Goal: Task Accomplishment & Management: Manage account settings

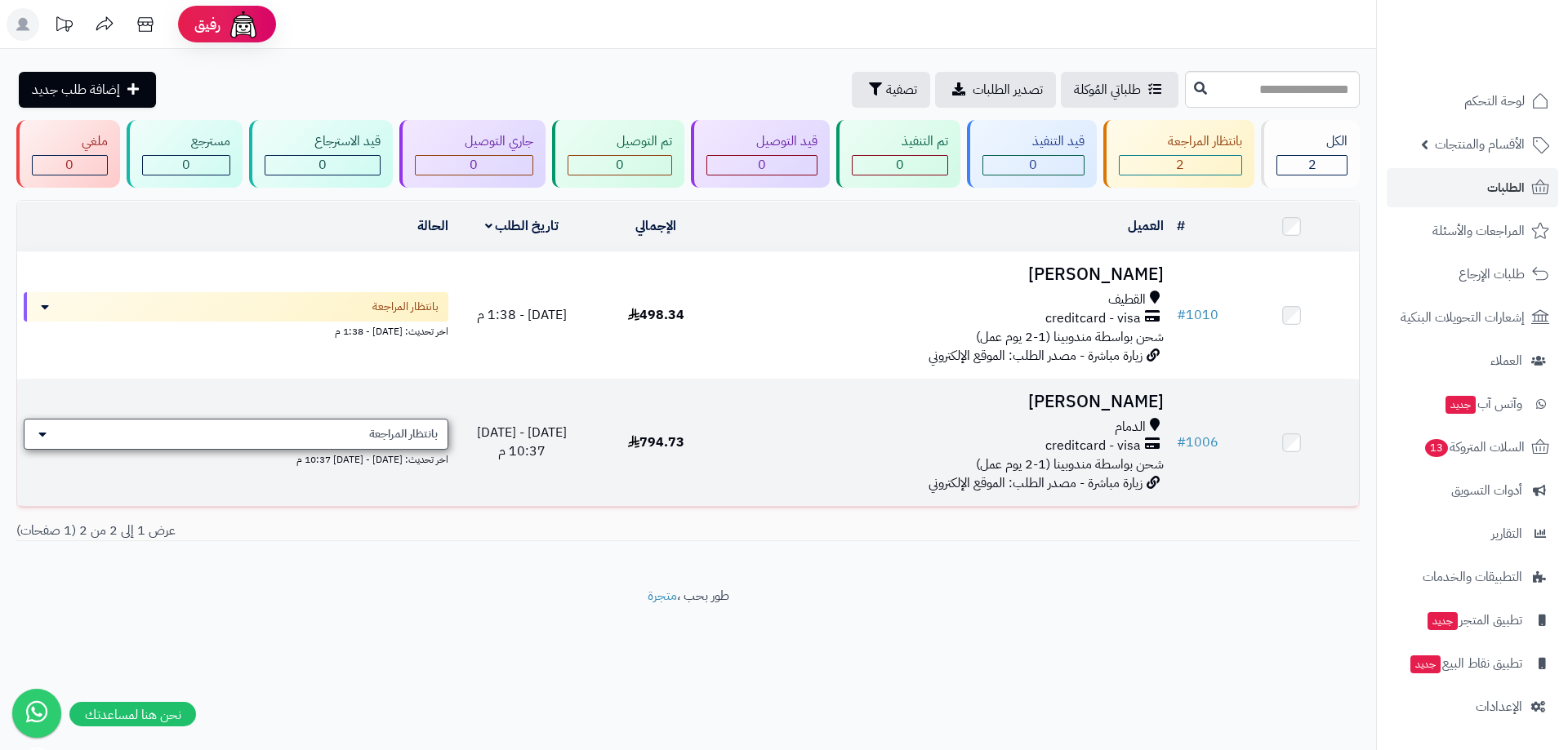
click at [93, 429] on div "بانتظار المراجعة" at bounding box center [235, 434] width 425 height 31
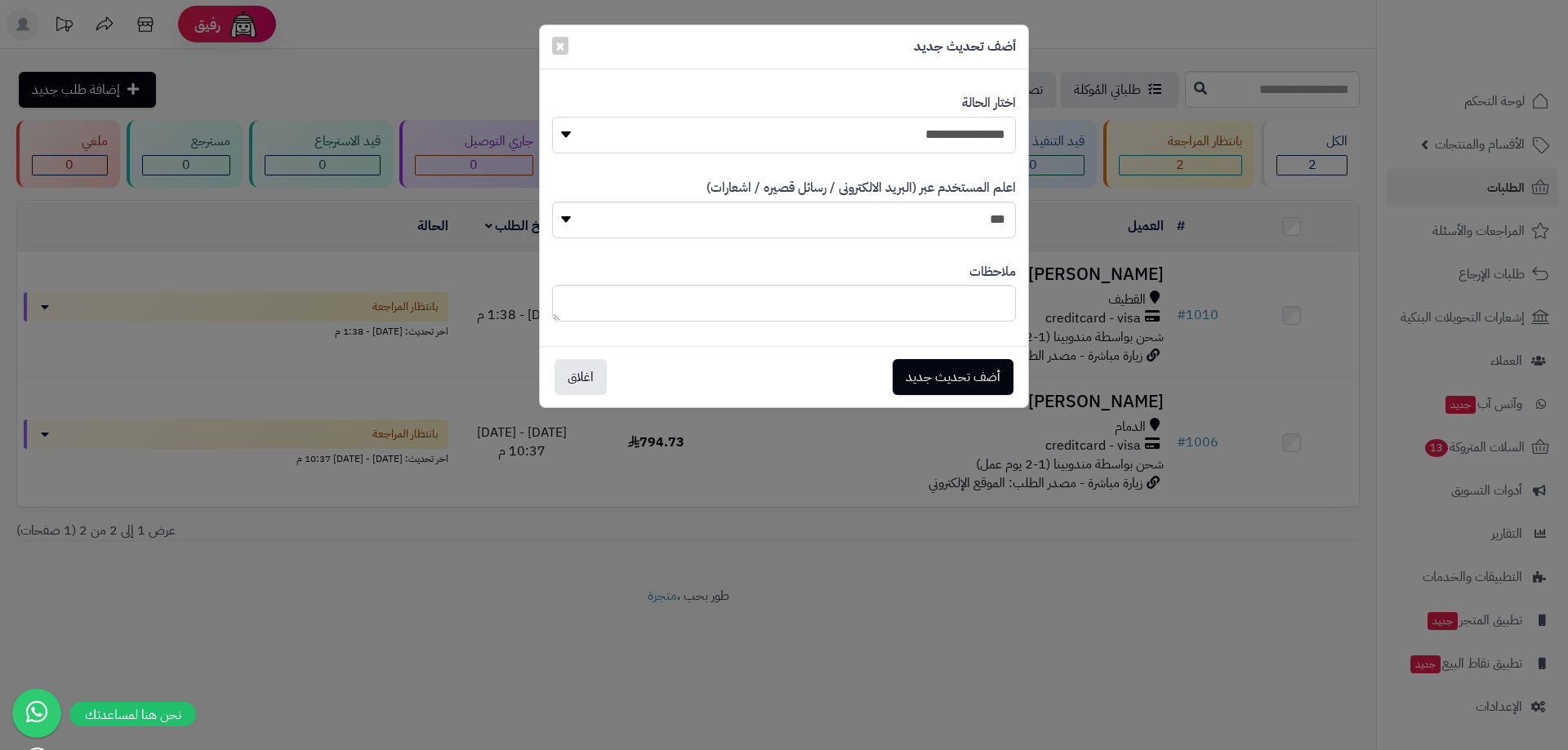
click at [838, 146] on select "**********" at bounding box center [784, 135] width 464 height 37
click at [851, 560] on div "**********" at bounding box center [784, 375] width 1568 height 750
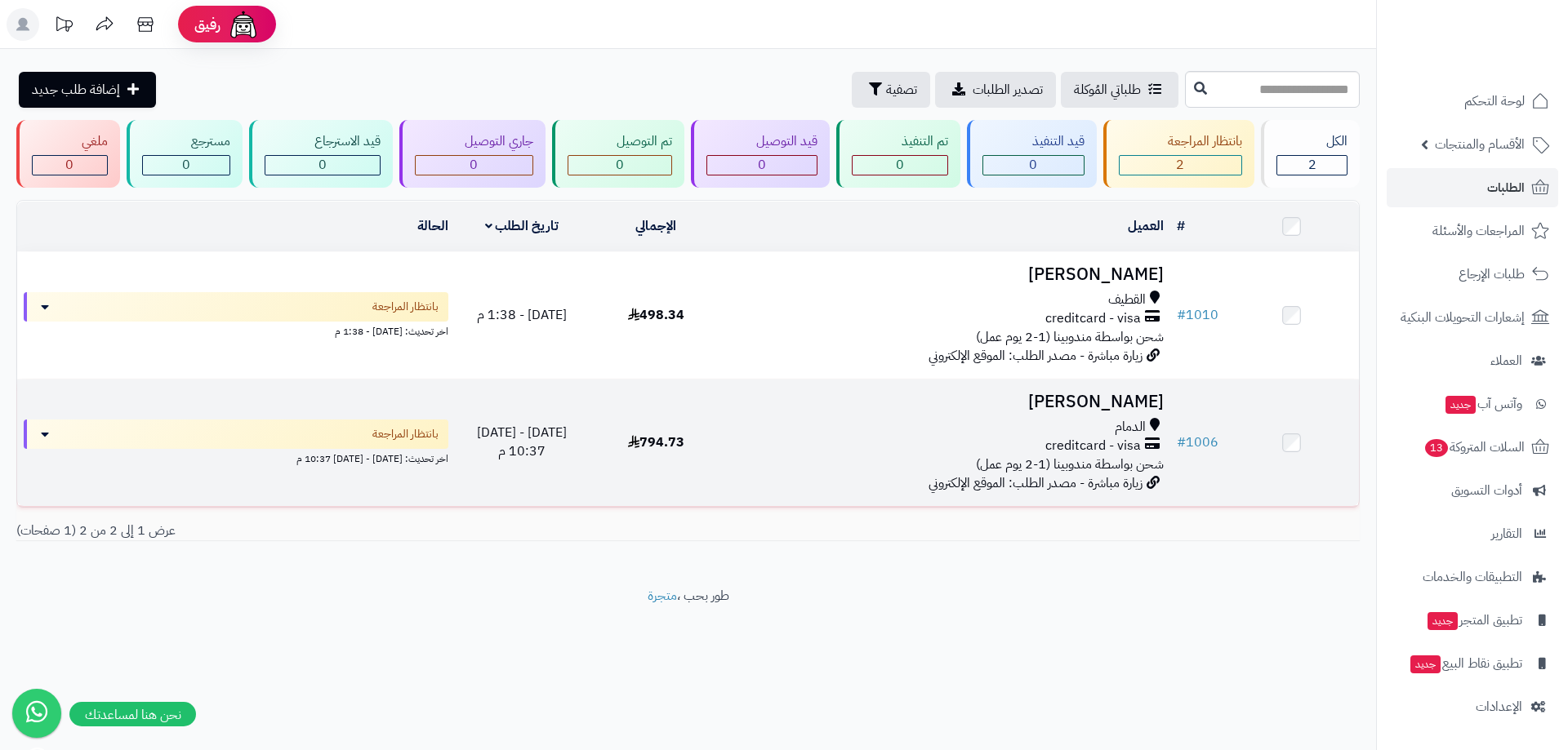
click at [970, 419] on div "الدمام" at bounding box center [947, 427] width 434 height 19
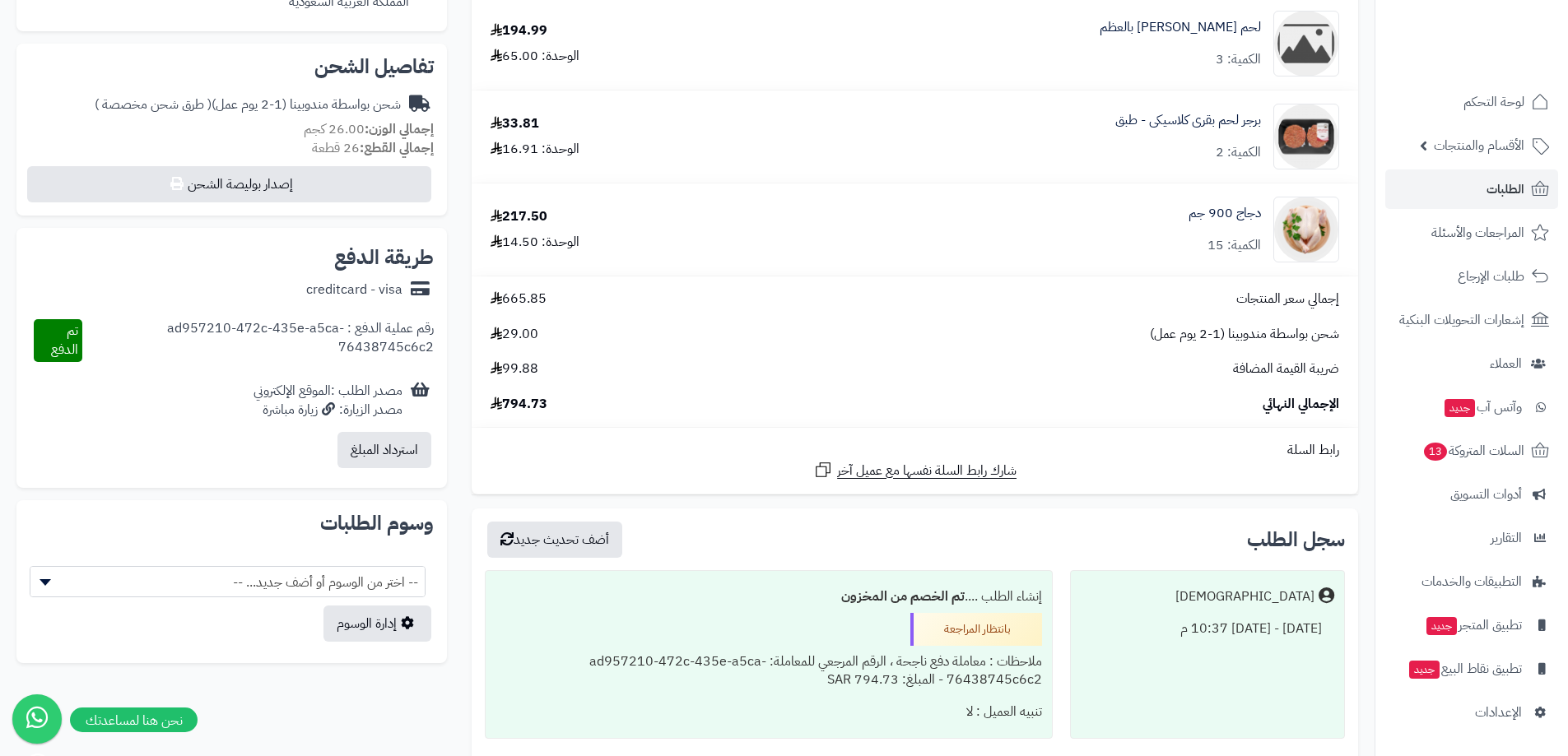
scroll to position [493, 0]
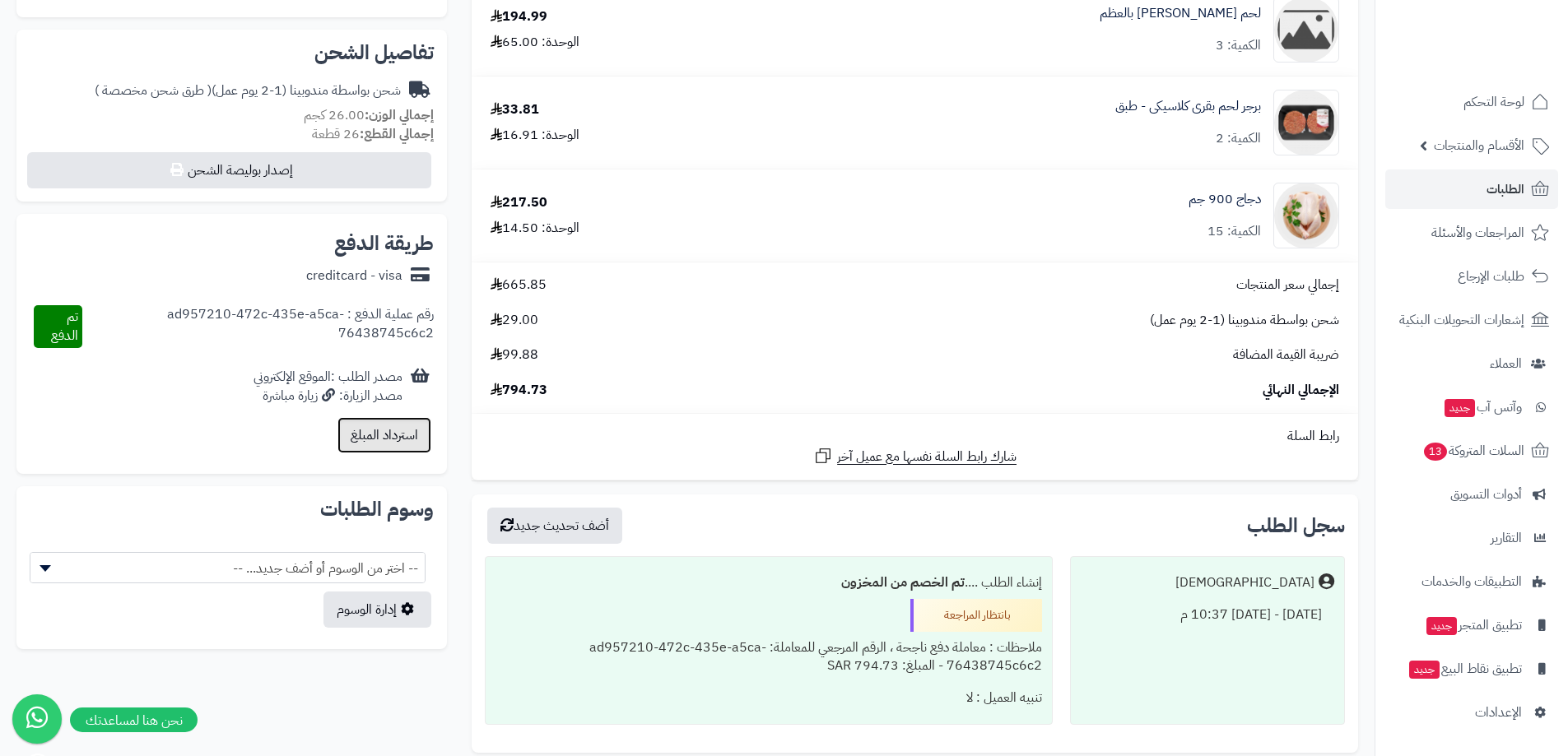
click at [400, 445] on button "استرداد المبلغ" at bounding box center [385, 435] width 94 height 36
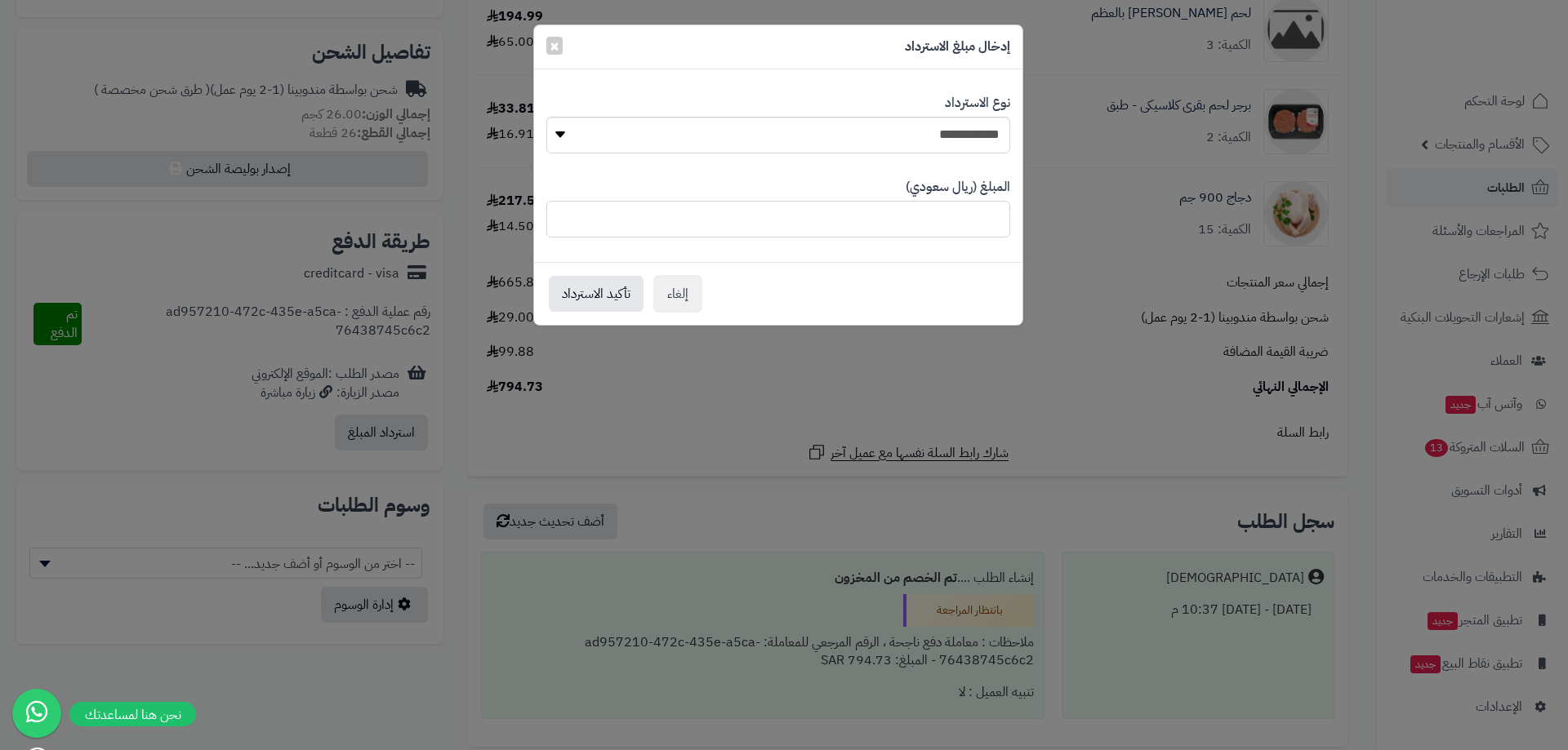
click at [790, 225] on input "******" at bounding box center [778, 219] width 464 height 37
type input "*"
type input "******"
click at [611, 296] on button "تأكيد الاسترداد" at bounding box center [596, 293] width 94 height 36
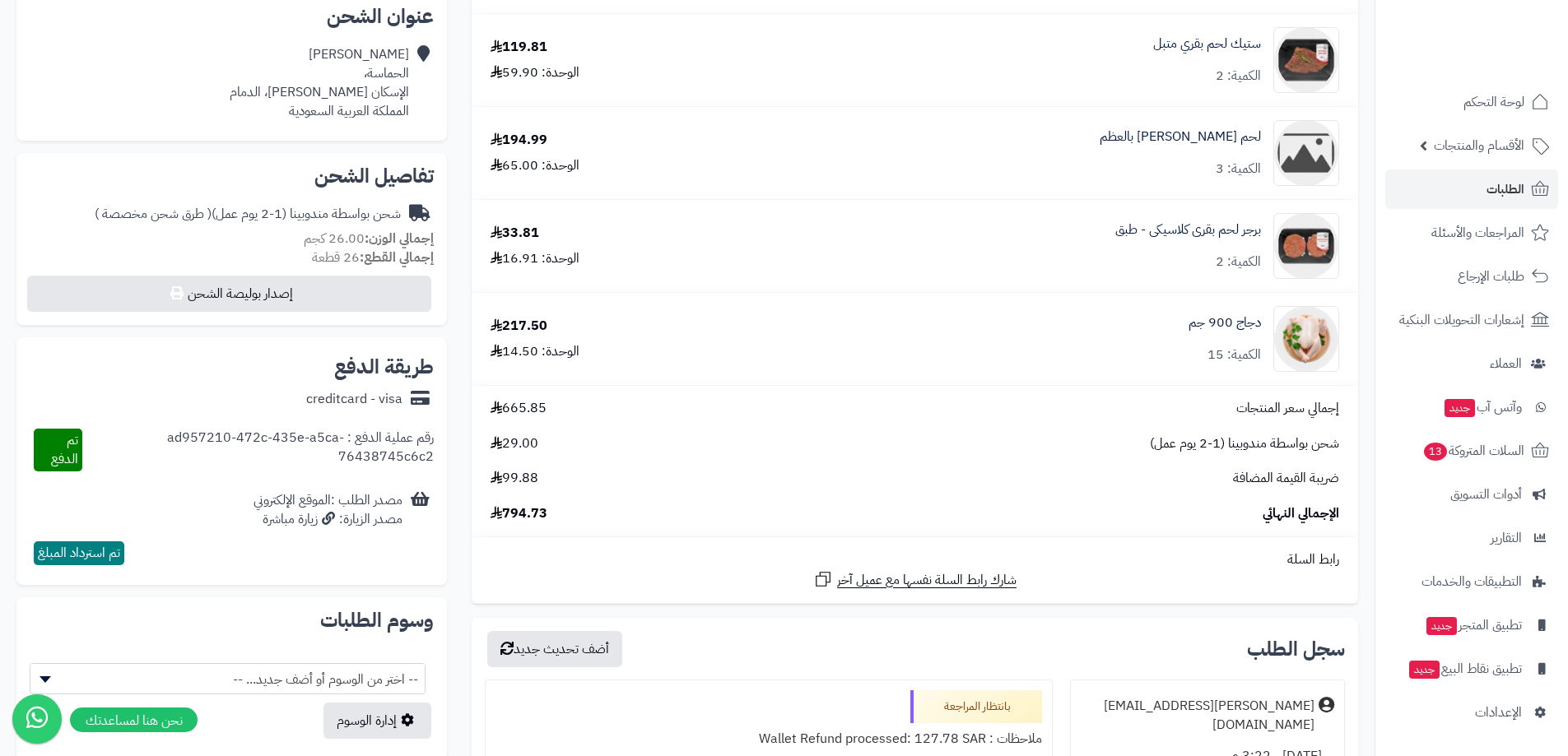
scroll to position [493, 0]
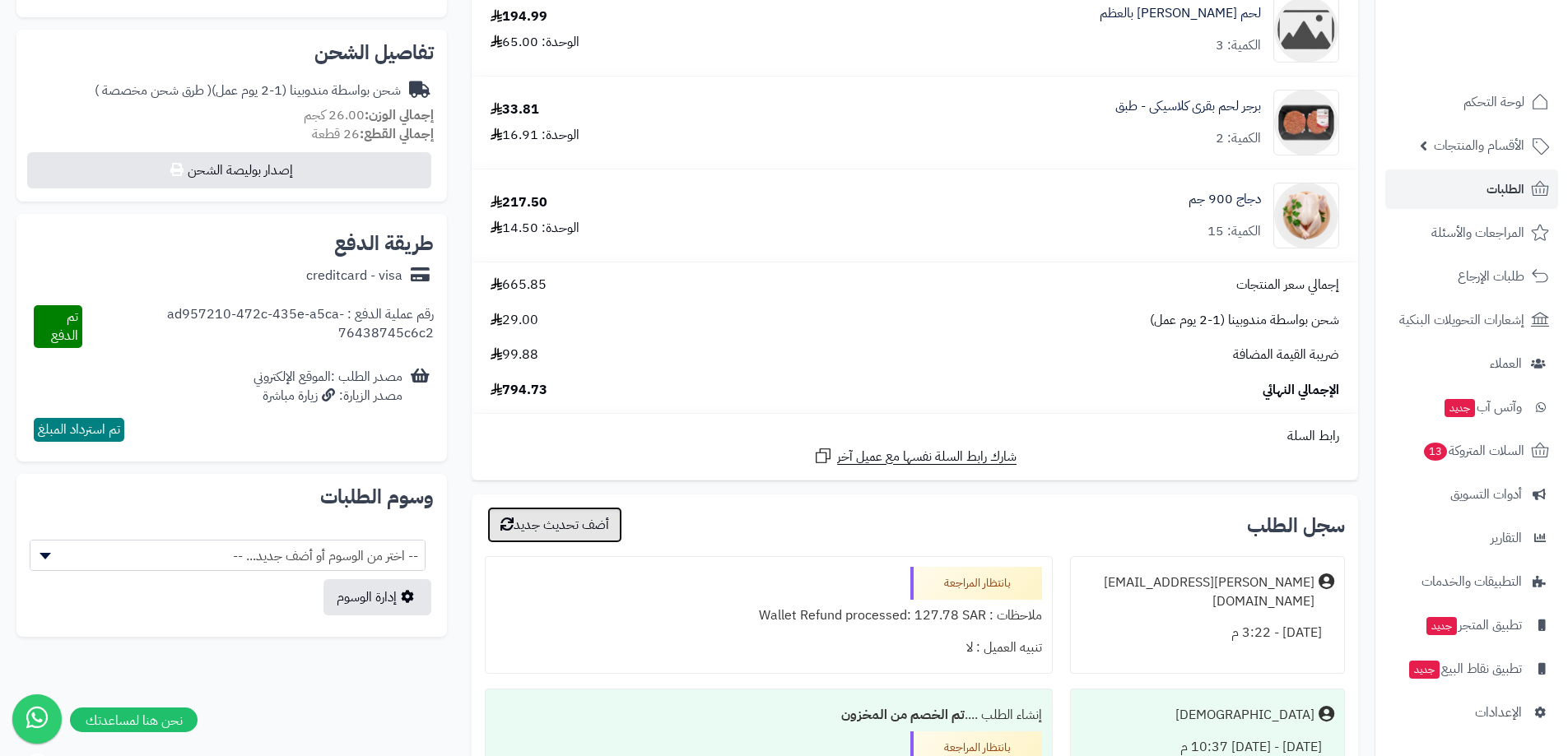
click at [584, 526] on button "أضف تحديث جديد" at bounding box center [554, 525] width 135 height 36
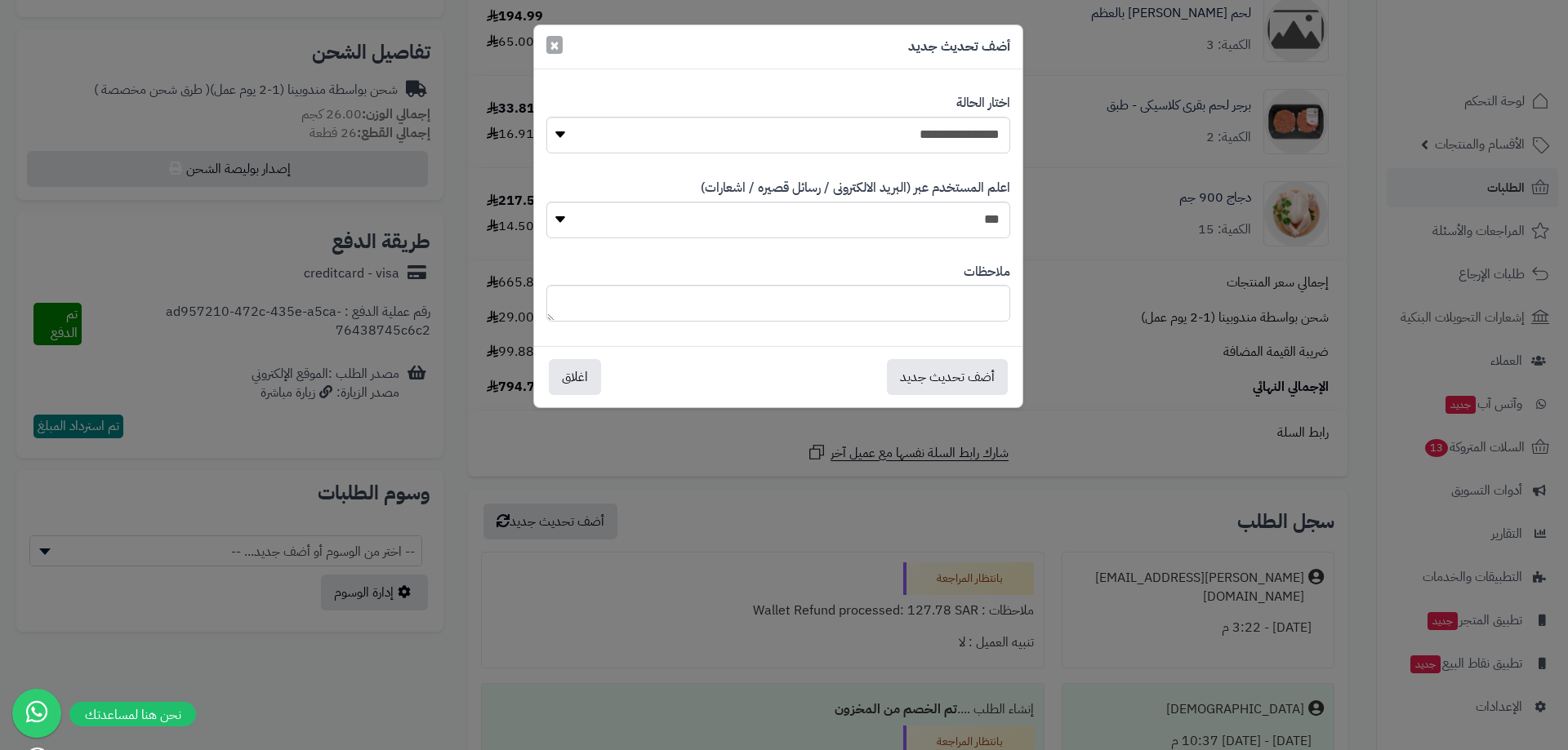
click at [552, 47] on span "×" at bounding box center [554, 44] width 10 height 24
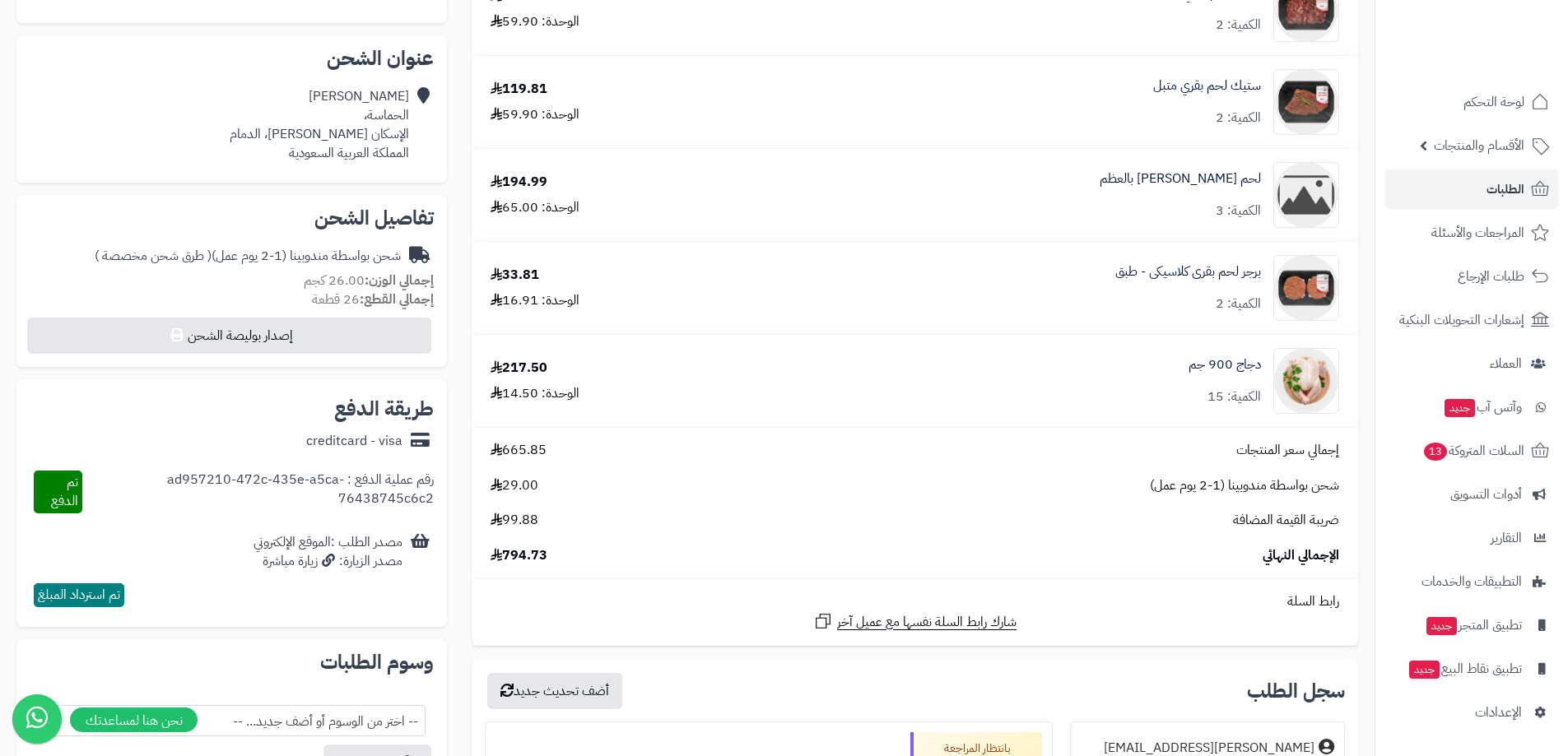
scroll to position [0, 0]
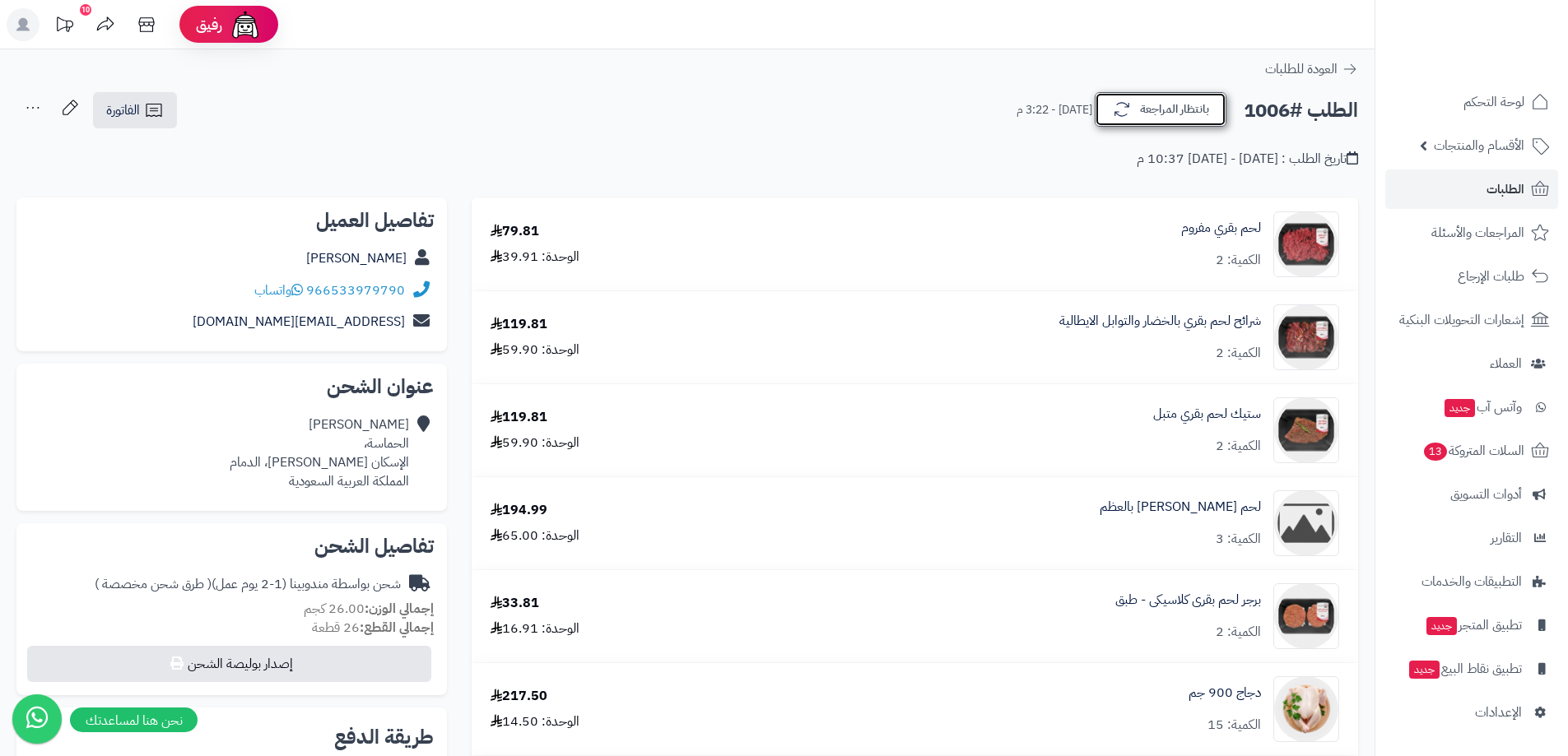
click at [1124, 108] on icon "button" at bounding box center [1122, 110] width 20 height 20
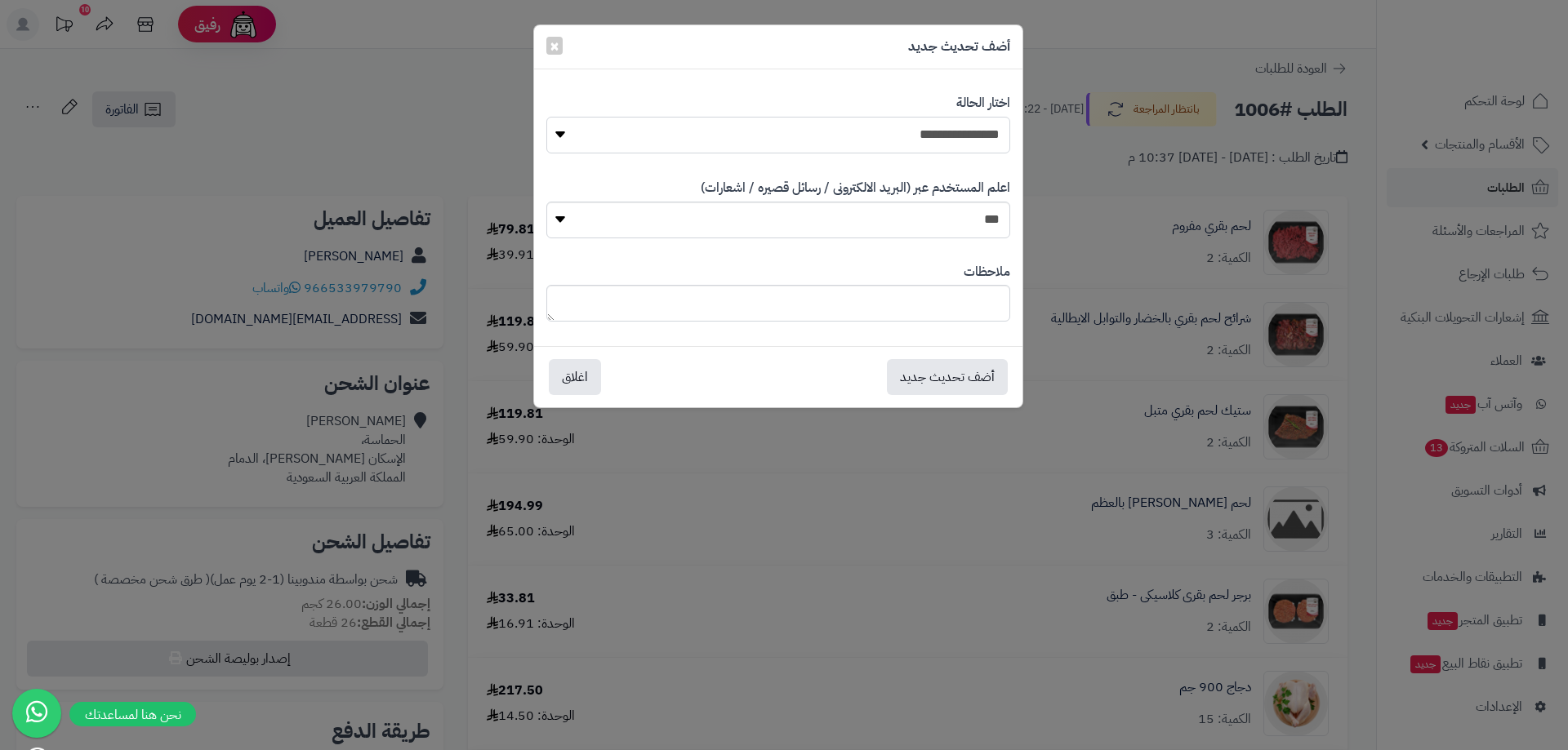
click at [921, 143] on select "**********" at bounding box center [778, 135] width 464 height 37
select select "**"
click at [546, 117] on select "**********" at bounding box center [778, 135] width 464 height 37
click at [939, 377] on button "أضف تحديث جديد" at bounding box center [947, 376] width 121 height 36
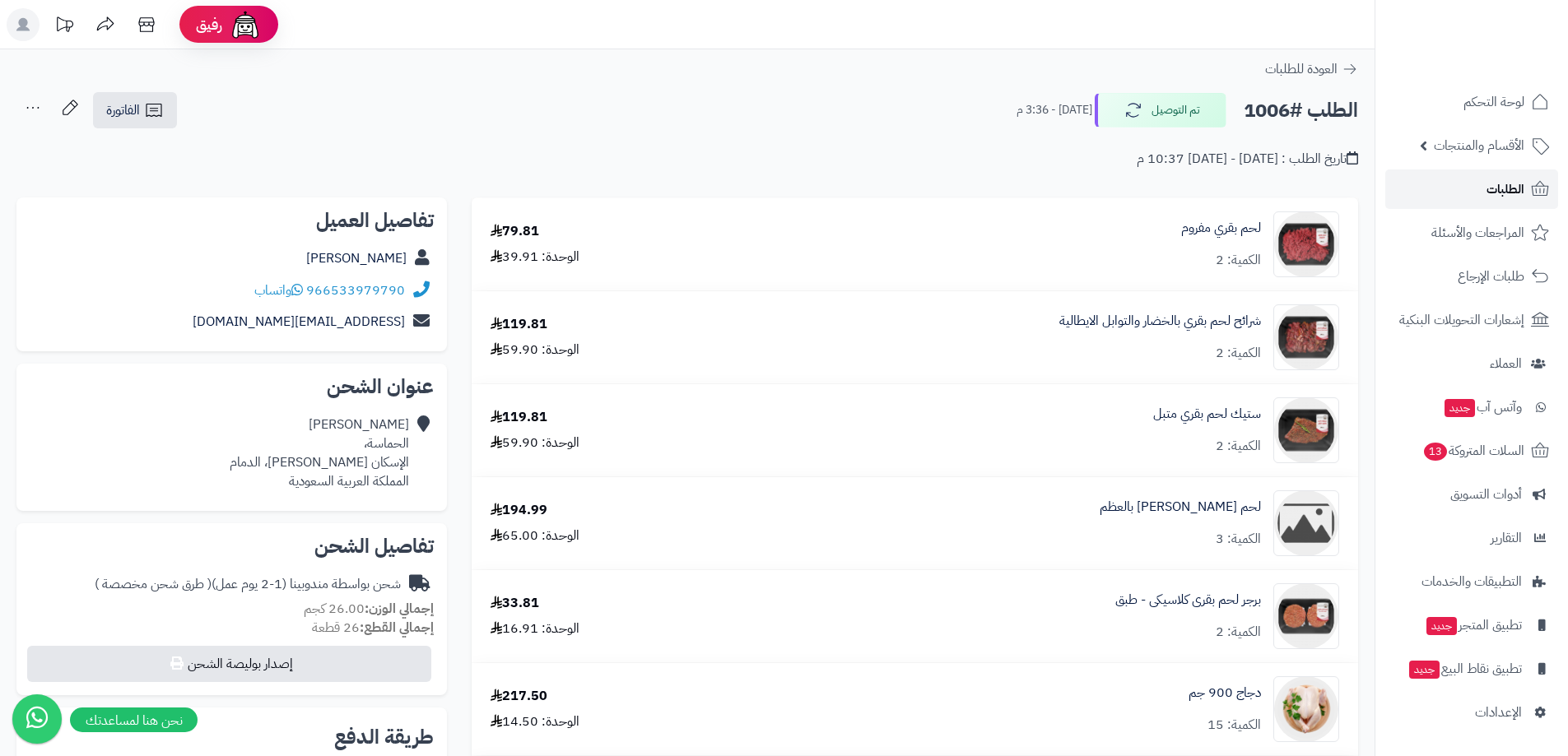
click at [1495, 194] on span "الطلبات" at bounding box center [1506, 188] width 38 height 23
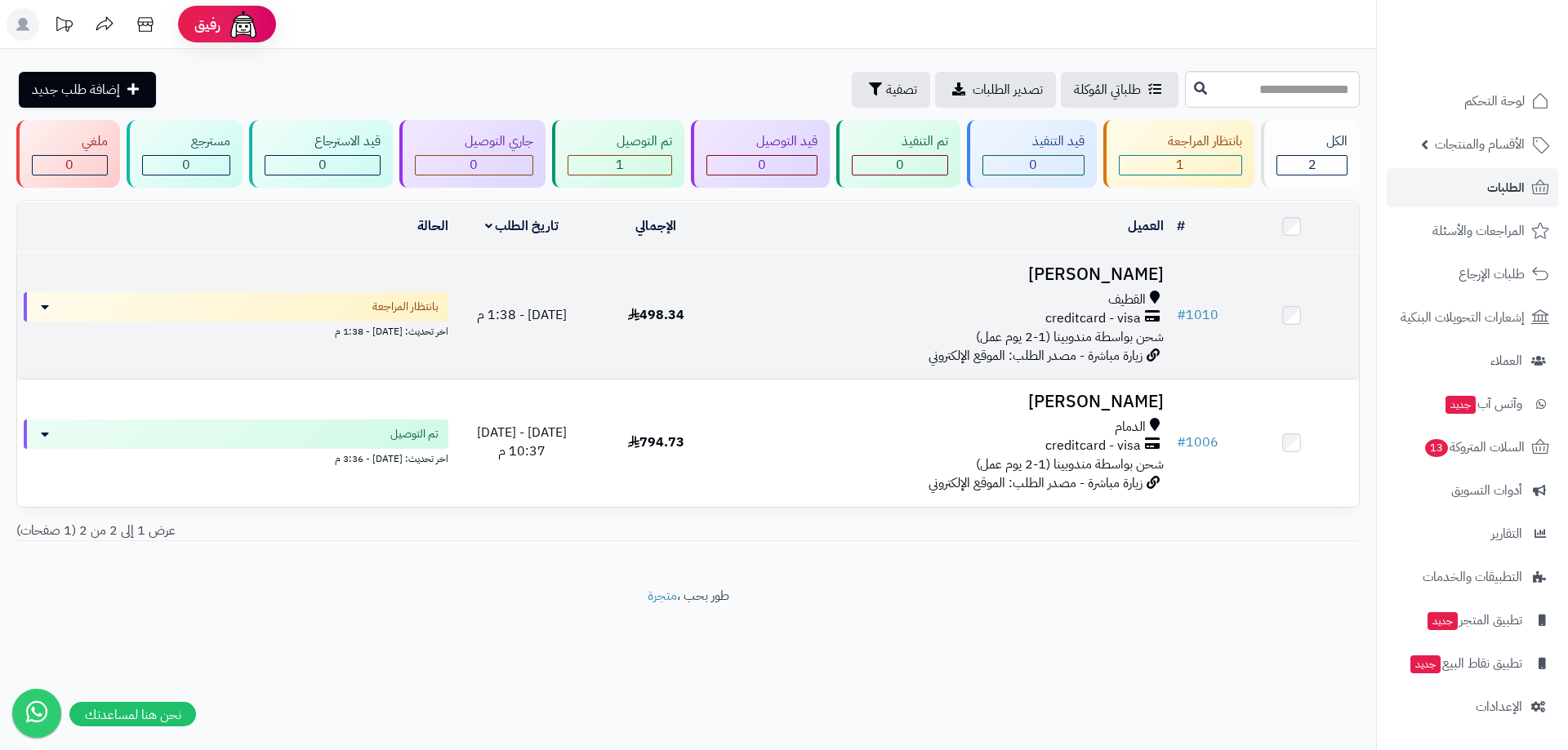
click at [1083, 282] on h3 "[PERSON_NAME]" at bounding box center [947, 274] width 434 height 19
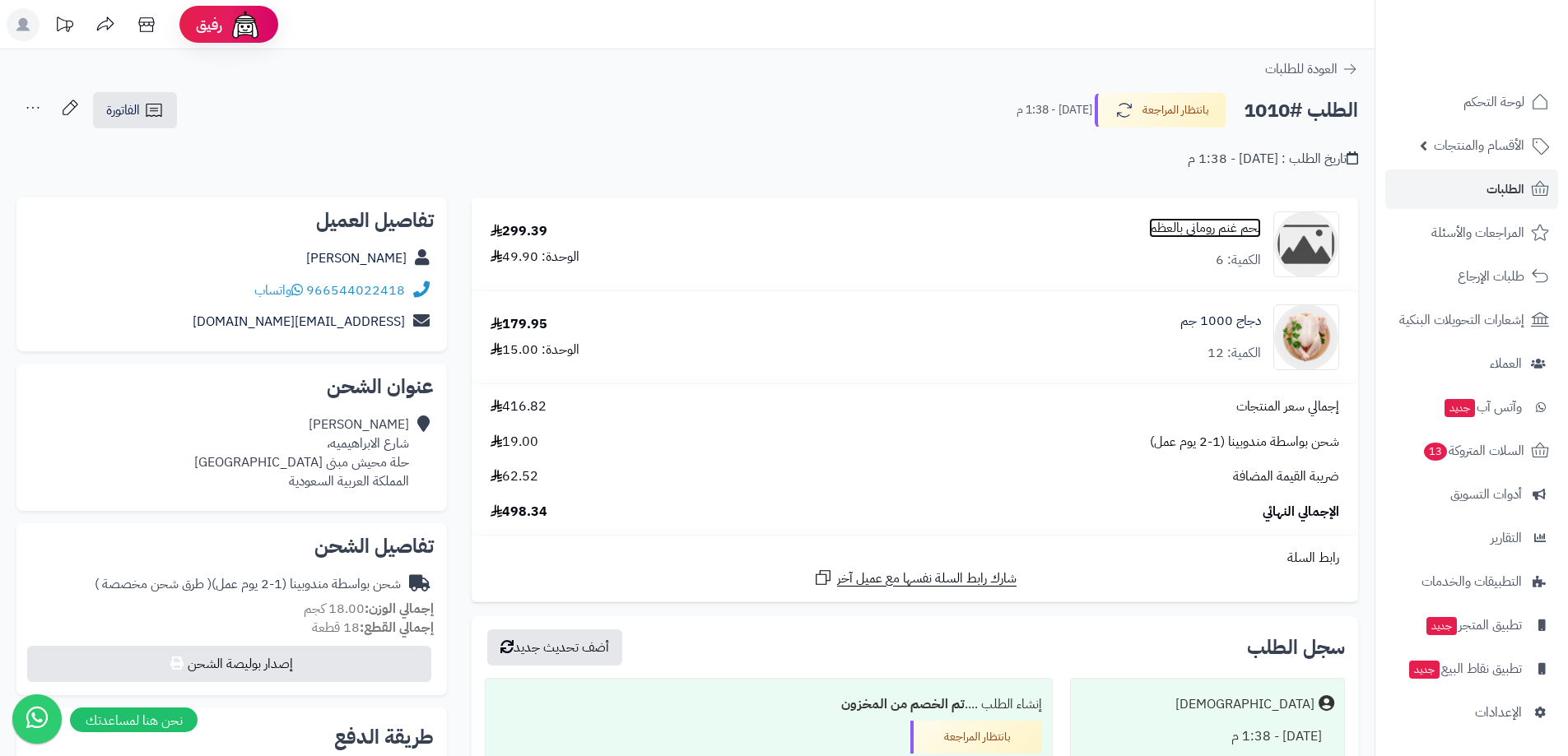
click at [1187, 230] on link "لحم غنم روماني بالعظم" at bounding box center [1205, 228] width 112 height 19
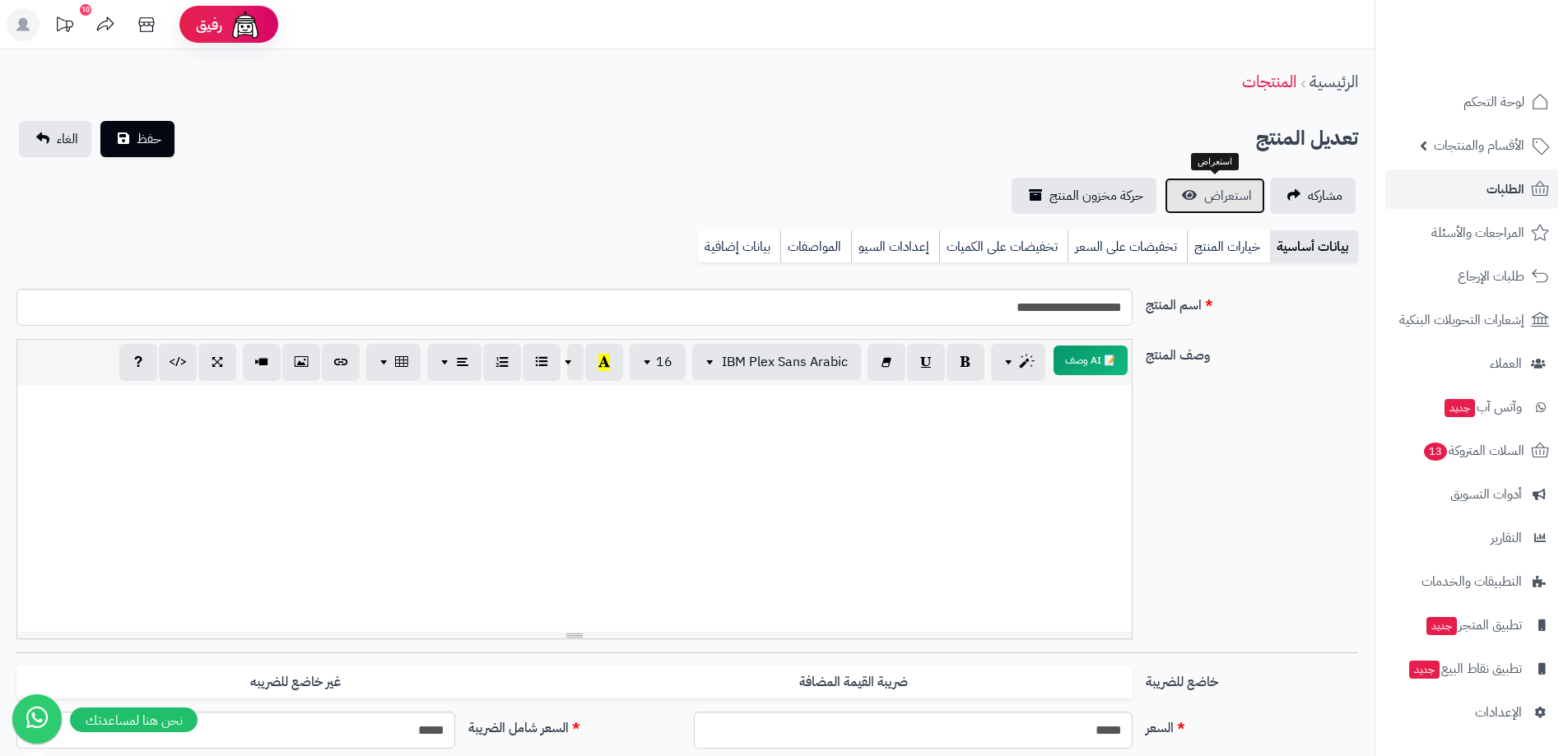
click at [1201, 201] on link "استعراض" at bounding box center [1214, 196] width 100 height 36
click at [726, 253] on link "بيانات إضافية" at bounding box center [739, 247] width 82 height 33
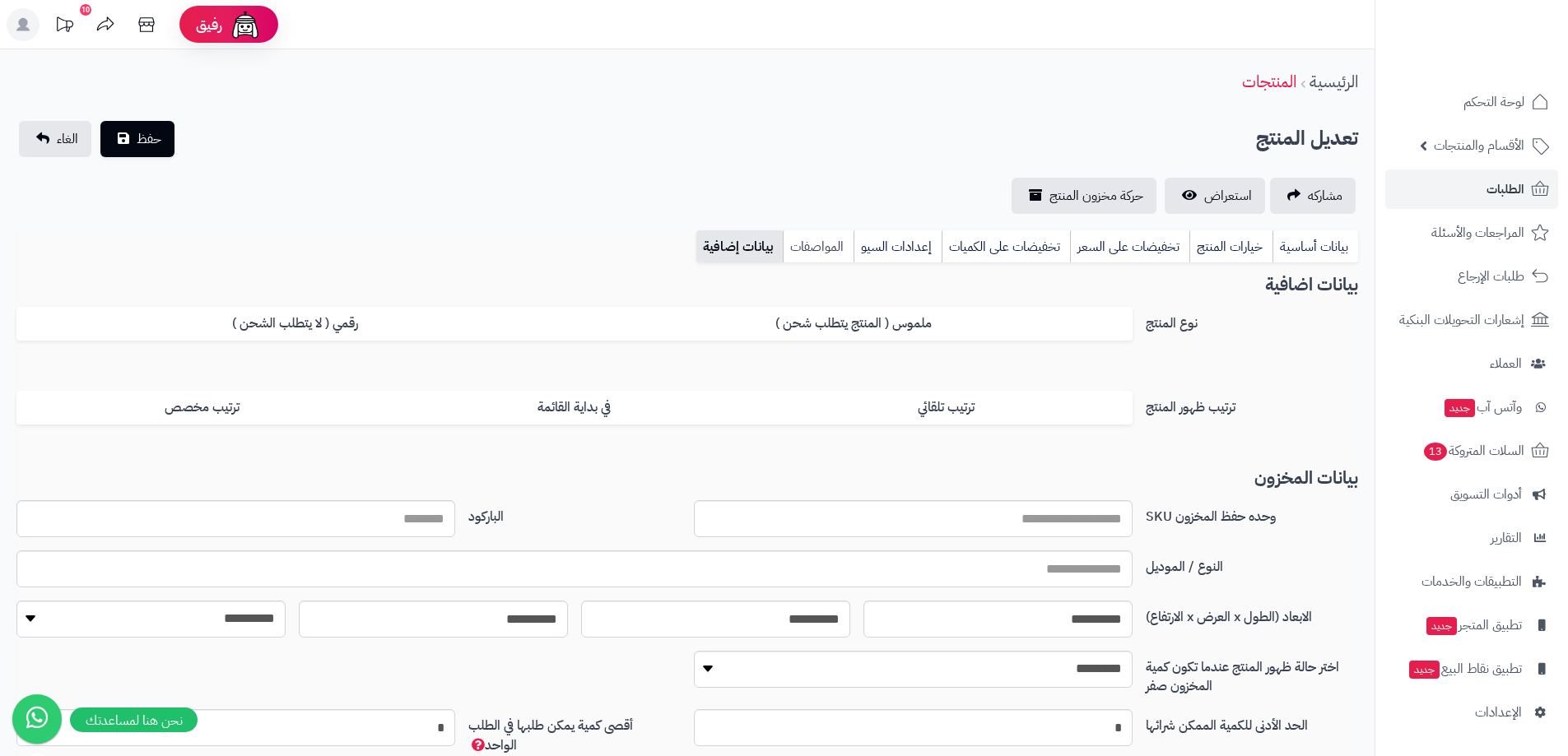
click at [817, 249] on link "المواصفات" at bounding box center [818, 247] width 71 height 33
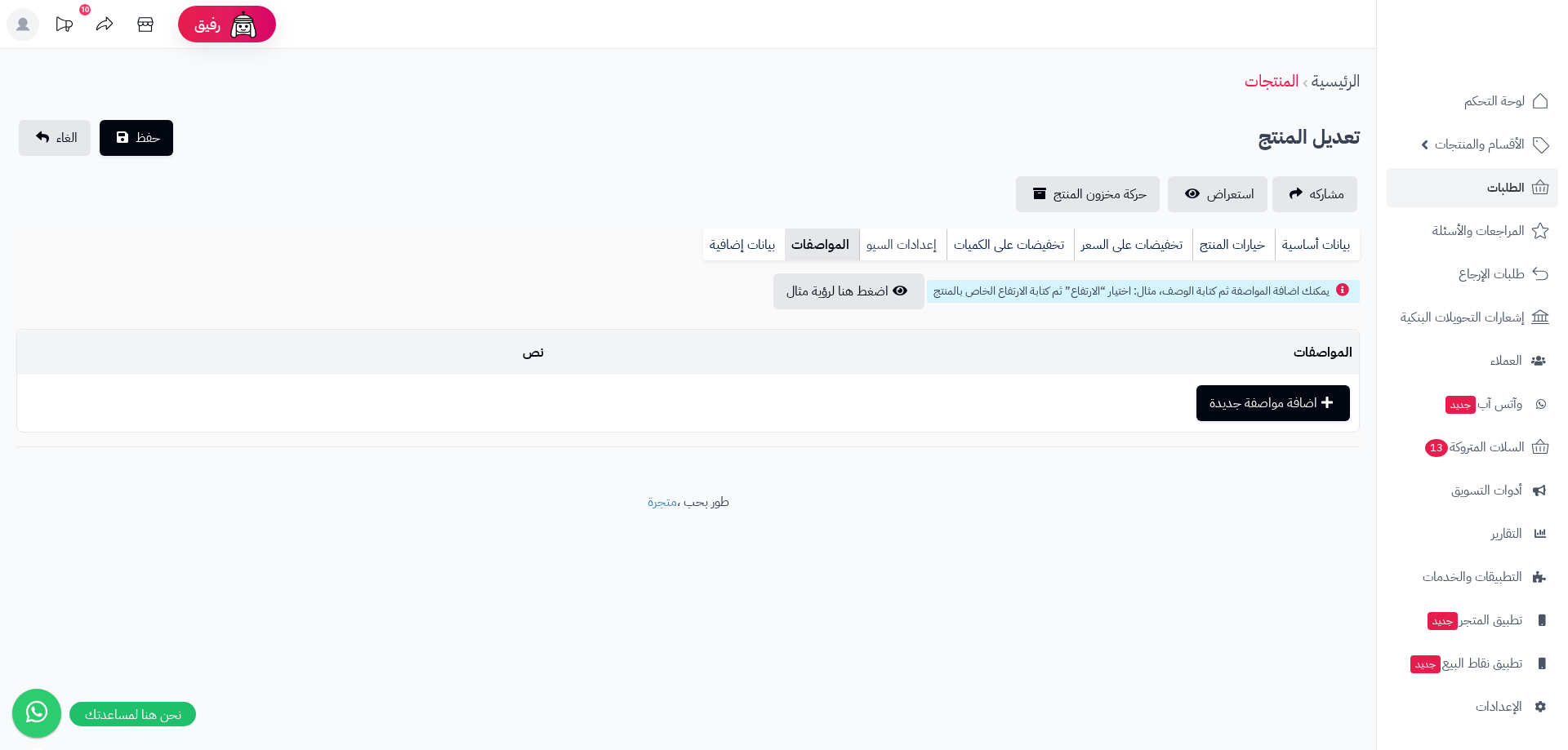
click at [885, 243] on link "إعدادات السيو" at bounding box center [902, 245] width 87 height 32
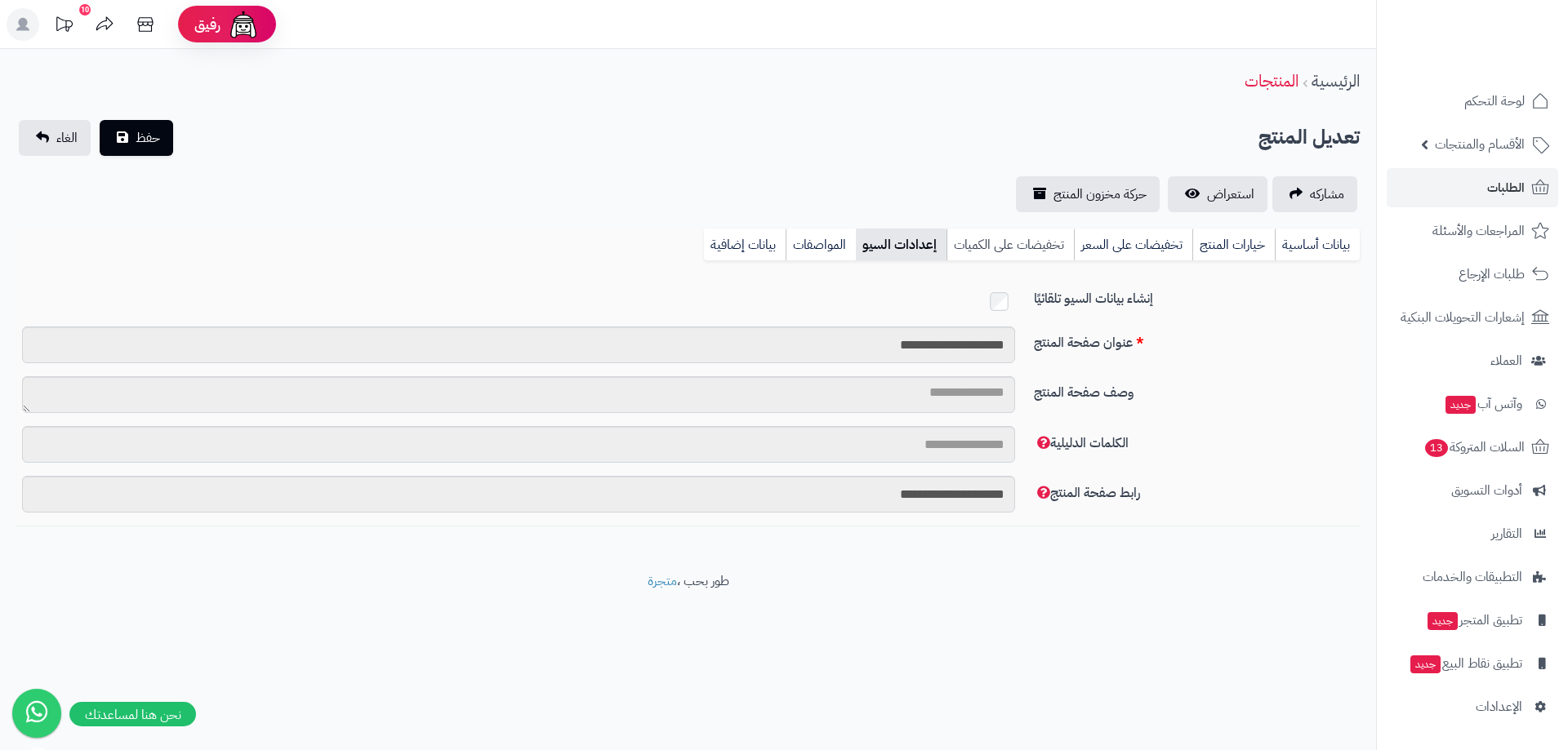
click at [995, 245] on link "تخفيضات على الكميات" at bounding box center [1011, 245] width 128 height 32
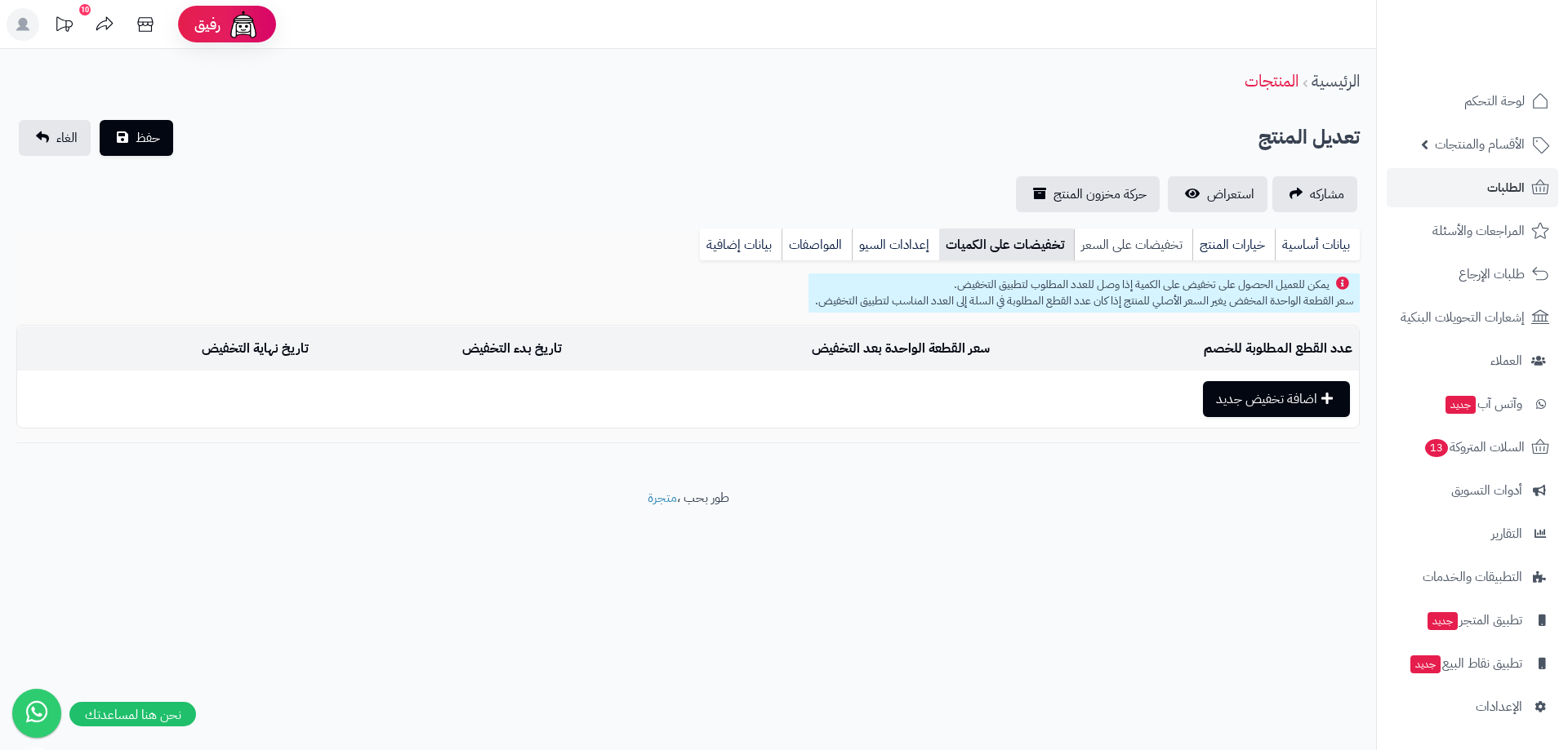
click at [1117, 247] on link "تخفيضات على السعر" at bounding box center [1133, 245] width 119 height 32
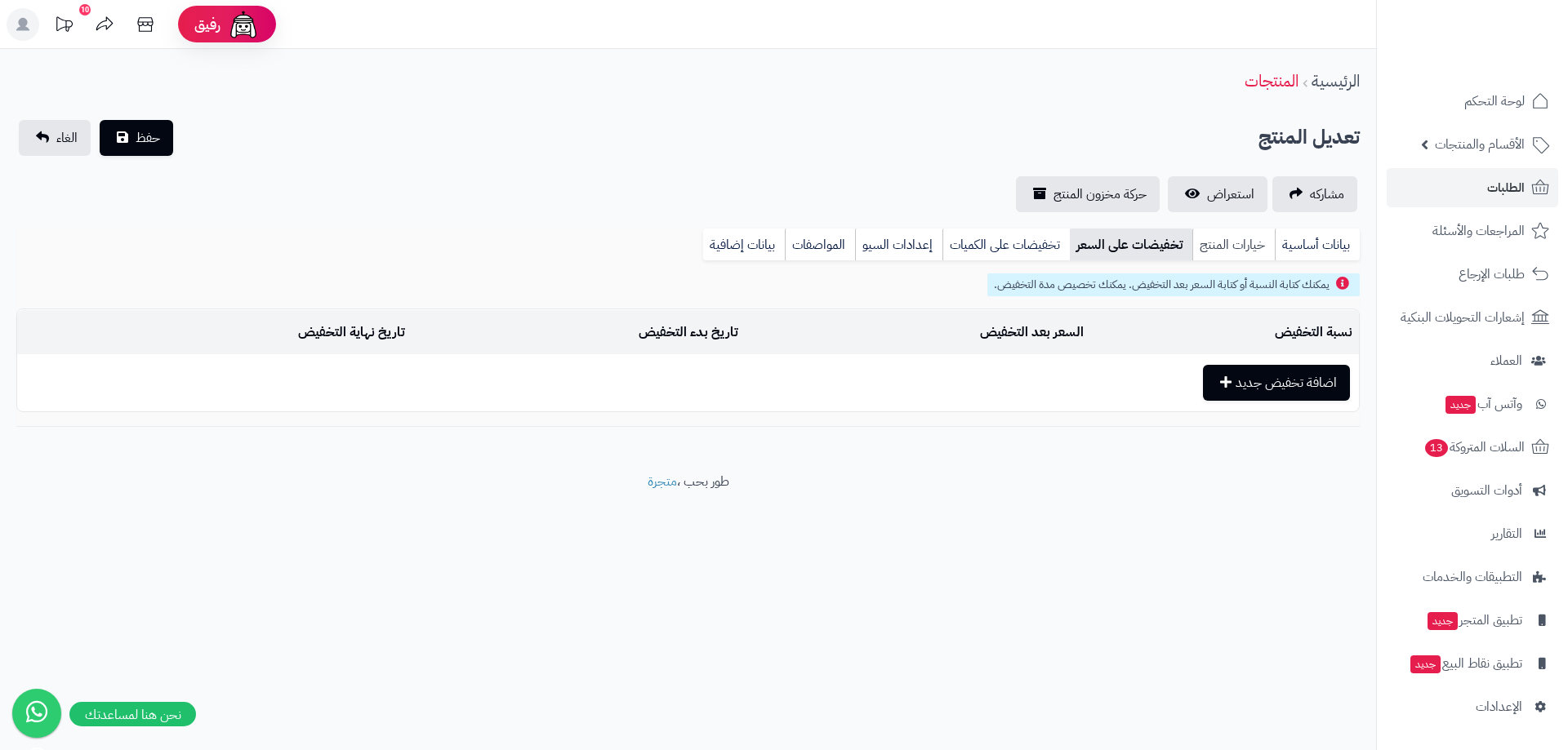
click at [1238, 250] on link "خيارات المنتج" at bounding box center [1234, 245] width 83 height 32
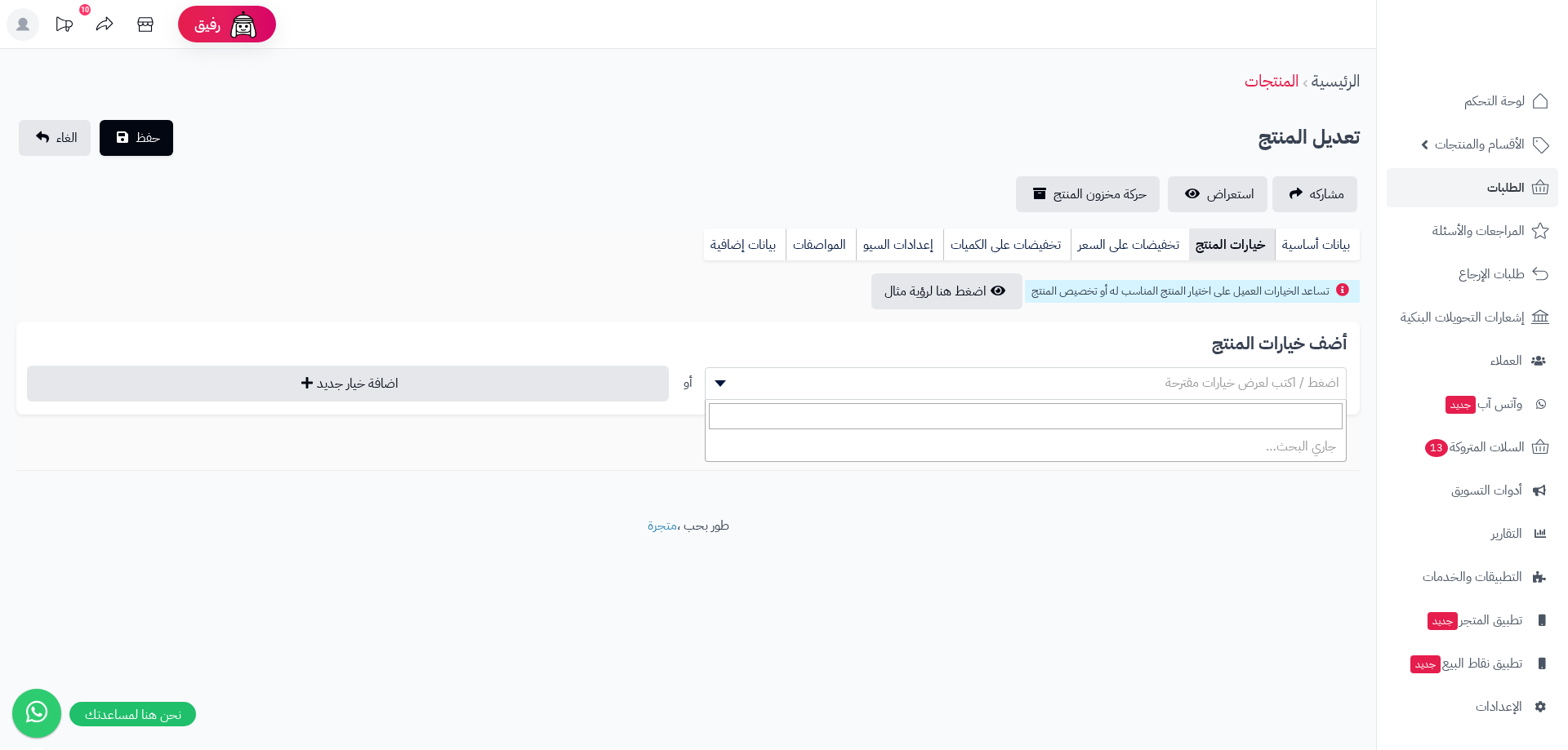
click at [917, 391] on span "اضغط / اكتب لعرض خيارات مقترحة" at bounding box center [1025, 383] width 641 height 24
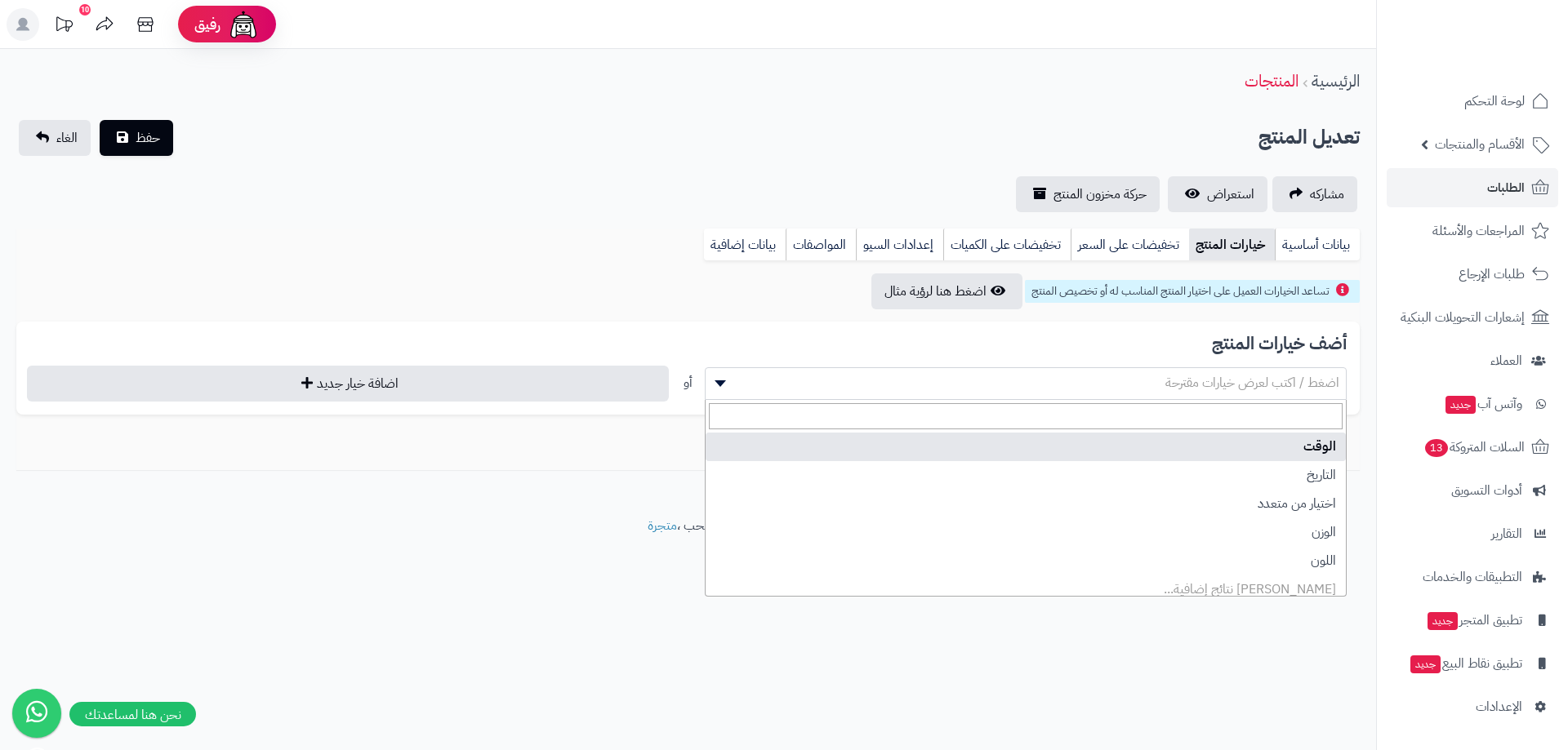
click at [589, 291] on div "تساعد الخيارات العميل على اختيار المنتج المناسب له أو تخصيص المنتج اضغط هنا لرؤ…" at bounding box center [687, 292] width 1343 height 36
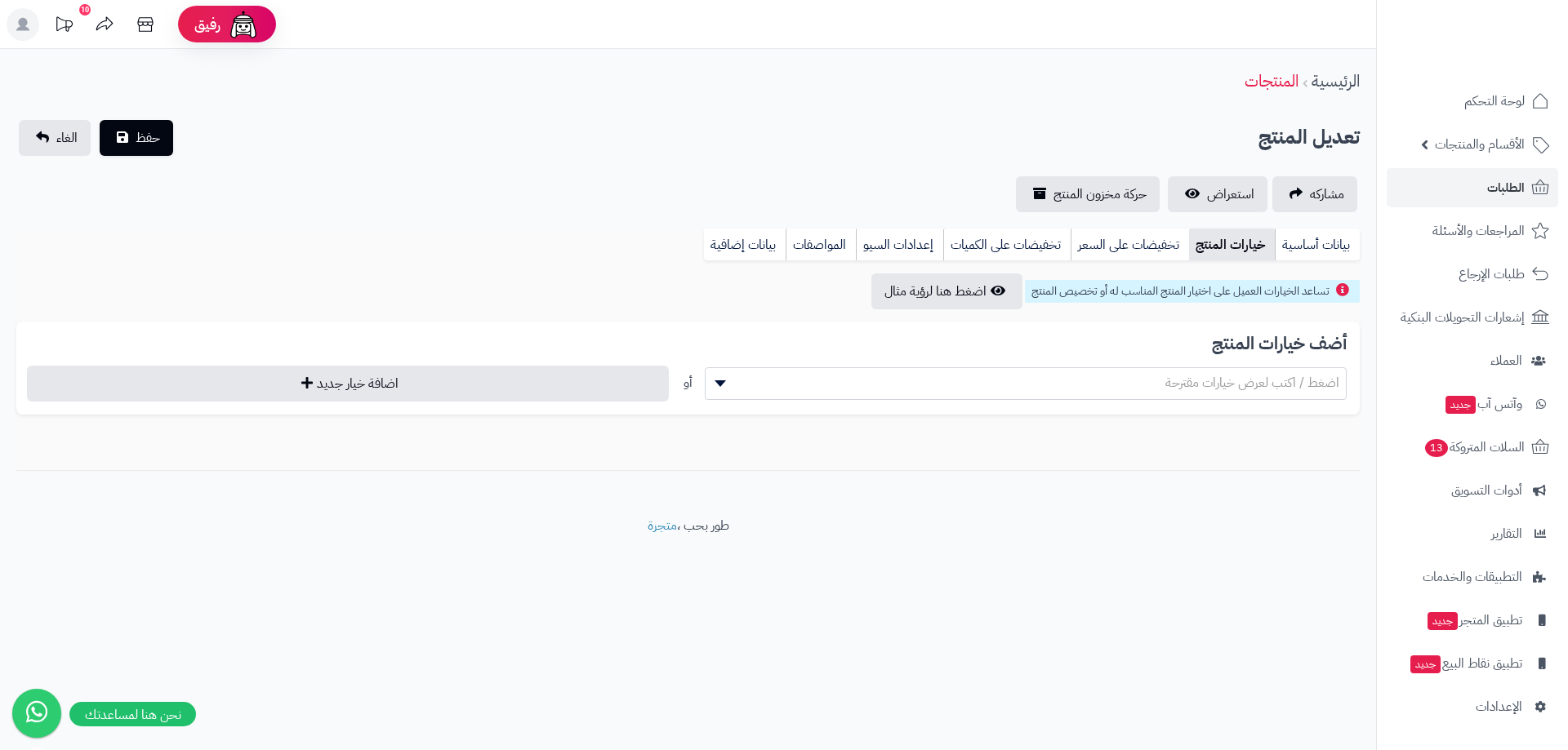
click at [76, 15] on icon at bounding box center [64, 24] width 32 height 32
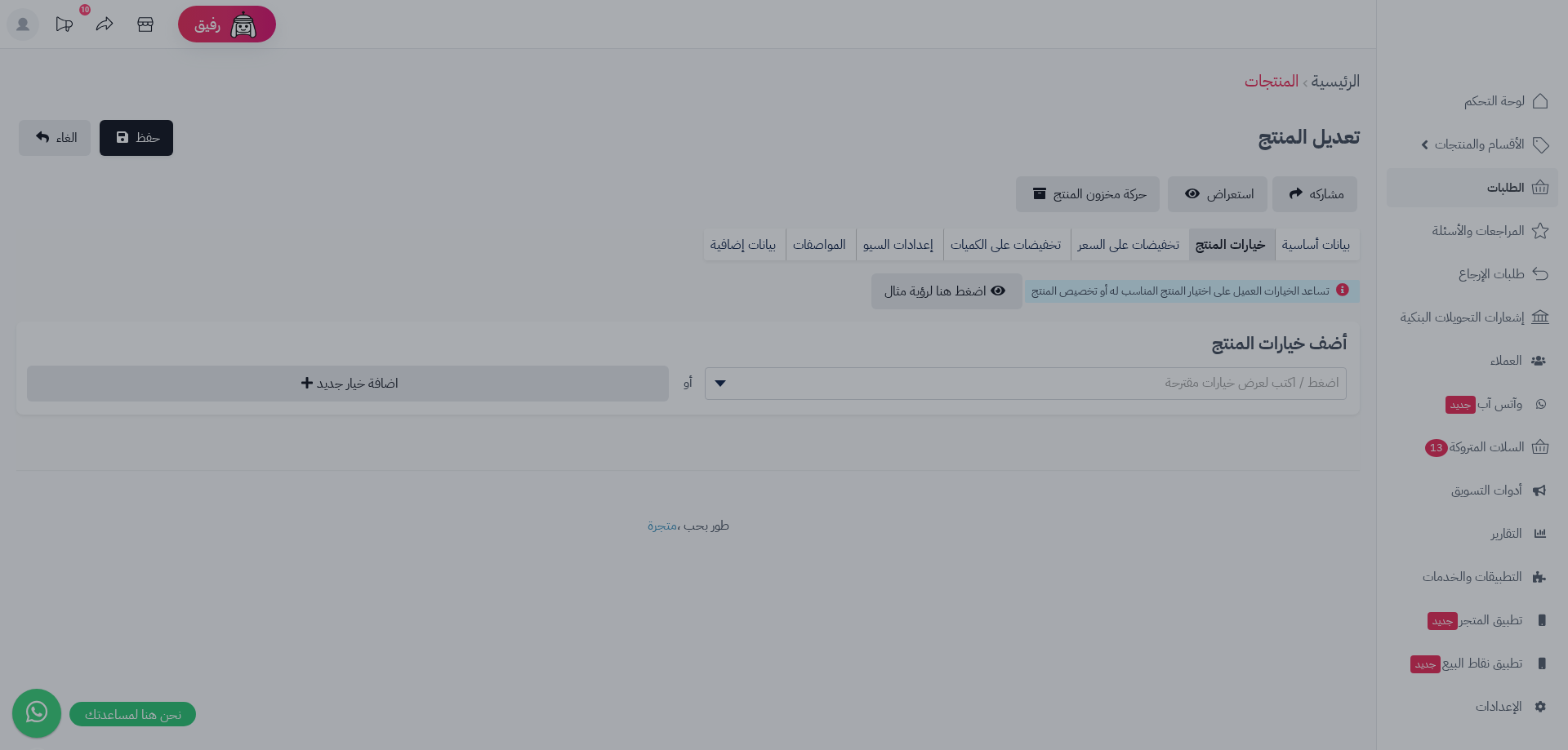
click at [908, 129] on div at bounding box center [784, 375] width 1568 height 750
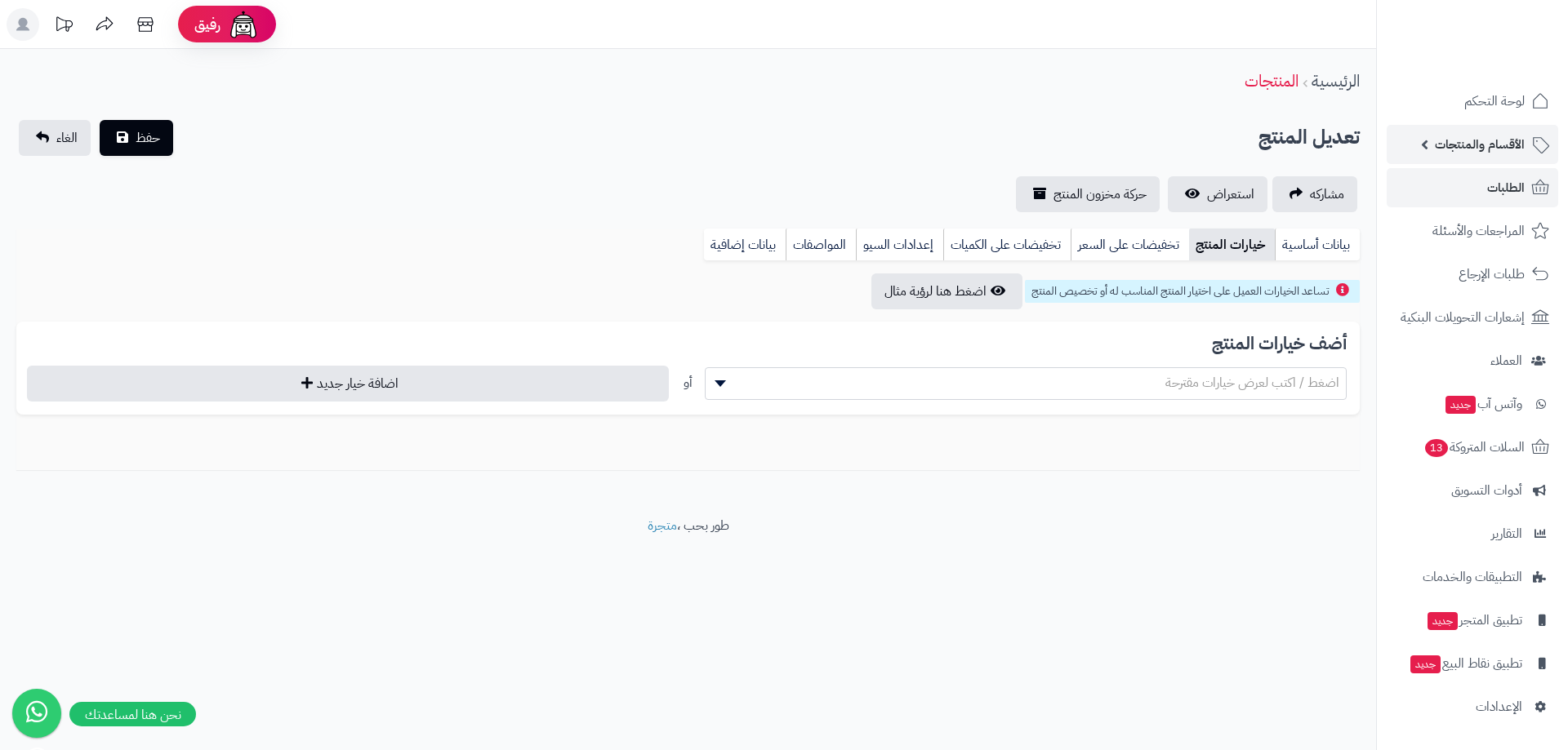
click at [1490, 142] on span "الأقسام والمنتجات" at bounding box center [1480, 144] width 90 height 22
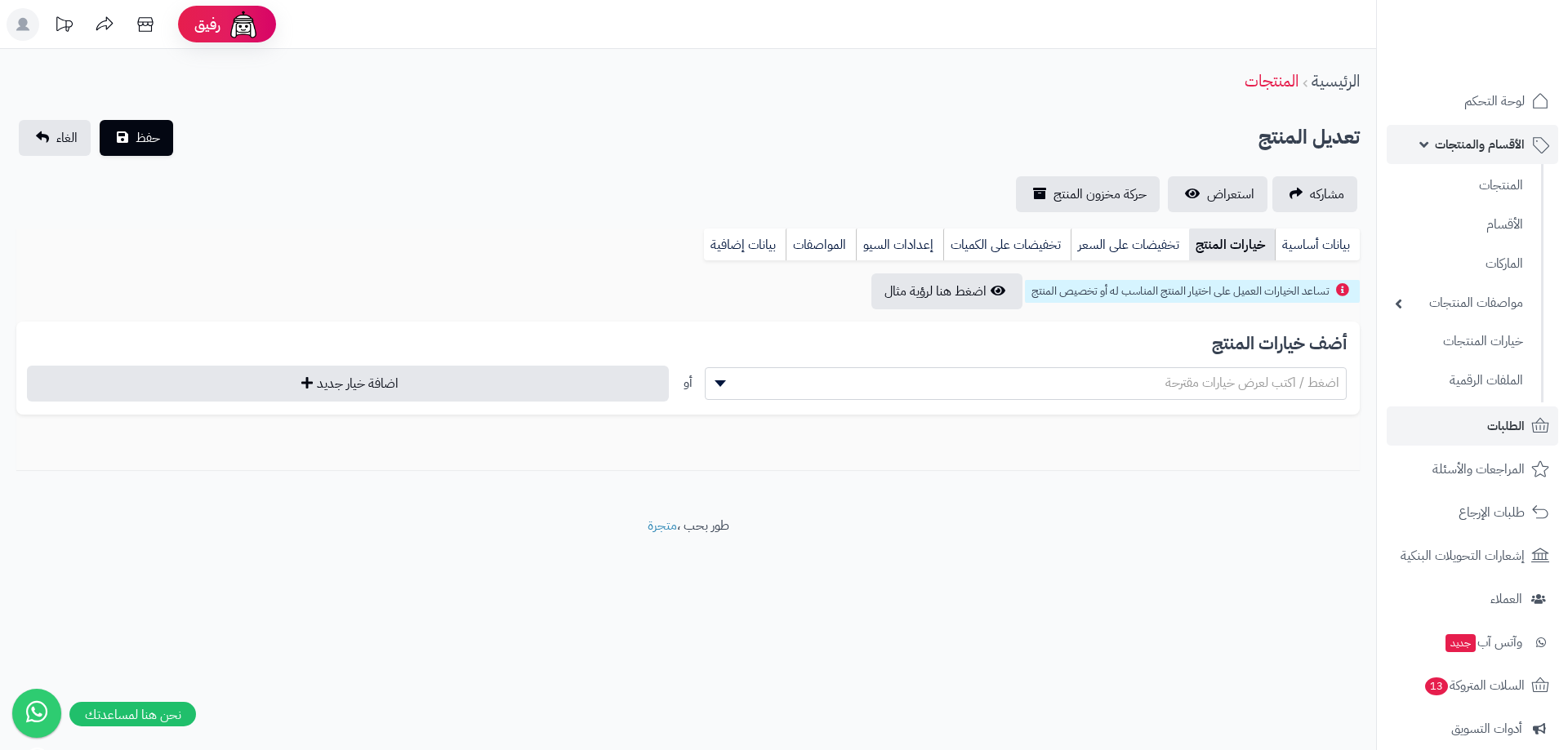
click at [1489, 142] on span "الأقسام والمنتجات" at bounding box center [1480, 144] width 90 height 22
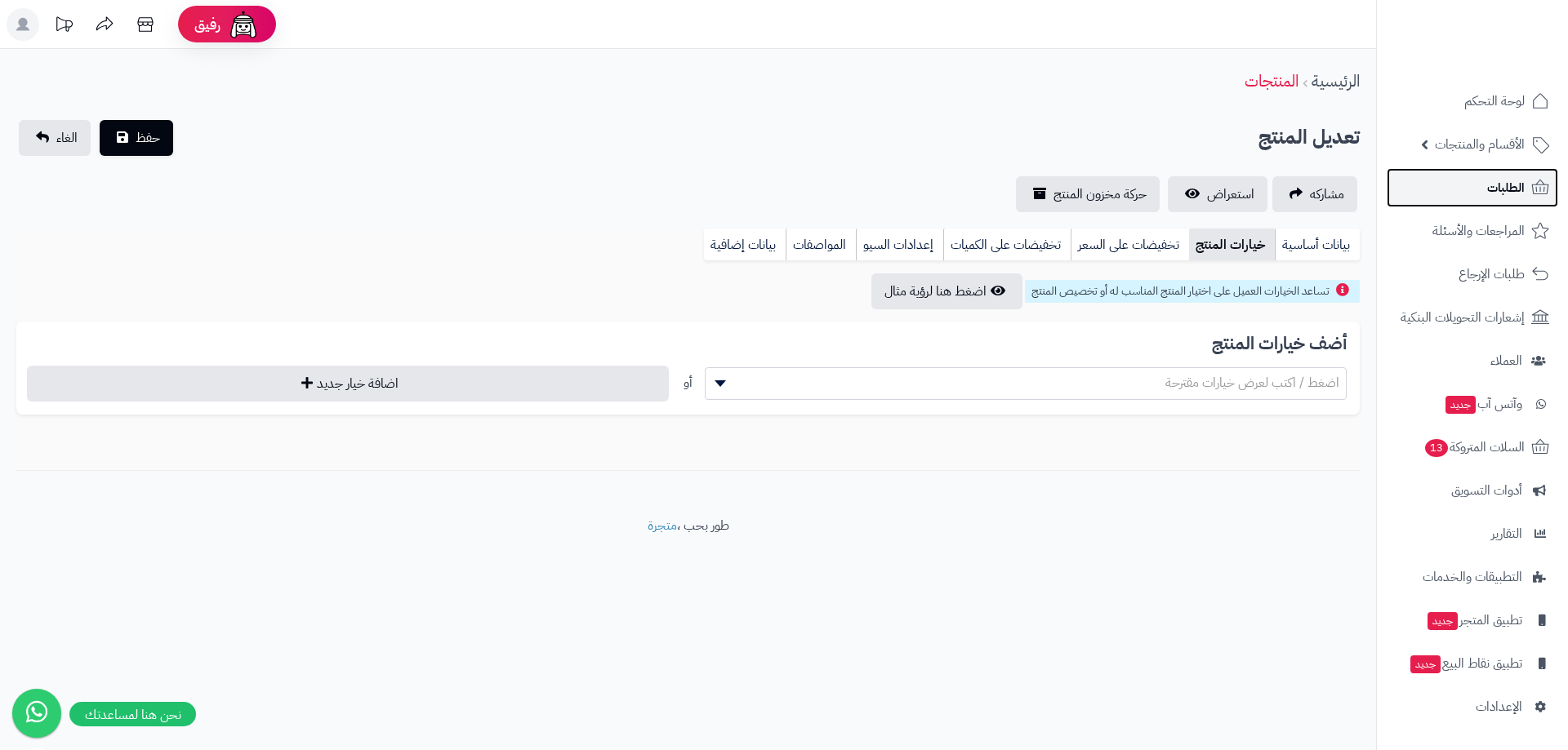
click at [1483, 197] on link "الطلبات" at bounding box center [1473, 188] width 172 height 40
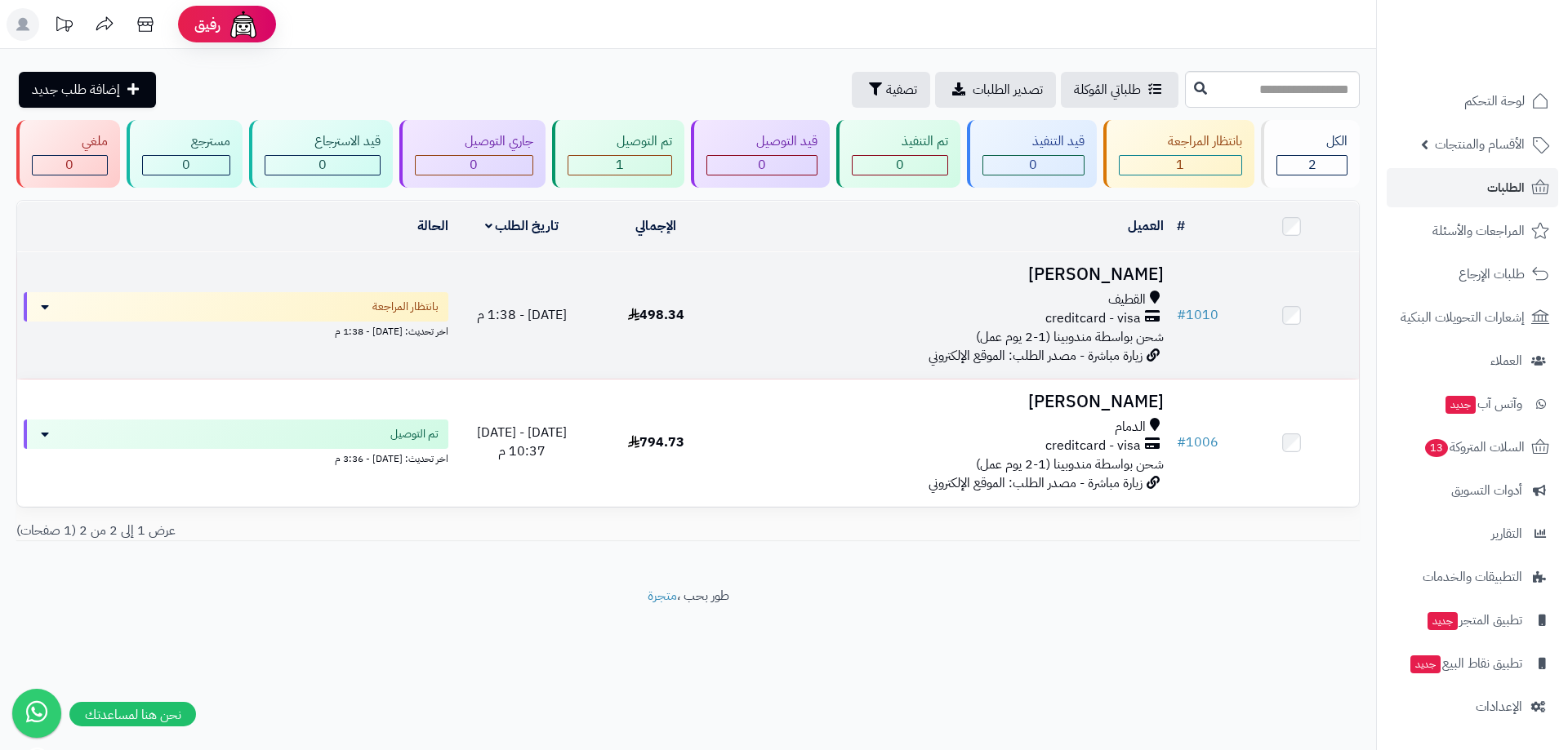
click at [1072, 305] on div "القطيف" at bounding box center [947, 300] width 434 height 19
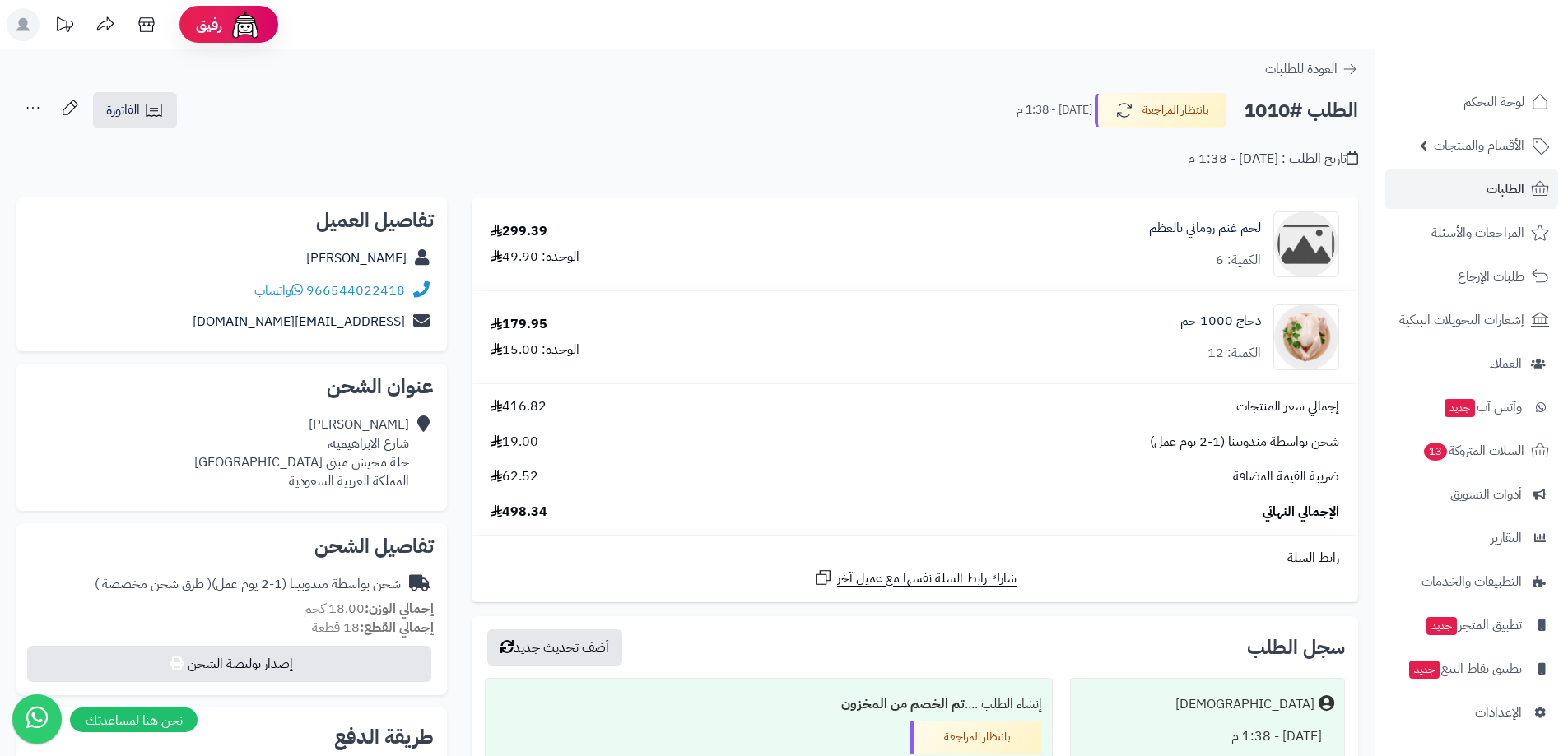
click at [1158, 240] on div "لحم غنم روماني بالعظم الكمية: 6" at bounding box center [1205, 244] width 112 height 51
click at [1202, 230] on link "لحم غنم روماني بالعظم" at bounding box center [1205, 228] width 112 height 19
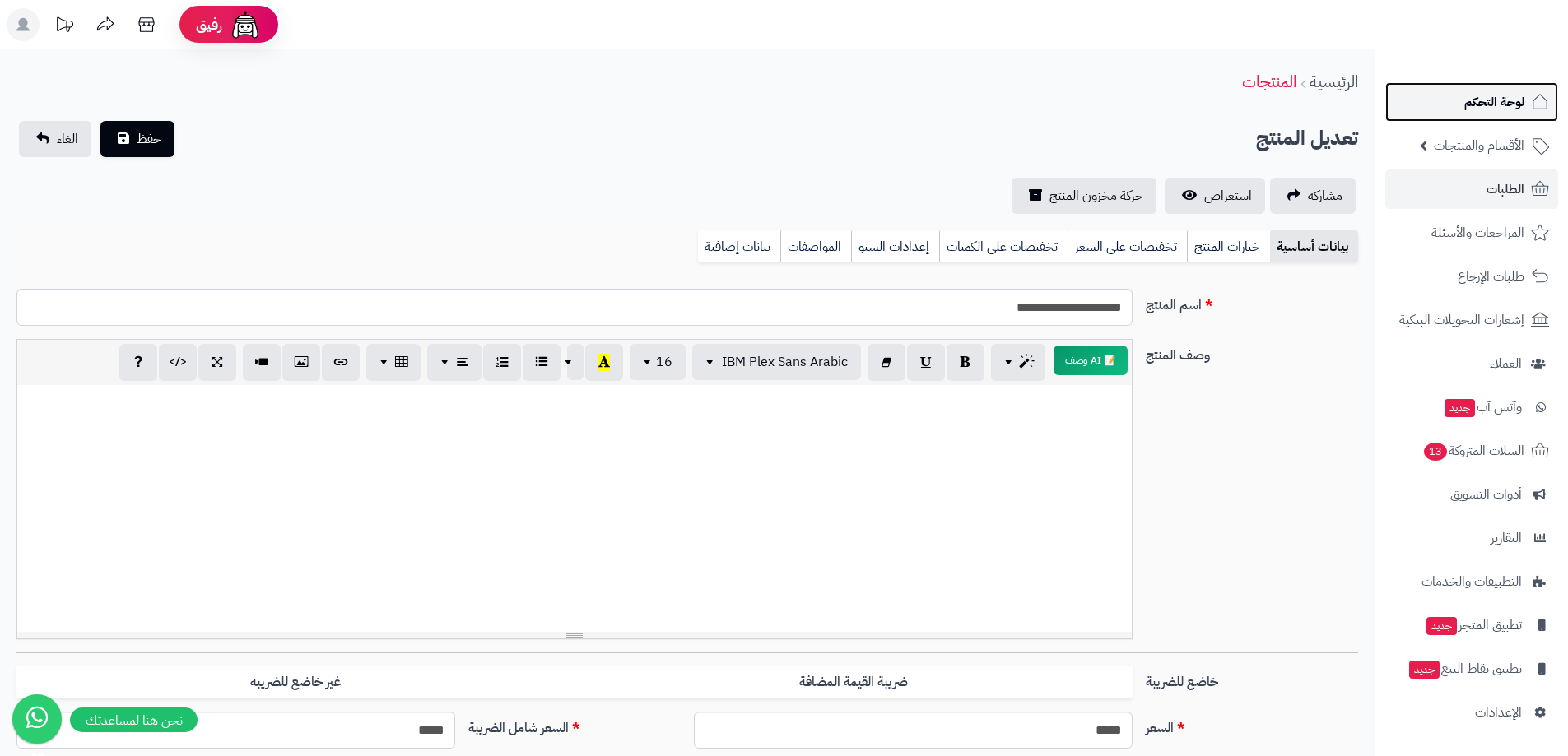
click at [1491, 102] on span "لوحة التحكم" at bounding box center [1494, 101] width 60 height 23
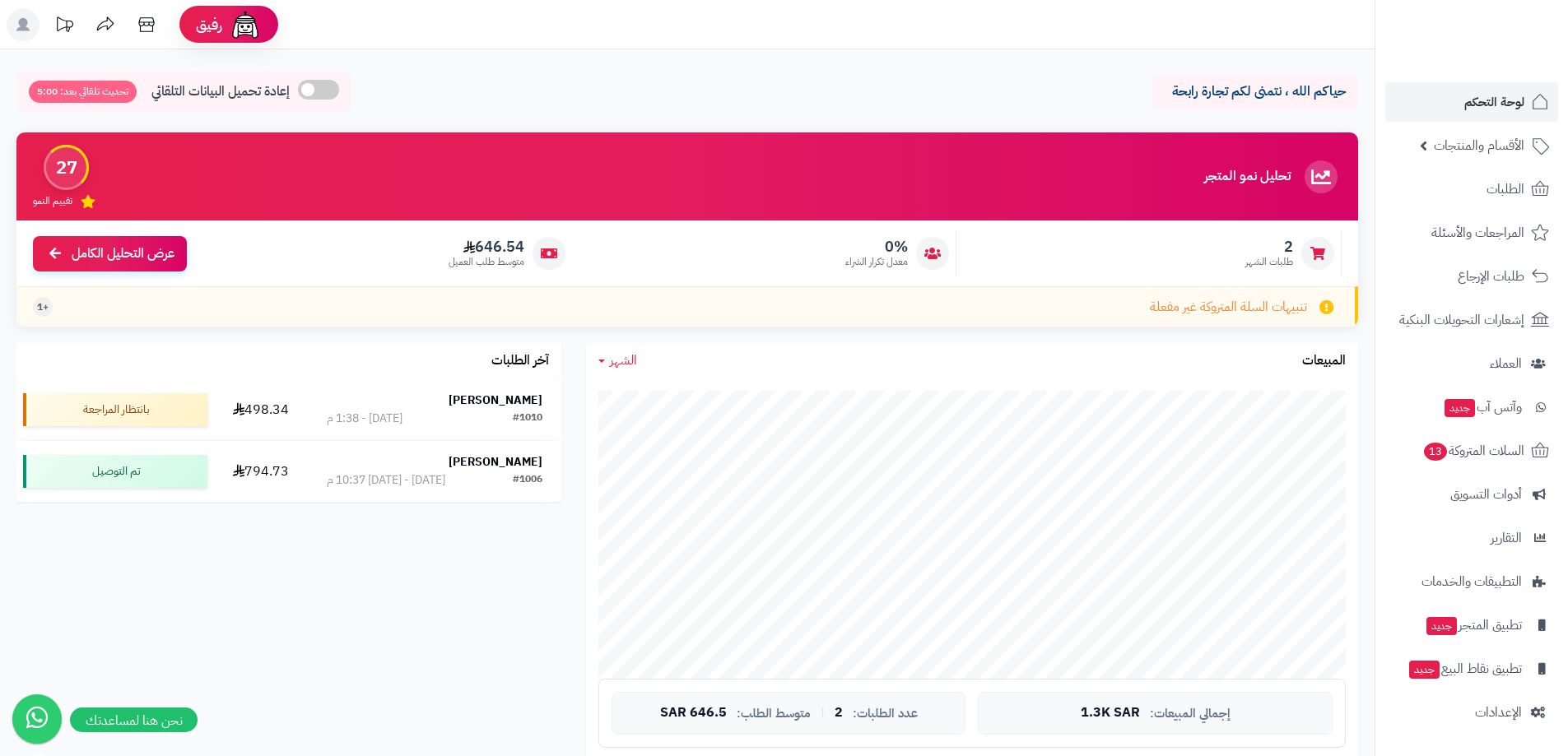
click at [1486, 153] on span "الأقسام والمنتجات" at bounding box center [1479, 145] width 91 height 23
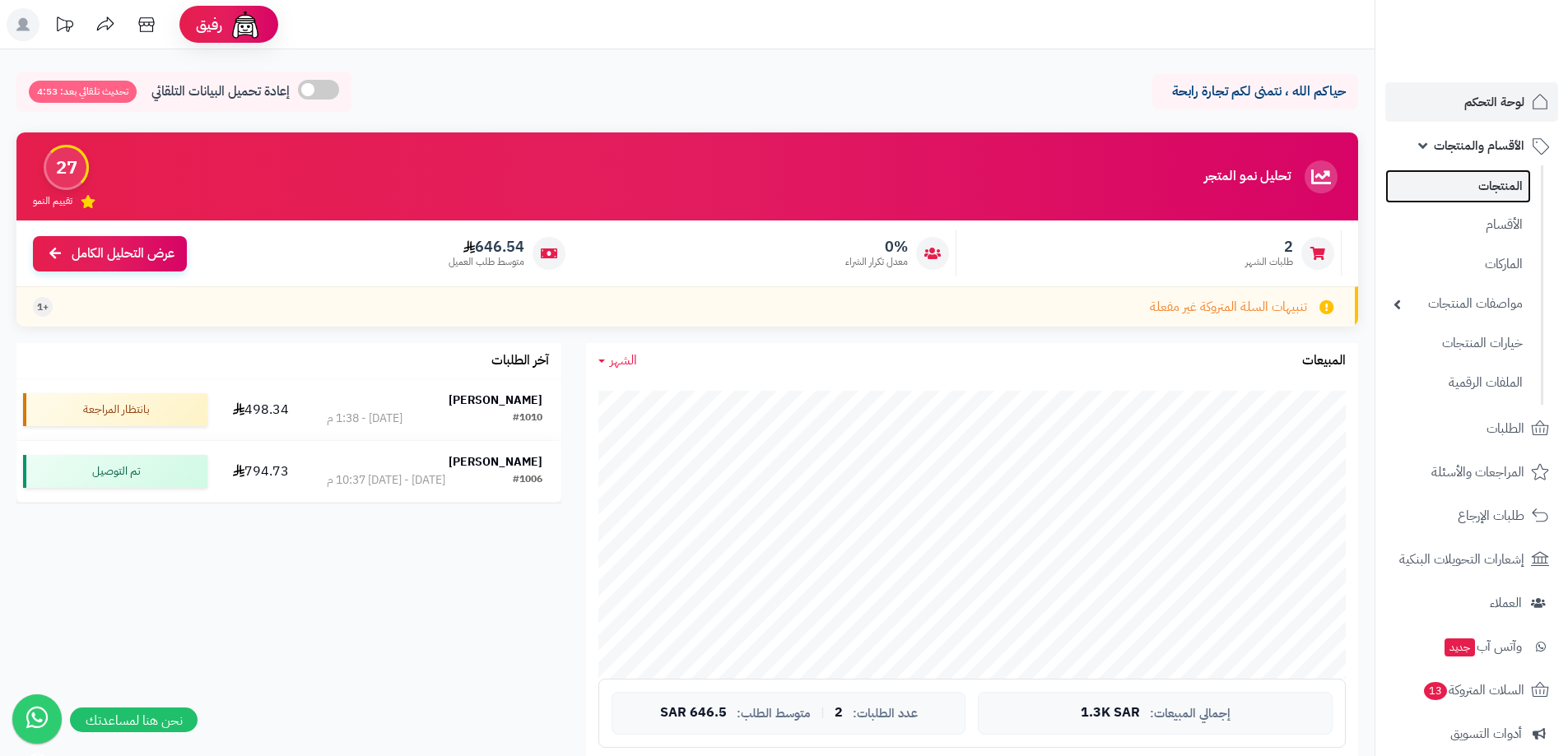
click at [1486, 177] on link "المنتجات" at bounding box center [1458, 186] width 146 height 33
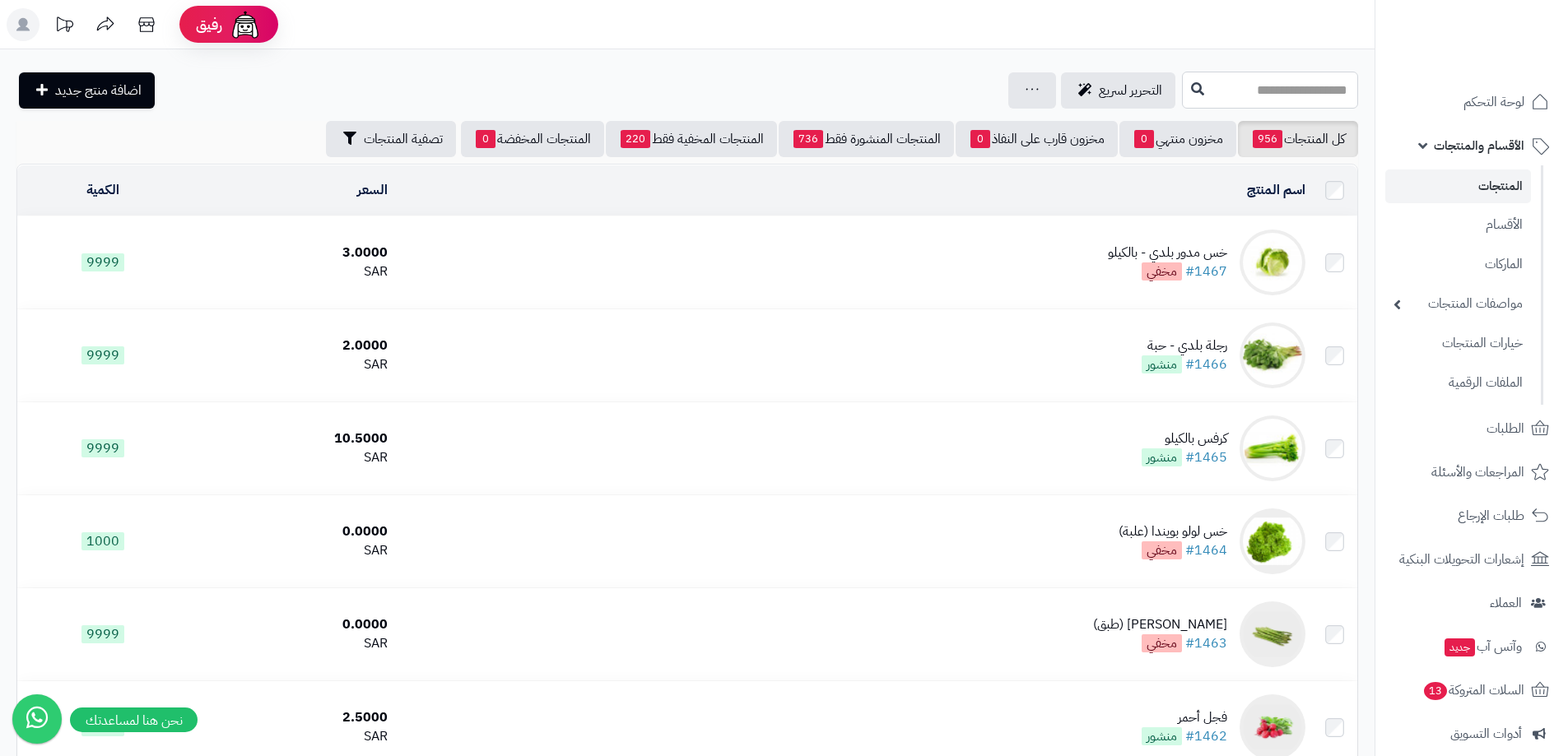
click at [1236, 91] on input "text" at bounding box center [1269, 90] width 177 height 37
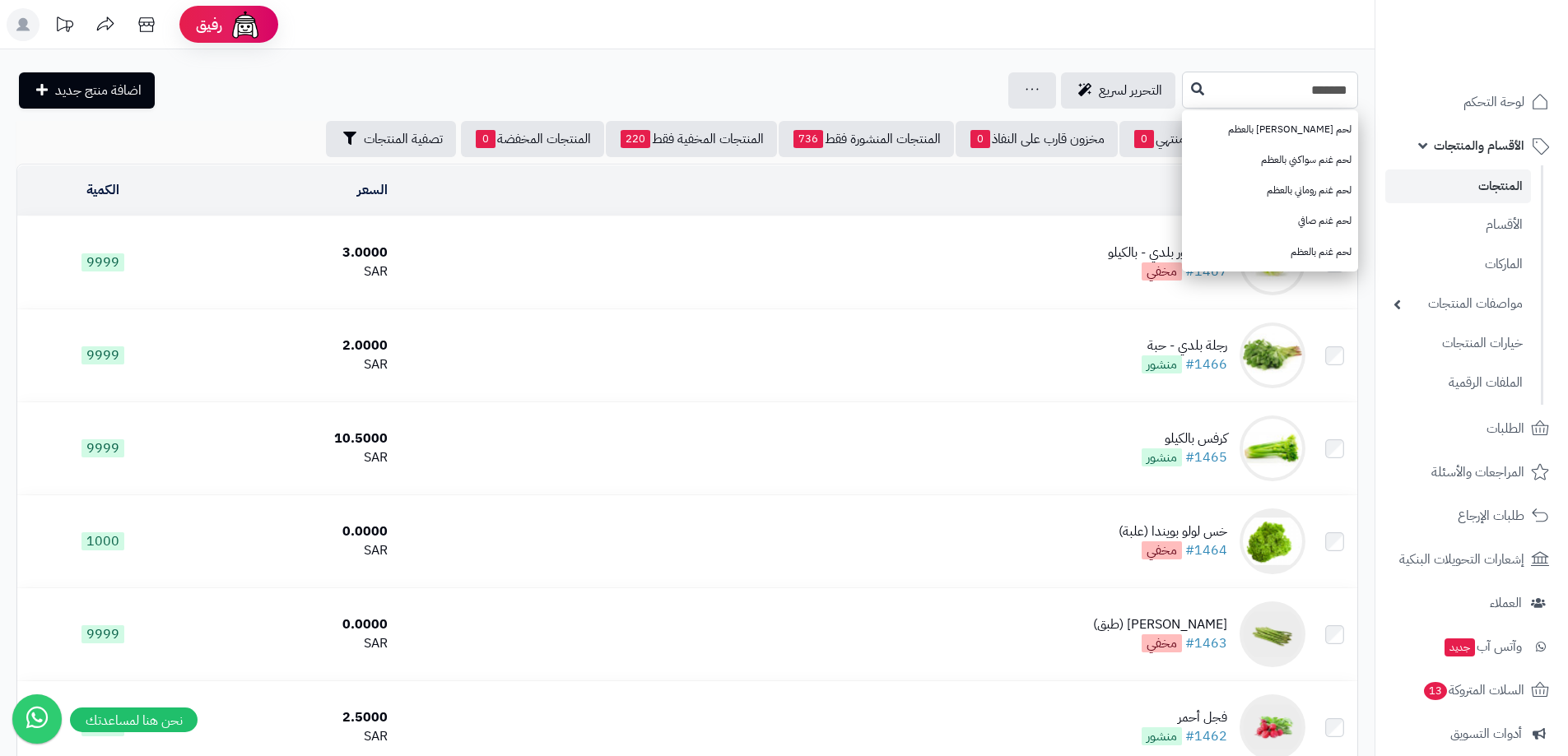
type input "*******"
click at [1190, 85] on icon at bounding box center [1197, 88] width 14 height 14
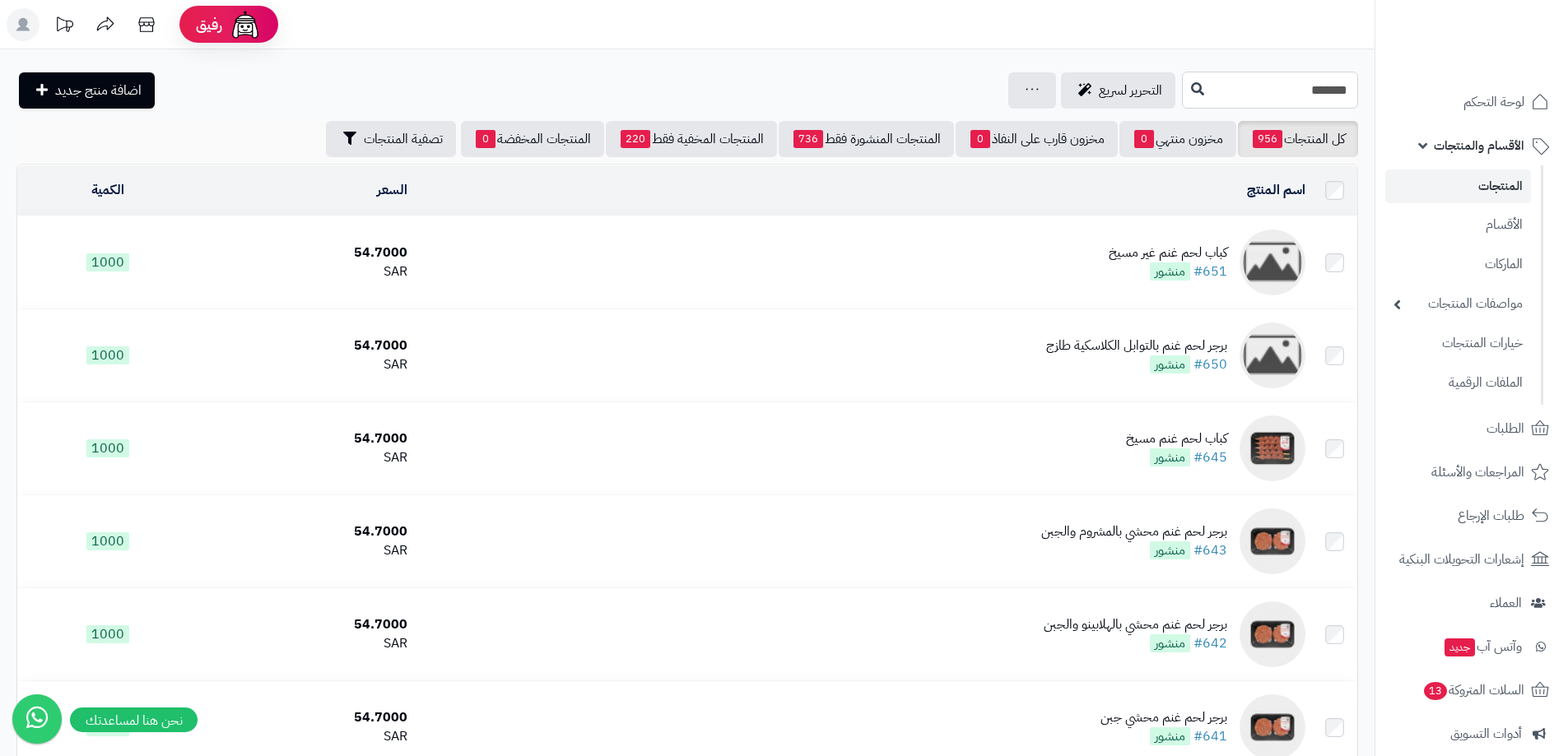
click at [1254, 82] on input "*******" at bounding box center [1269, 90] width 177 height 37
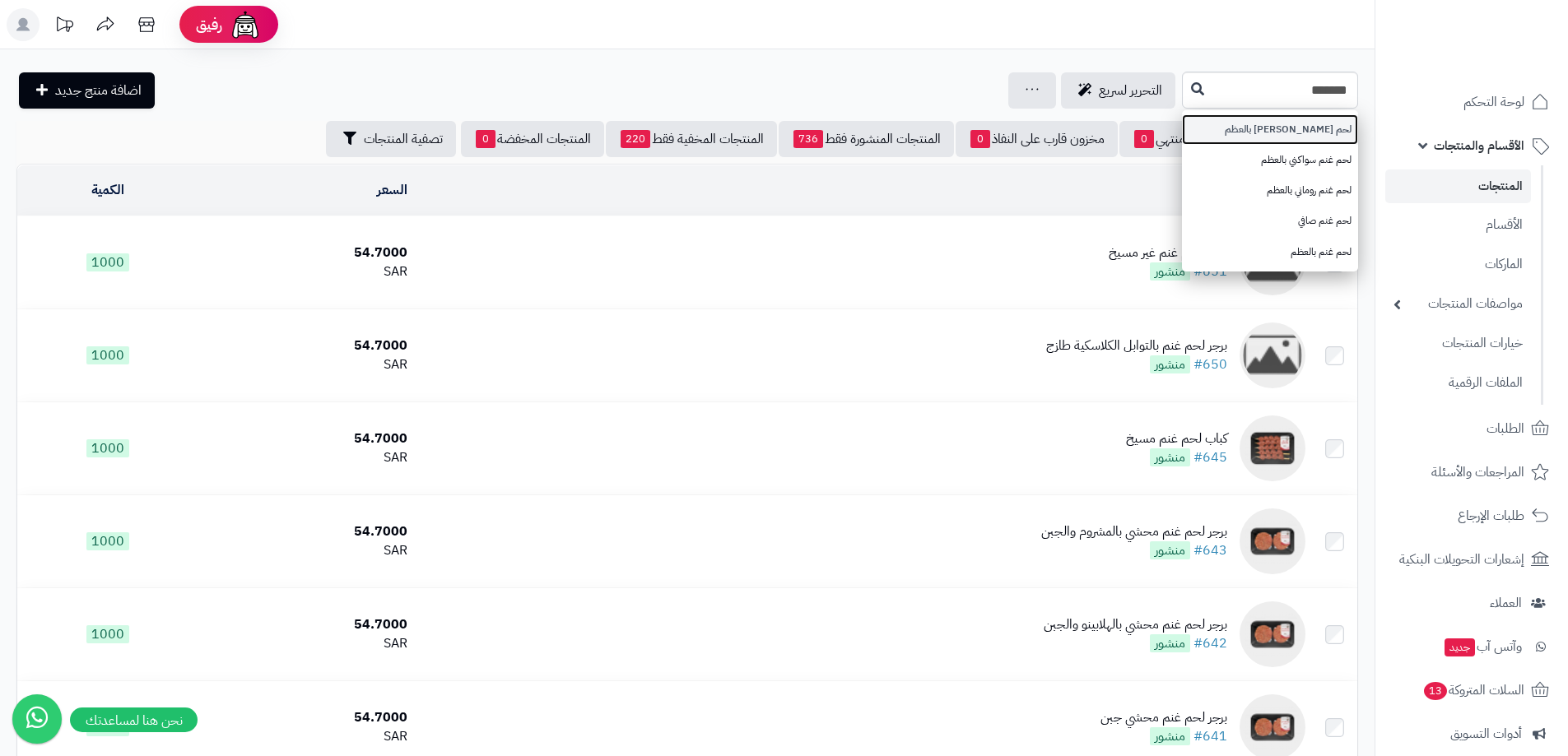
click at [1258, 123] on link "لحم [PERSON_NAME] بالعظم" at bounding box center [1269, 129] width 177 height 31
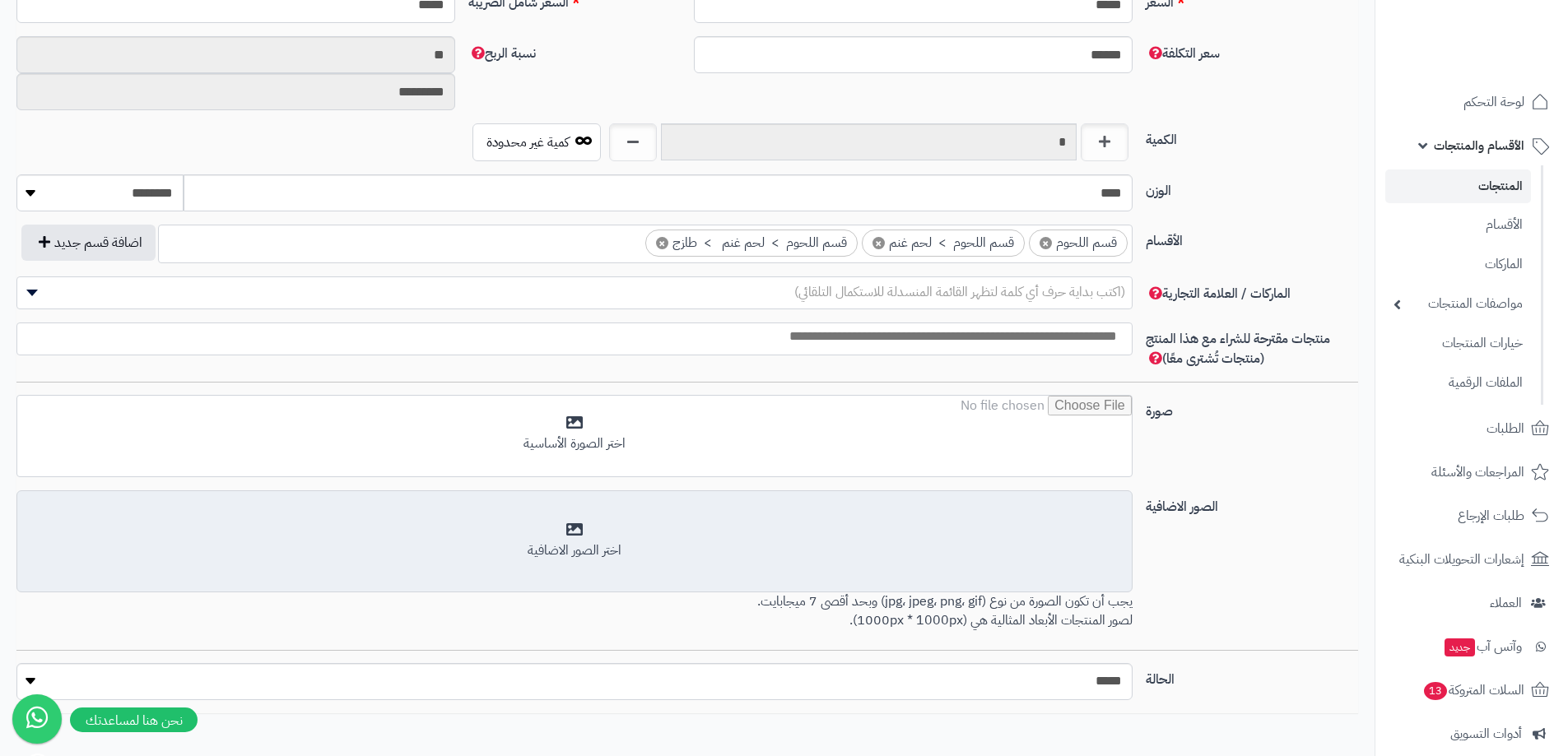
scroll to position [812, 0]
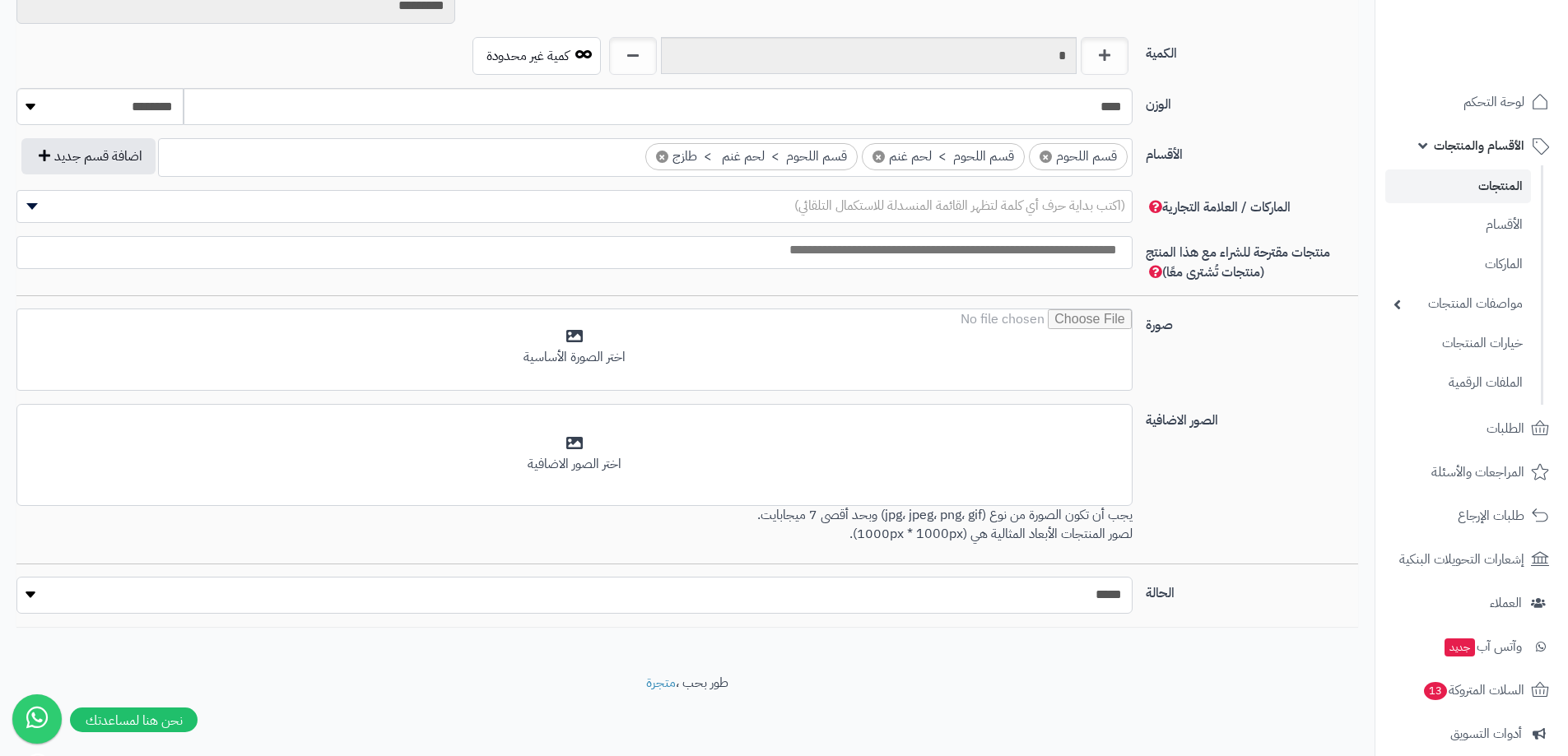
click at [891, 606] on select "***** ****" at bounding box center [574, 595] width 1116 height 37
select select "*"
click at [16, 577] on select "***** ****" at bounding box center [574, 595] width 1116 height 37
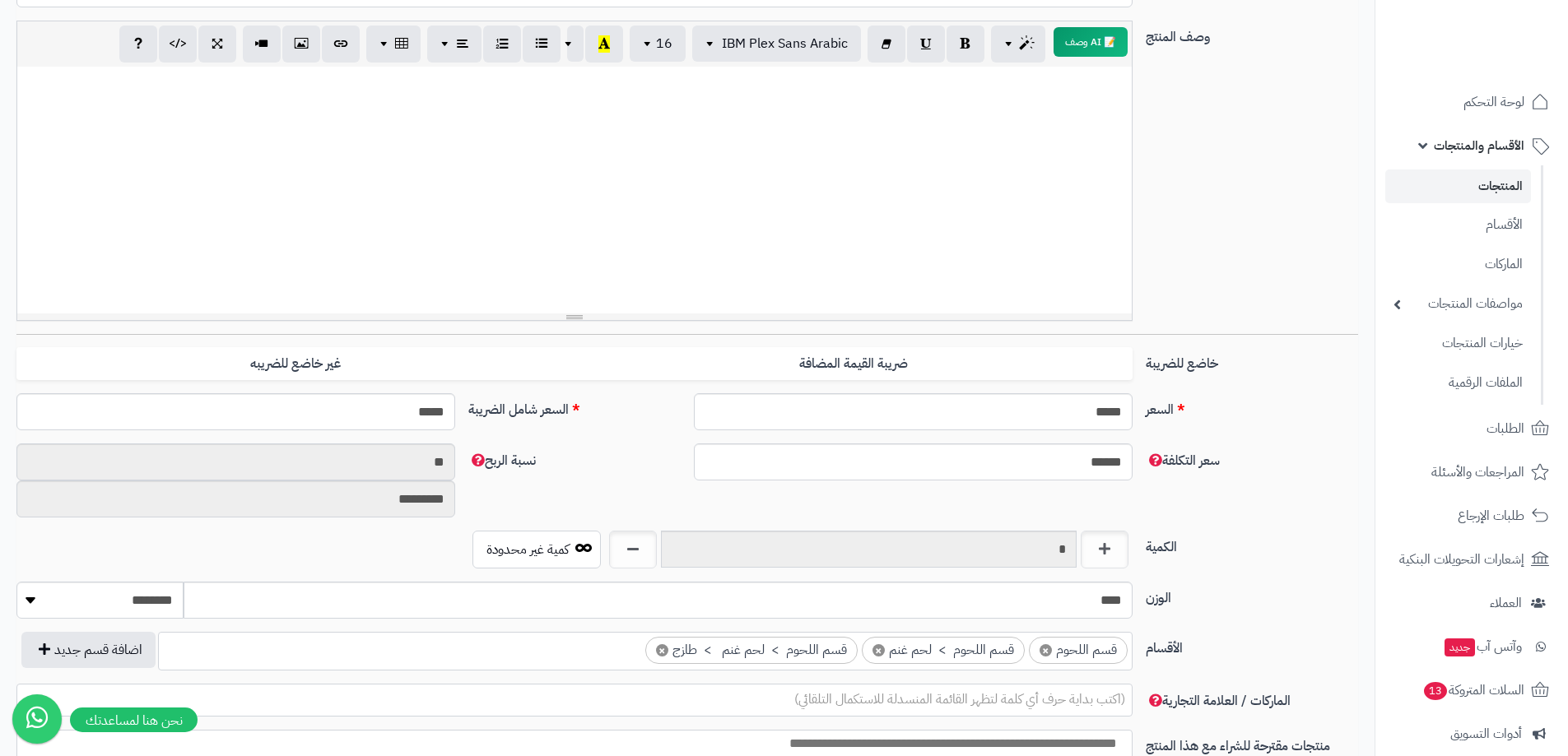
scroll to position [0, 0]
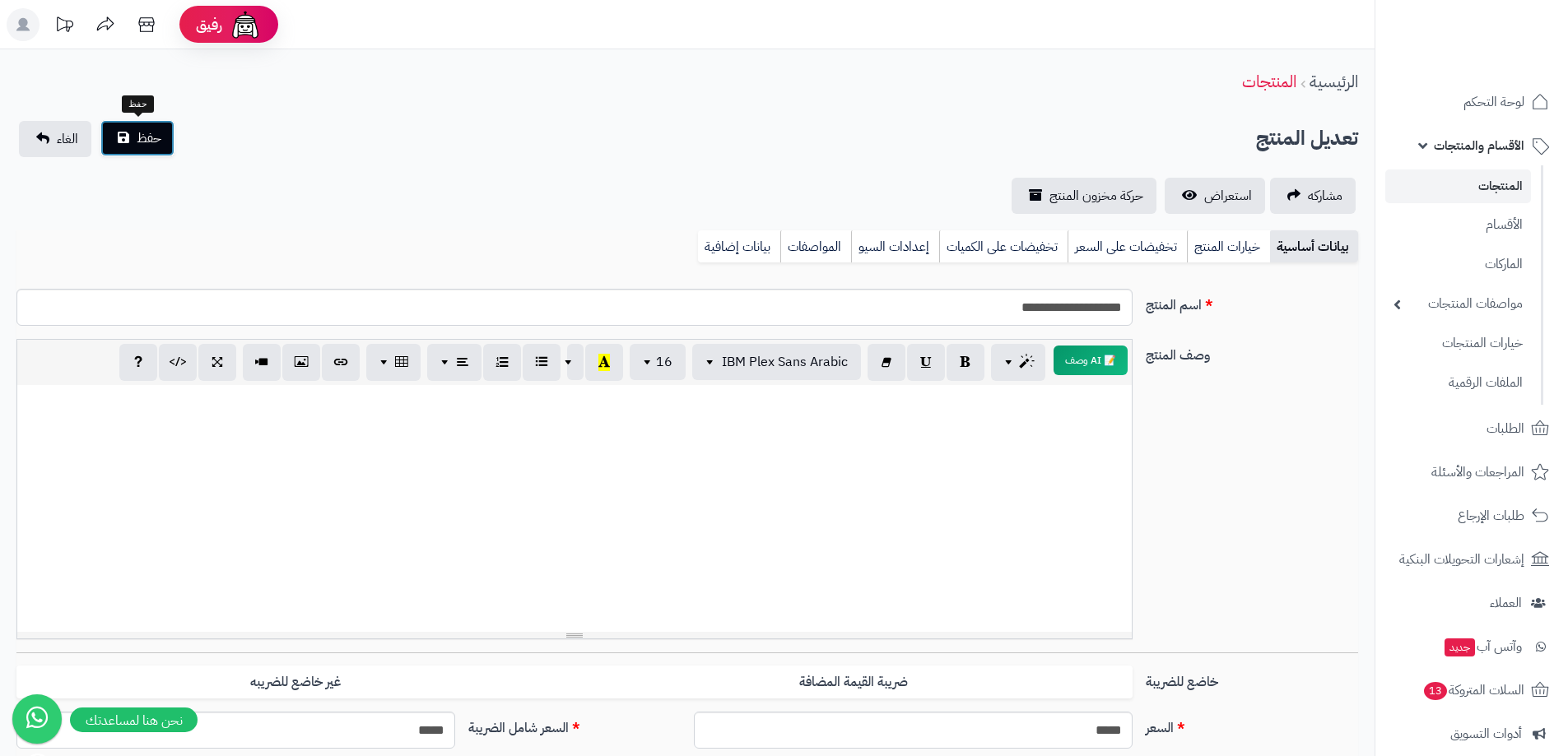
click at [149, 138] on span "حفظ" at bounding box center [148, 139] width 24 height 20
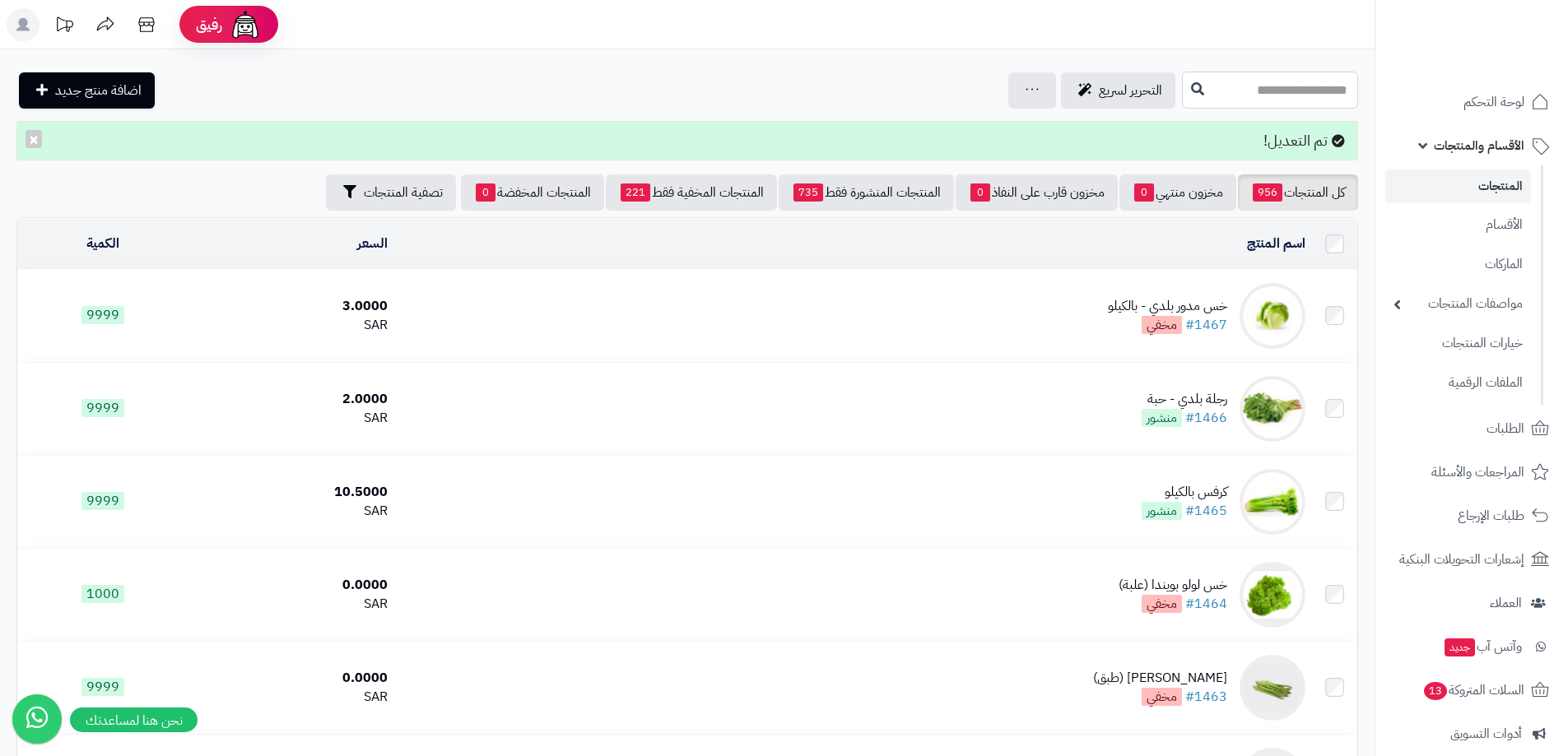
click at [1254, 87] on input "text" at bounding box center [1269, 90] width 177 height 37
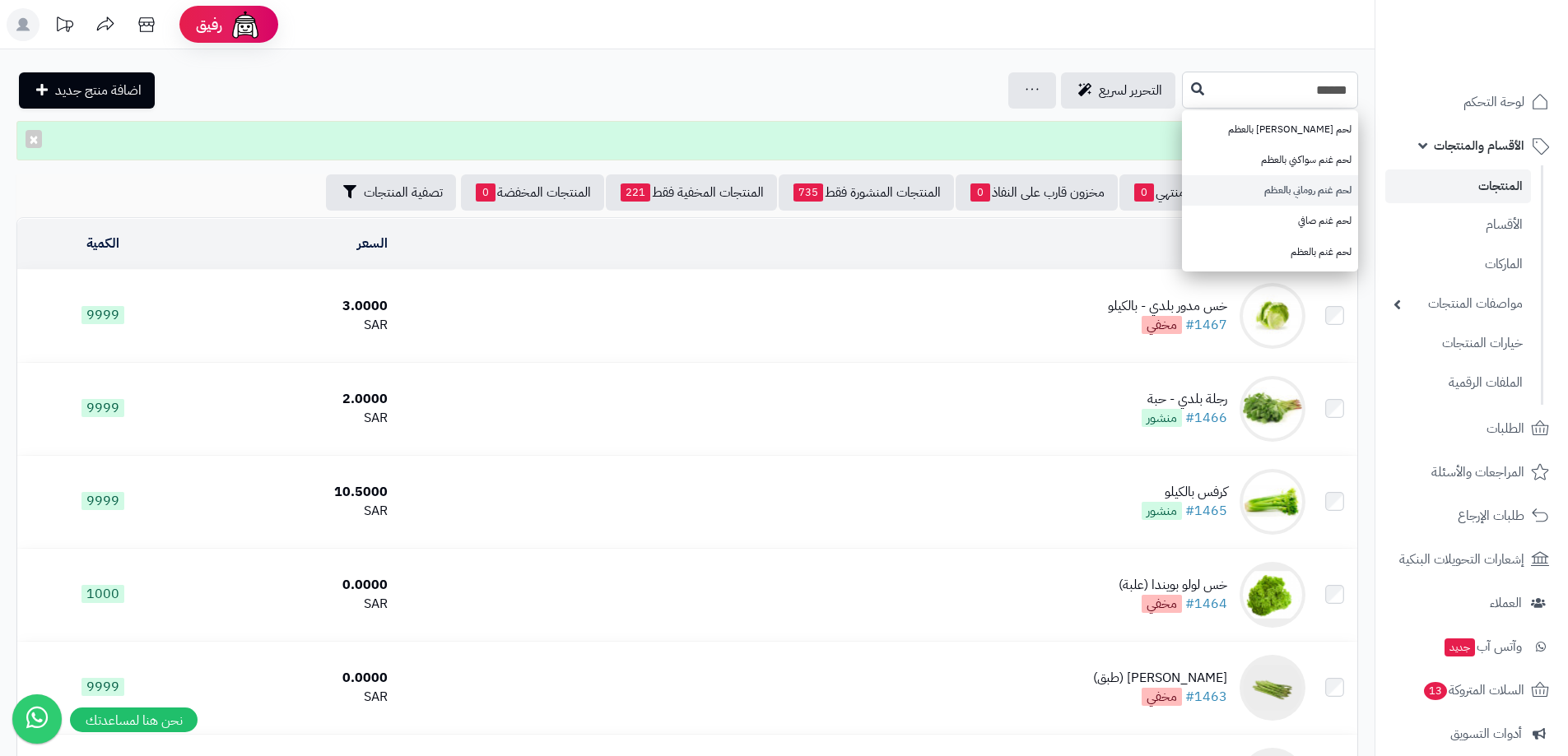
type input "******"
click at [1303, 197] on link "لحم غنم روماني بالعظم" at bounding box center [1269, 191] width 177 height 31
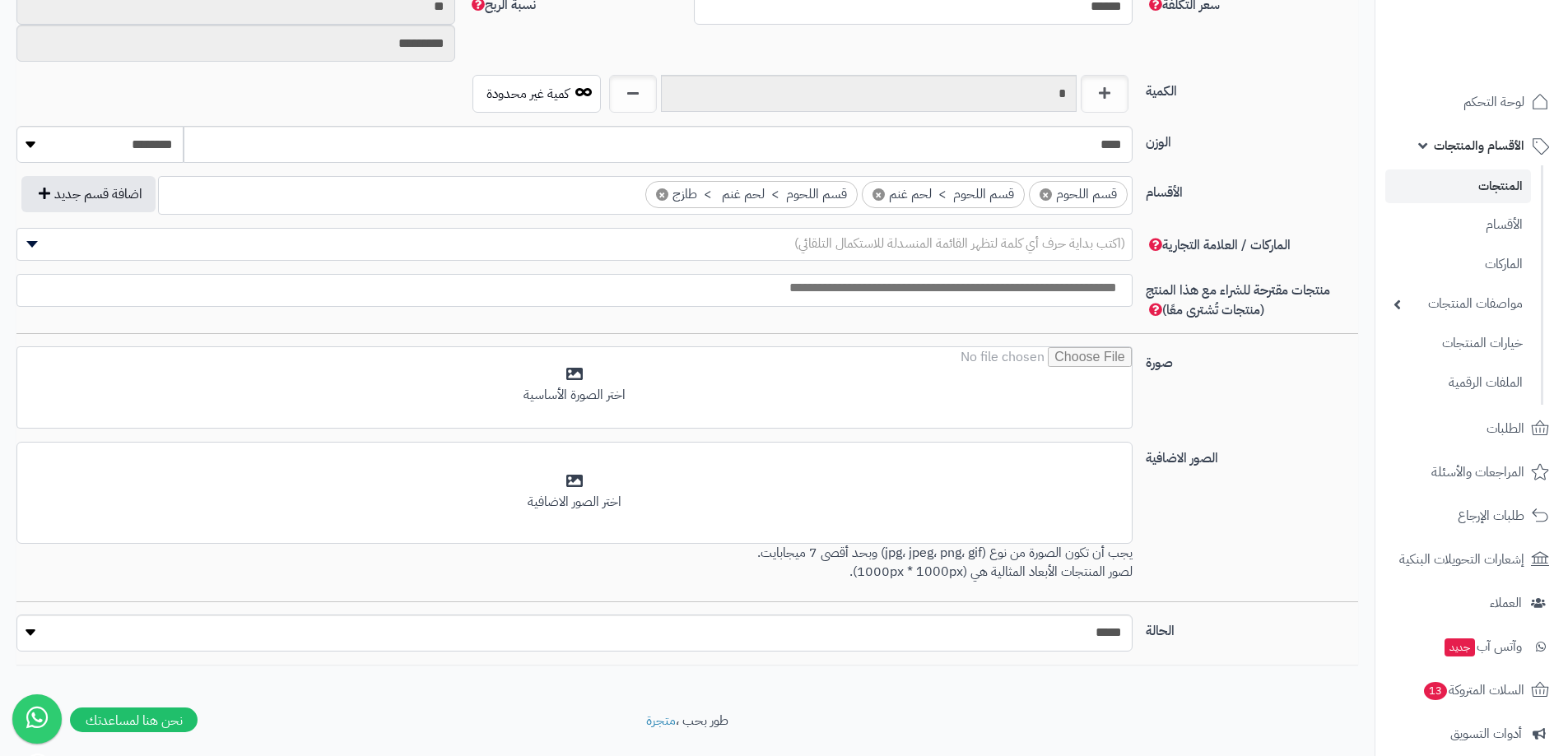
scroll to position [812, 0]
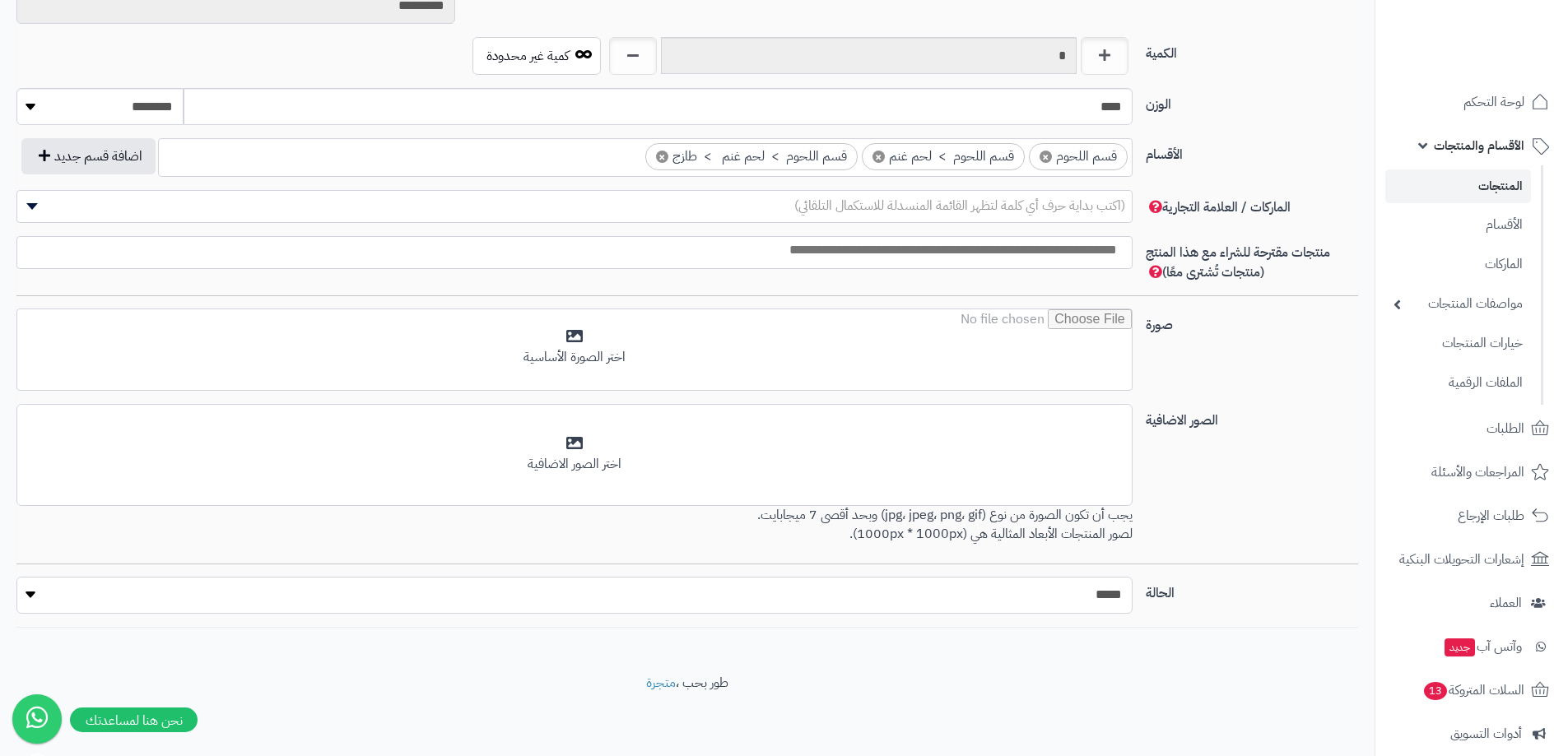
click at [875, 598] on select "***** ****" at bounding box center [574, 595] width 1116 height 37
select select "*"
click at [16, 577] on select "***** ****" at bounding box center [574, 595] width 1116 height 37
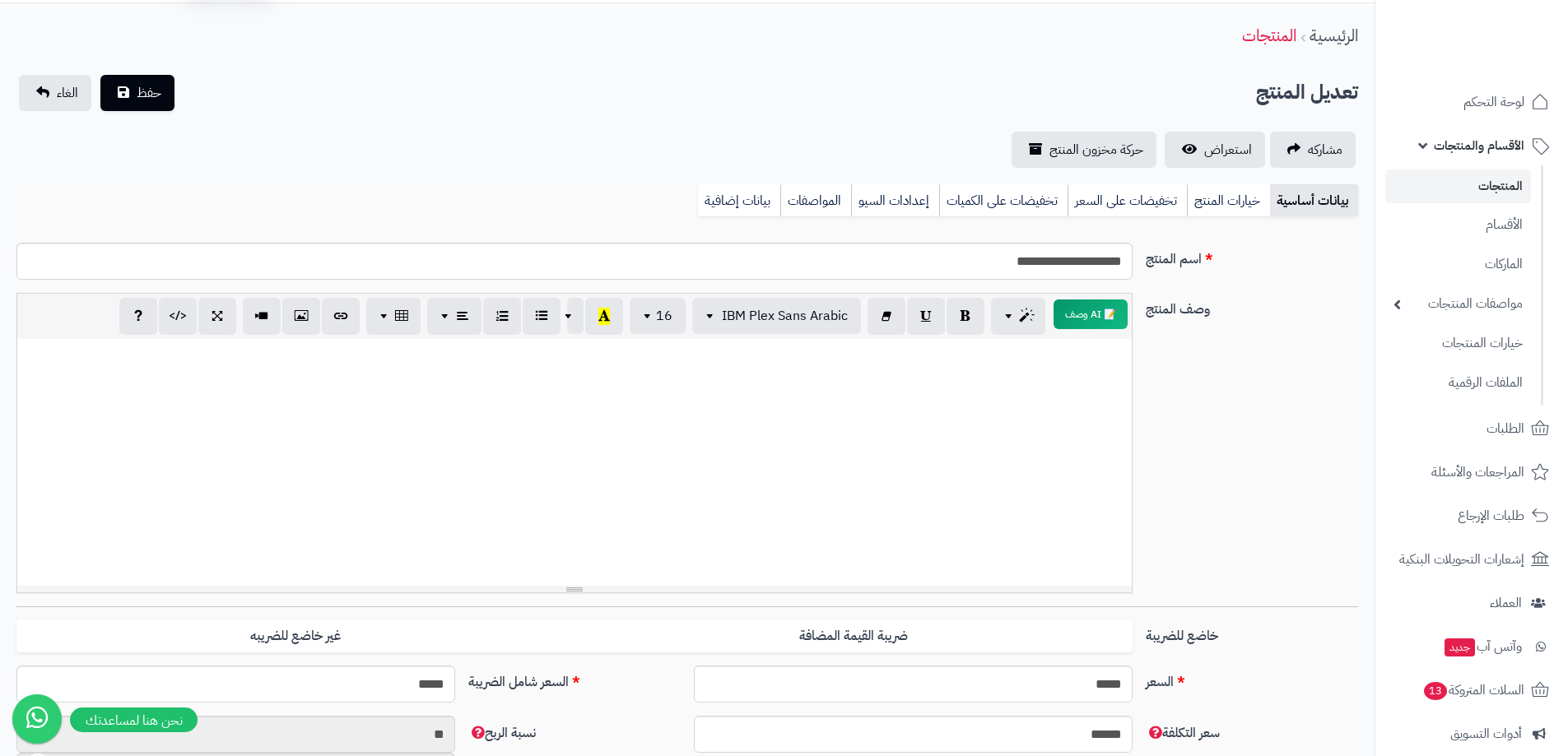
scroll to position [0, 0]
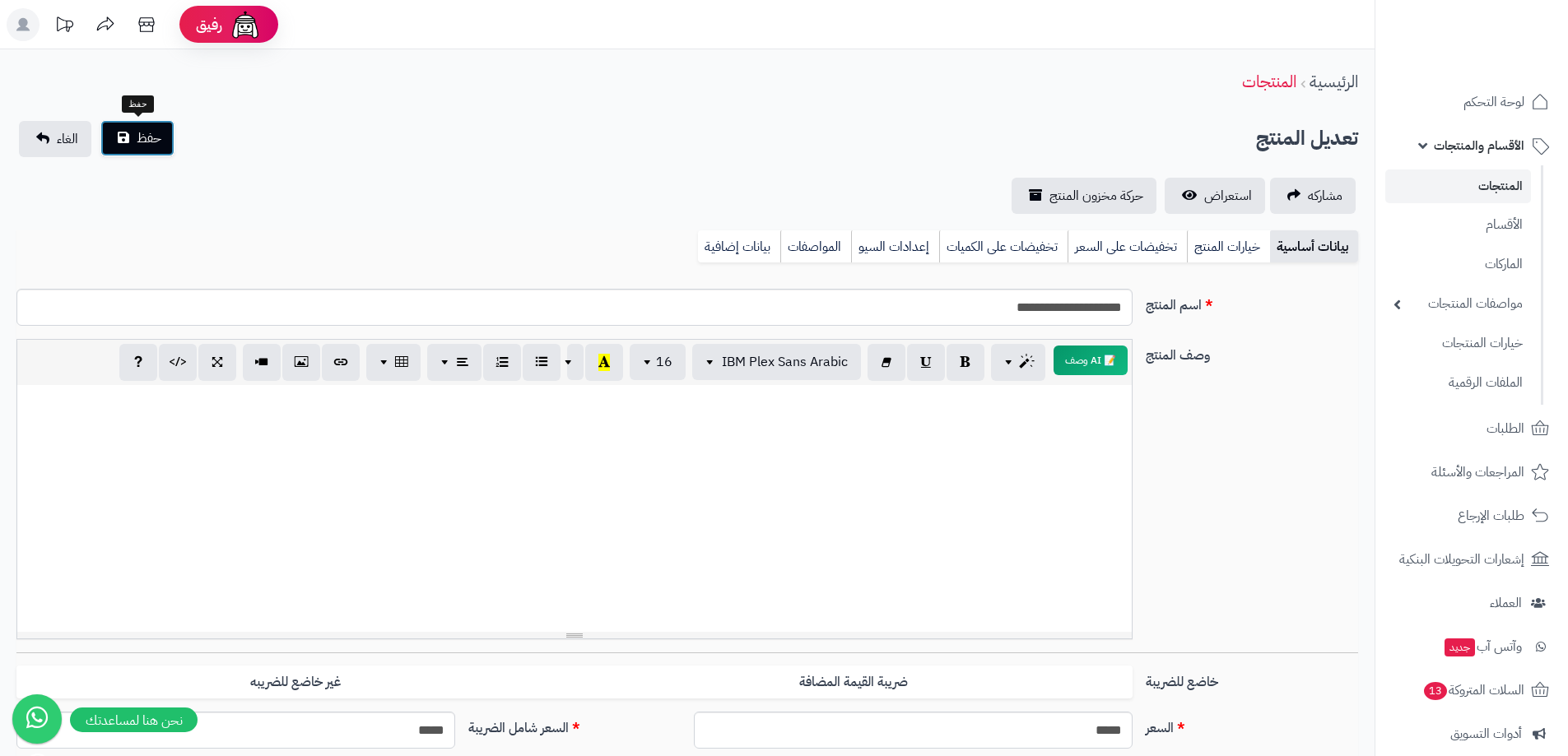
click at [157, 139] on span "حفظ" at bounding box center [148, 139] width 24 height 20
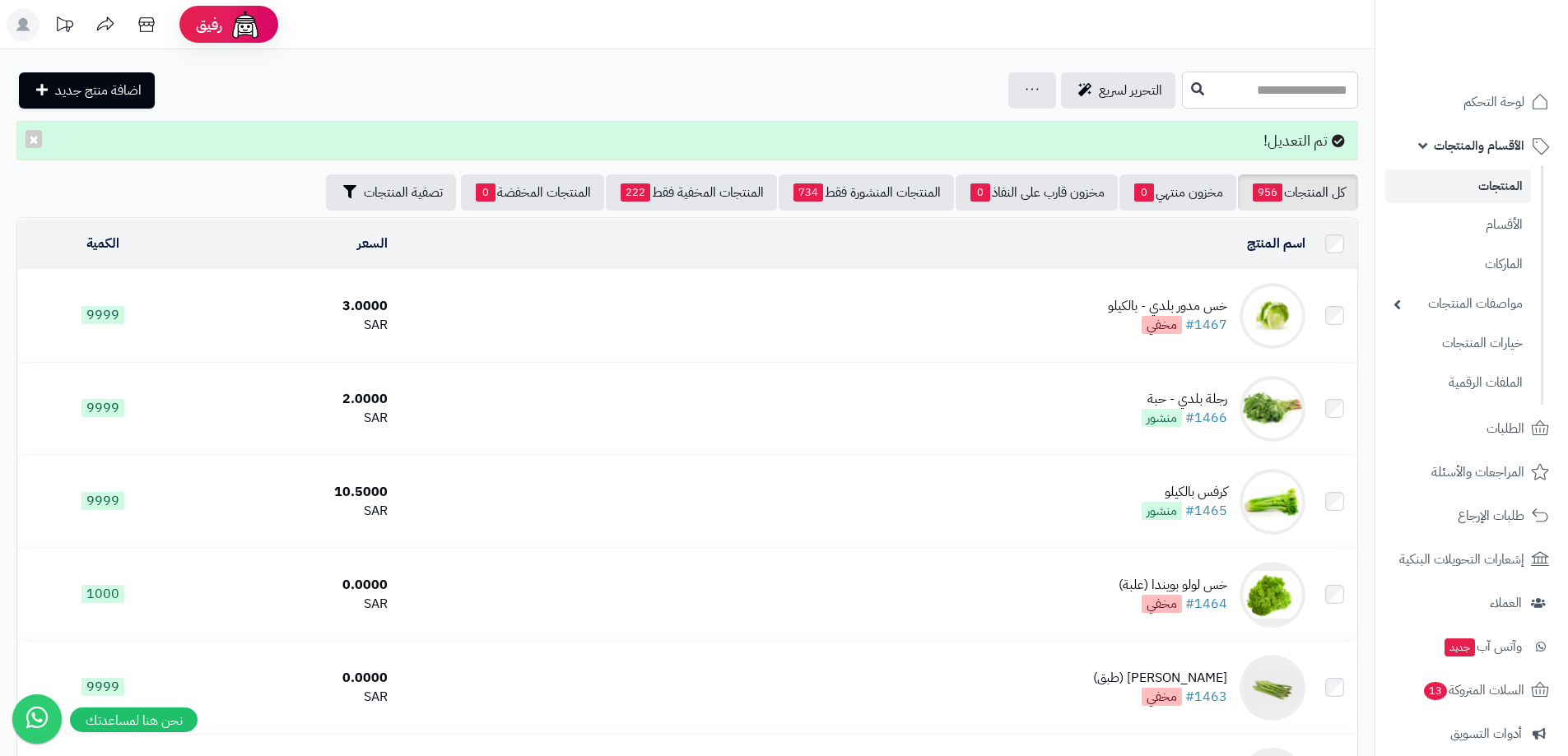
click at [1200, 88] on input "text" at bounding box center [1269, 90] width 177 height 37
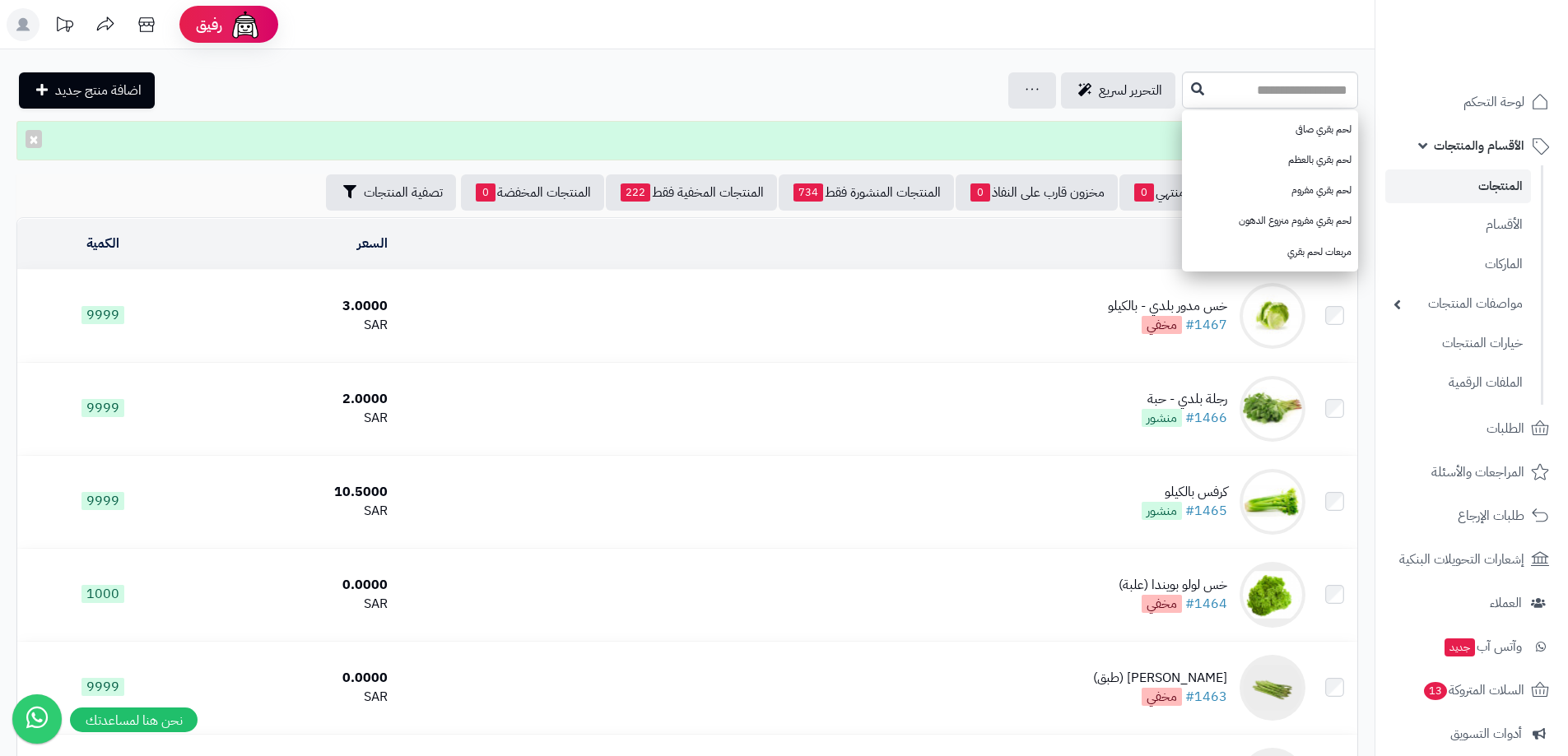
click at [684, 98] on div "التحرير لسريع جرد مخزون المنتجات جرد مخزون الخيارات فقط تعديل أسعار المنتجات ال…" at bounding box center [597, 91] width 1162 height 36
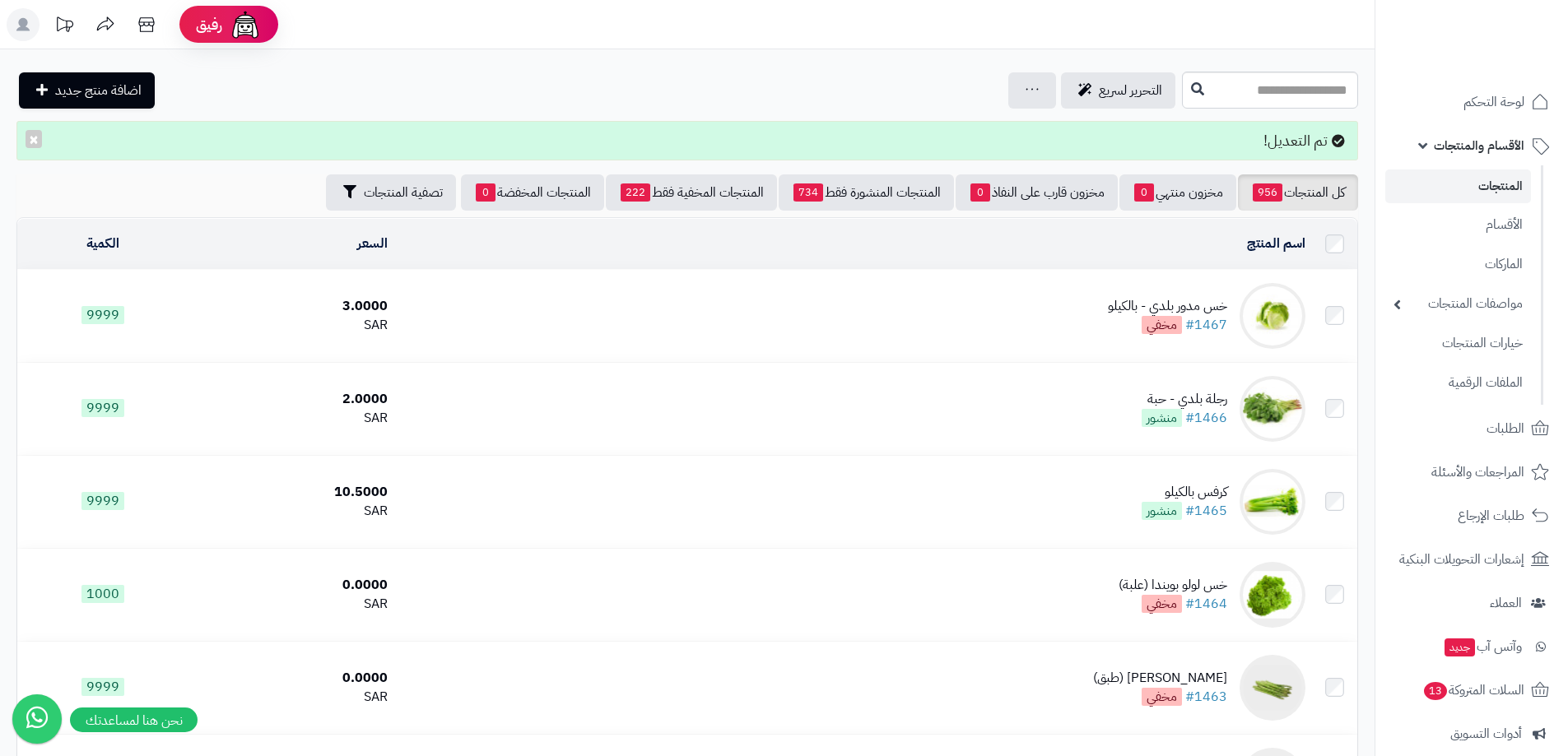
click at [1498, 141] on span "الأقسام والمنتجات" at bounding box center [1479, 145] width 91 height 23
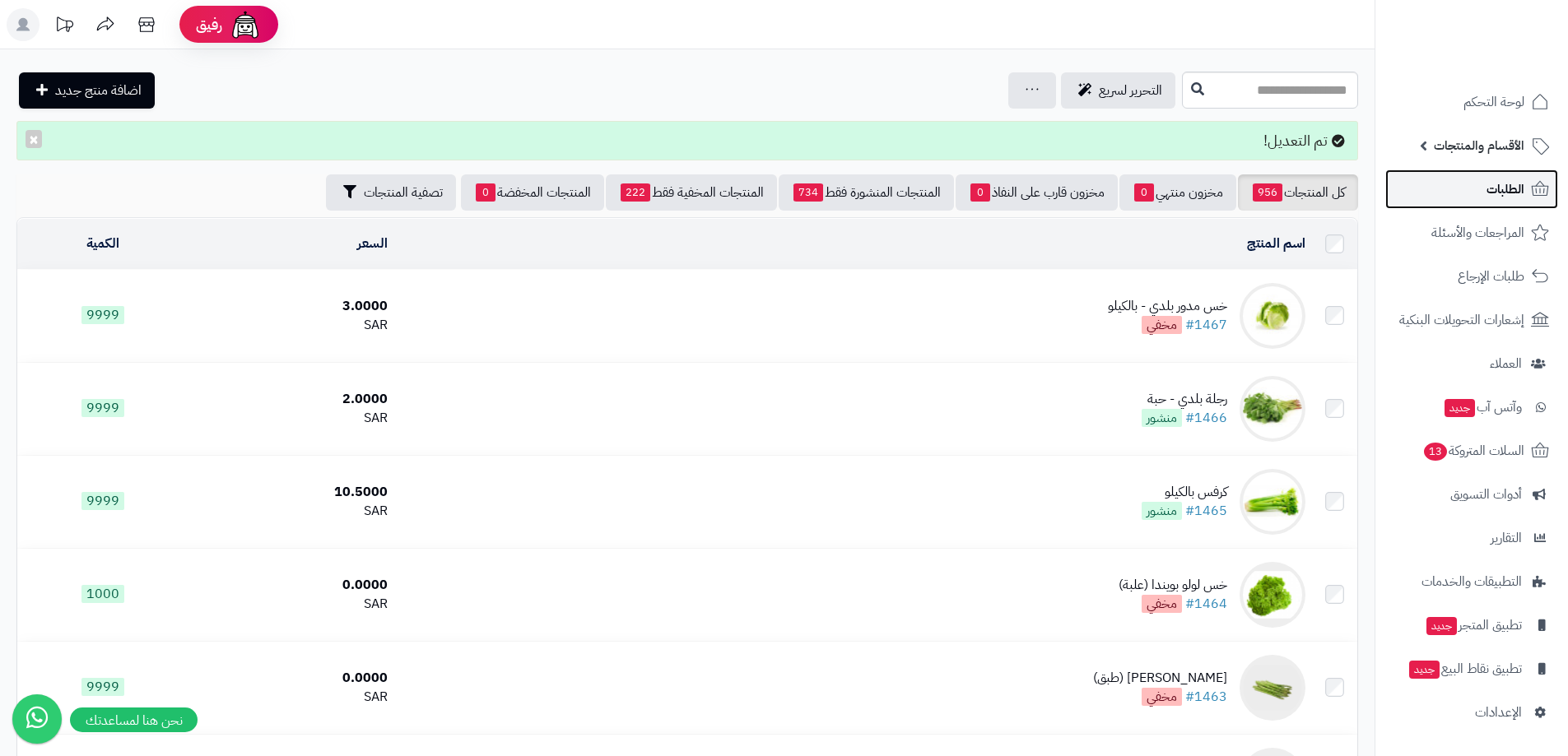
click at [1504, 195] on span "الطلبات" at bounding box center [1506, 188] width 38 height 23
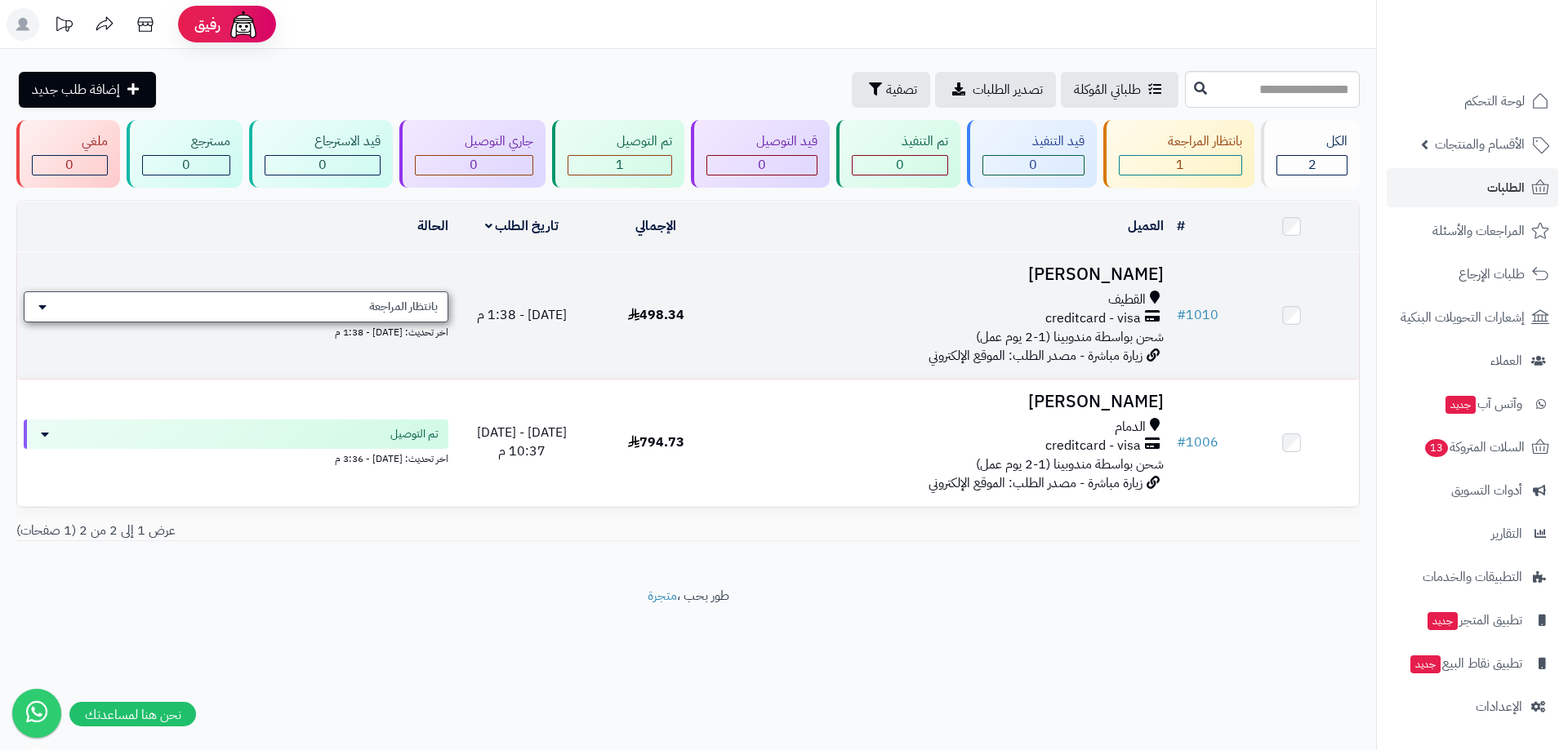
click at [285, 306] on div "بانتظار المراجعة" at bounding box center [235, 307] width 425 height 31
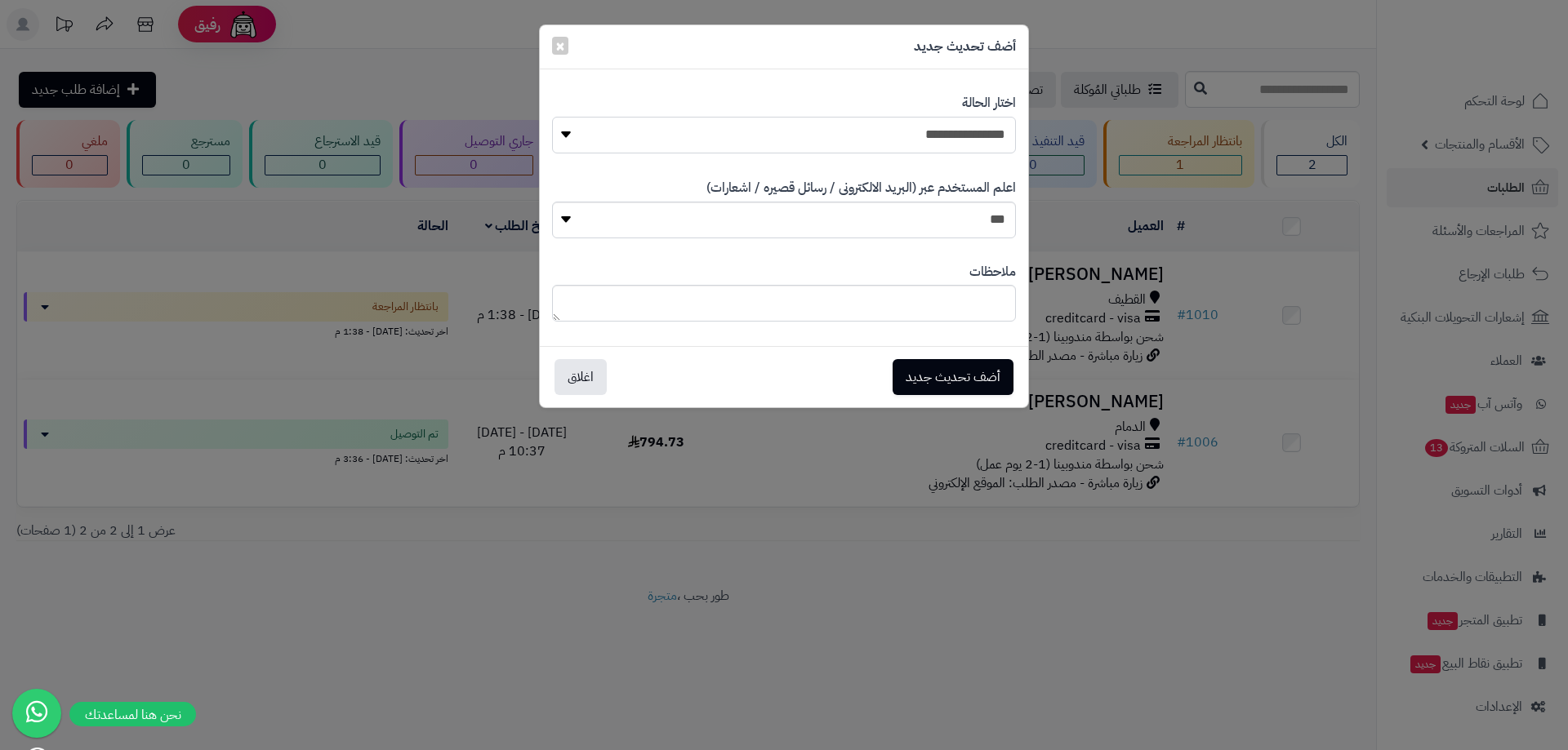
click at [865, 140] on select "**********" at bounding box center [784, 135] width 464 height 37
select select "*"
click at [553, 117] on select "**********" at bounding box center [784, 135] width 464 height 37
click at [982, 372] on button "أضف تحديث جديد" at bounding box center [953, 376] width 121 height 36
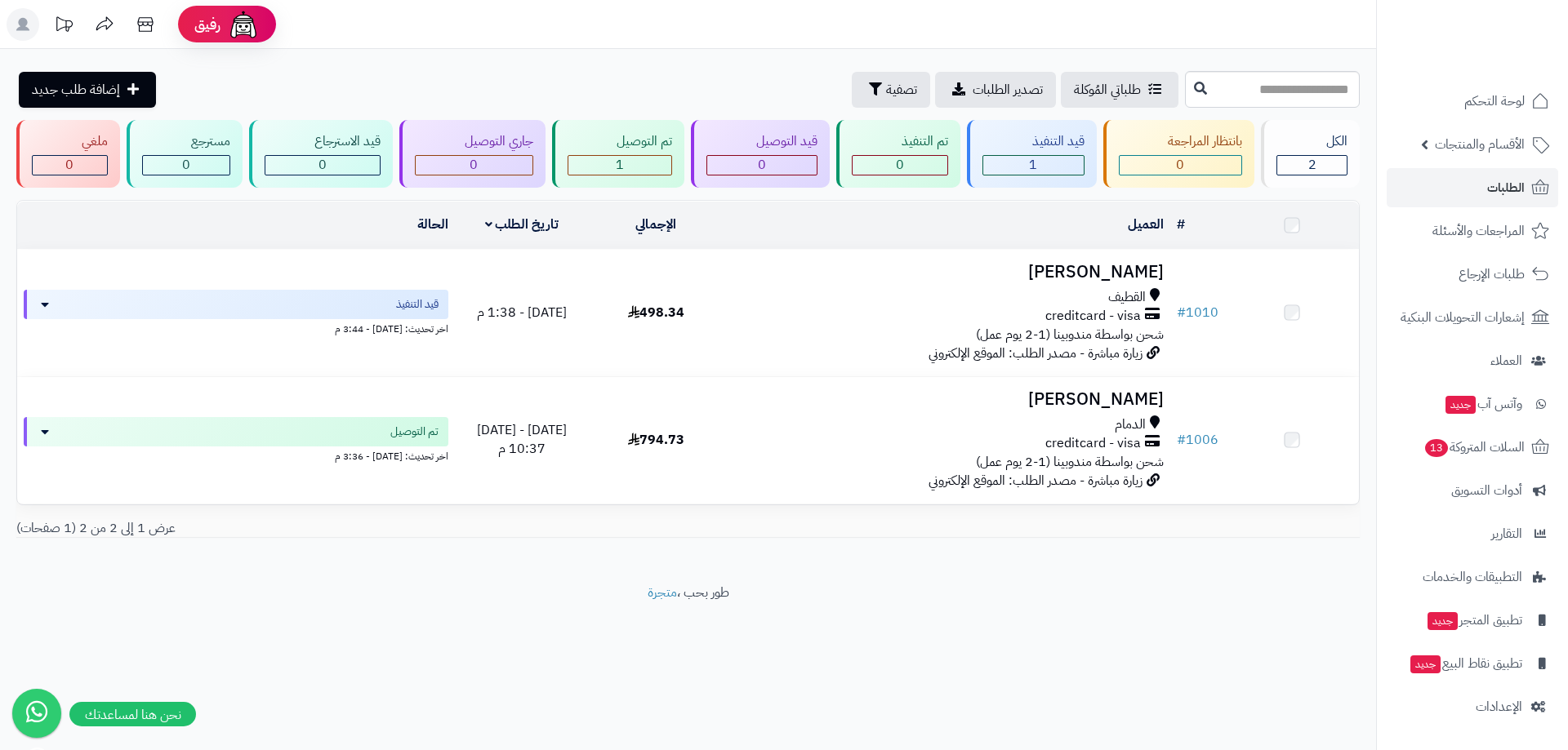
click at [1024, 307] on div "creditcard - visa" at bounding box center [947, 316] width 434 height 19
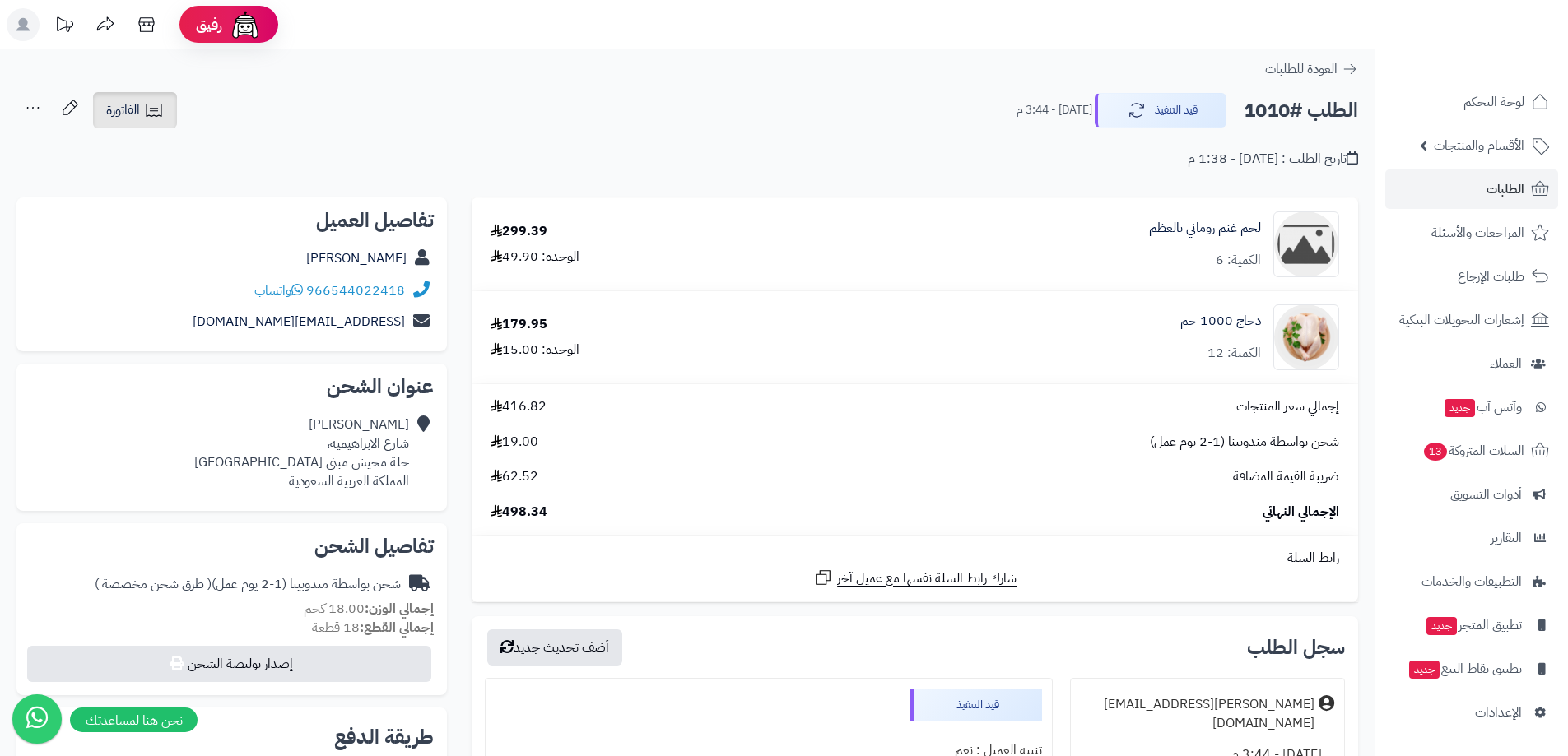
click at [158, 113] on icon at bounding box center [154, 110] width 20 height 20
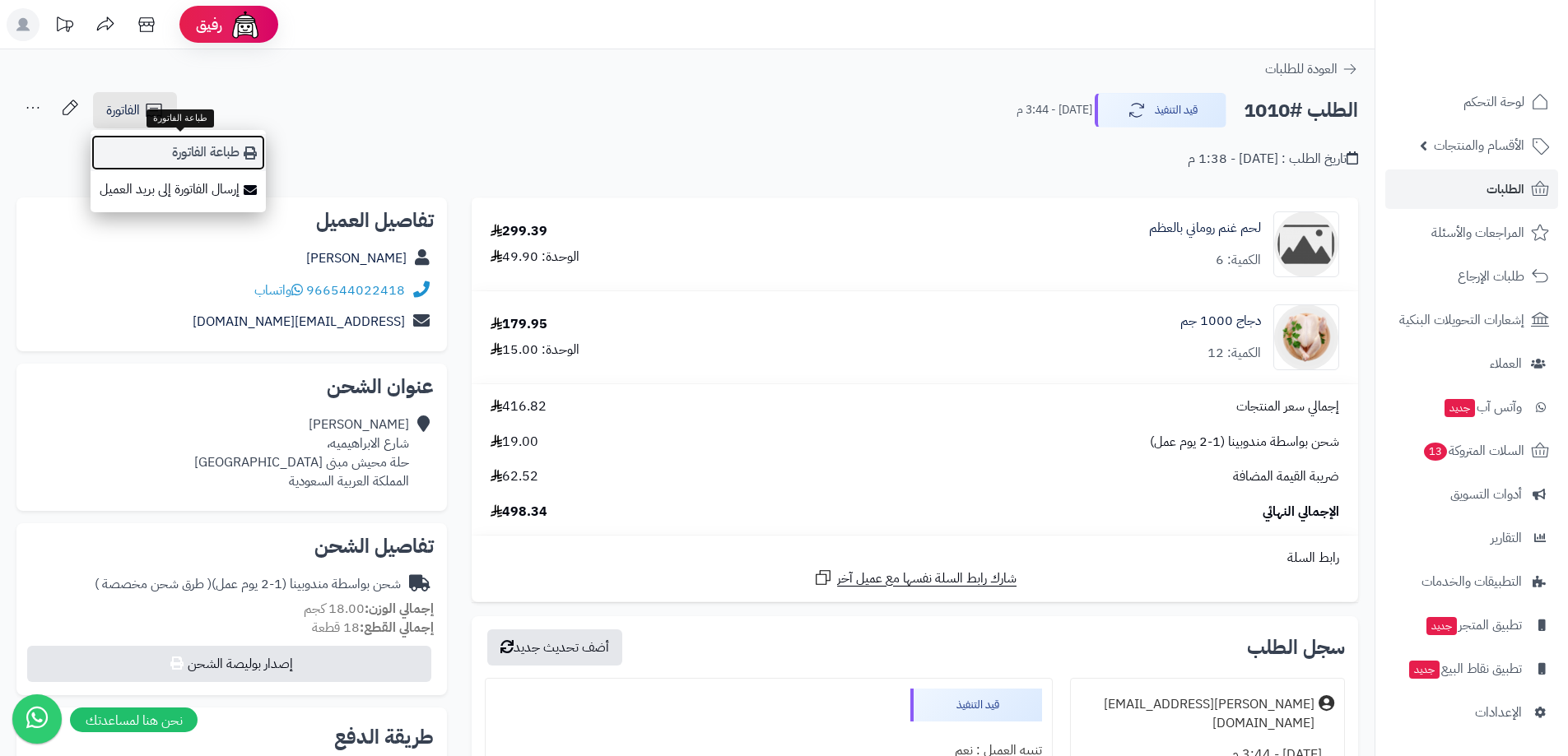
click at [224, 142] on link "طباعة الفاتورة" at bounding box center [178, 152] width 176 height 37
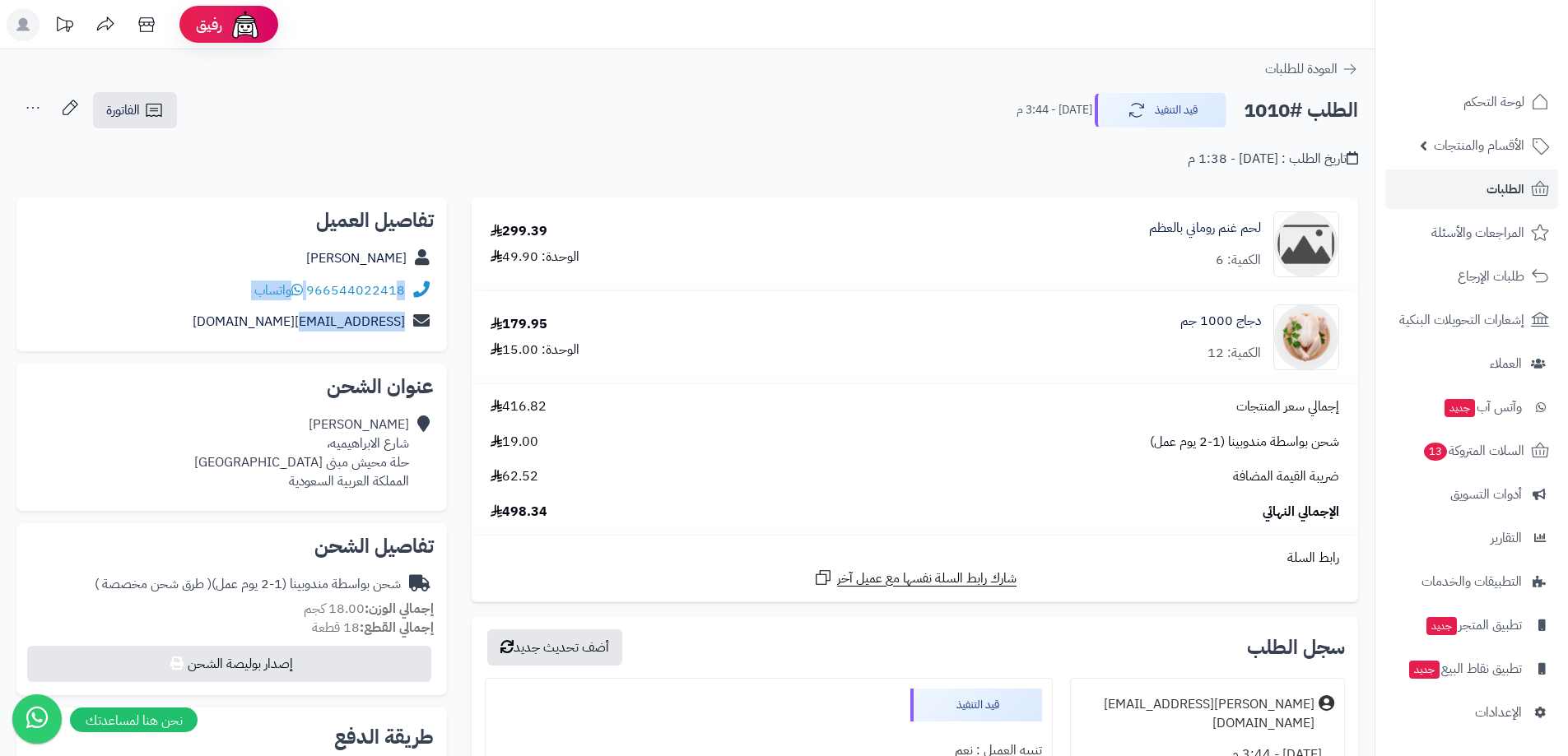
drag, startPoint x: 401, startPoint y: 303, endPoint x: 365, endPoint y: 306, distance: 36.1
click at [365, 306] on div "تفاصيل العميل طاهر الشعله 966544022418 واتساب ggle1962@outlook.com" at bounding box center [231, 274] width 430 height 155
drag, startPoint x: 395, startPoint y: 306, endPoint x: 406, endPoint y: 306, distance: 11.0
click at [396, 306] on div "ggle1962@outlook.com" at bounding box center [232, 321] width 404 height 32
drag, startPoint x: 403, startPoint y: 305, endPoint x: 378, endPoint y: 305, distance: 25.0
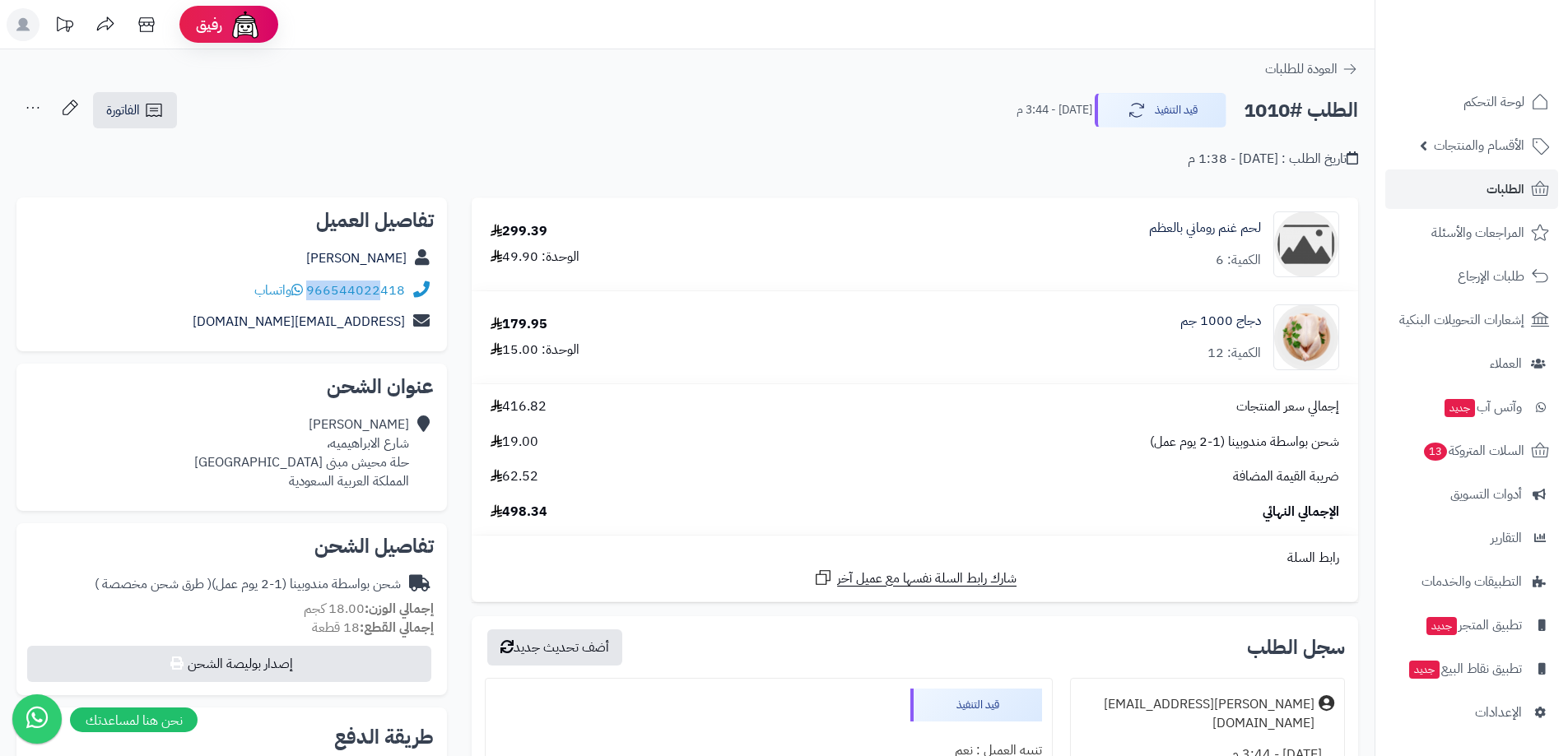
click at [378, 305] on div "966544022418 واتساب" at bounding box center [232, 291] width 404 height 32
click at [398, 304] on div "966544022418 واتساب" at bounding box center [232, 291] width 404 height 32
drag, startPoint x: 404, startPoint y: 303, endPoint x: 311, endPoint y: 301, distance: 93.0
click at [311, 301] on div "966544022418 واتساب" at bounding box center [232, 291] width 404 height 32
copy link "966544022418"
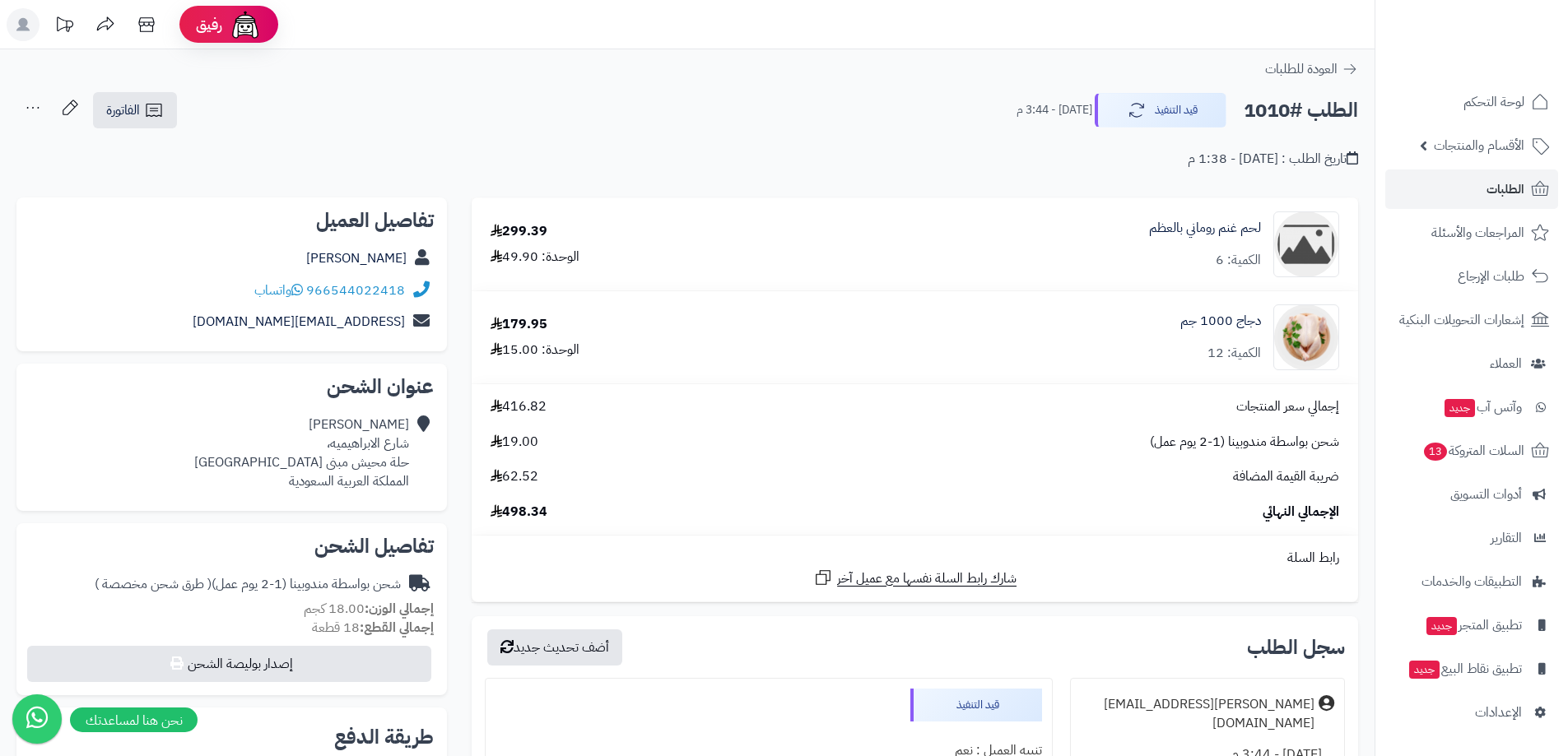
click at [713, 115] on div "الطلب #1010 قيد التنفيذ اليوم - 3:44 م الفاتورة طباعة الفاتورة إرسال الفاتورة إ…" at bounding box center [687, 110] width 1342 height 39
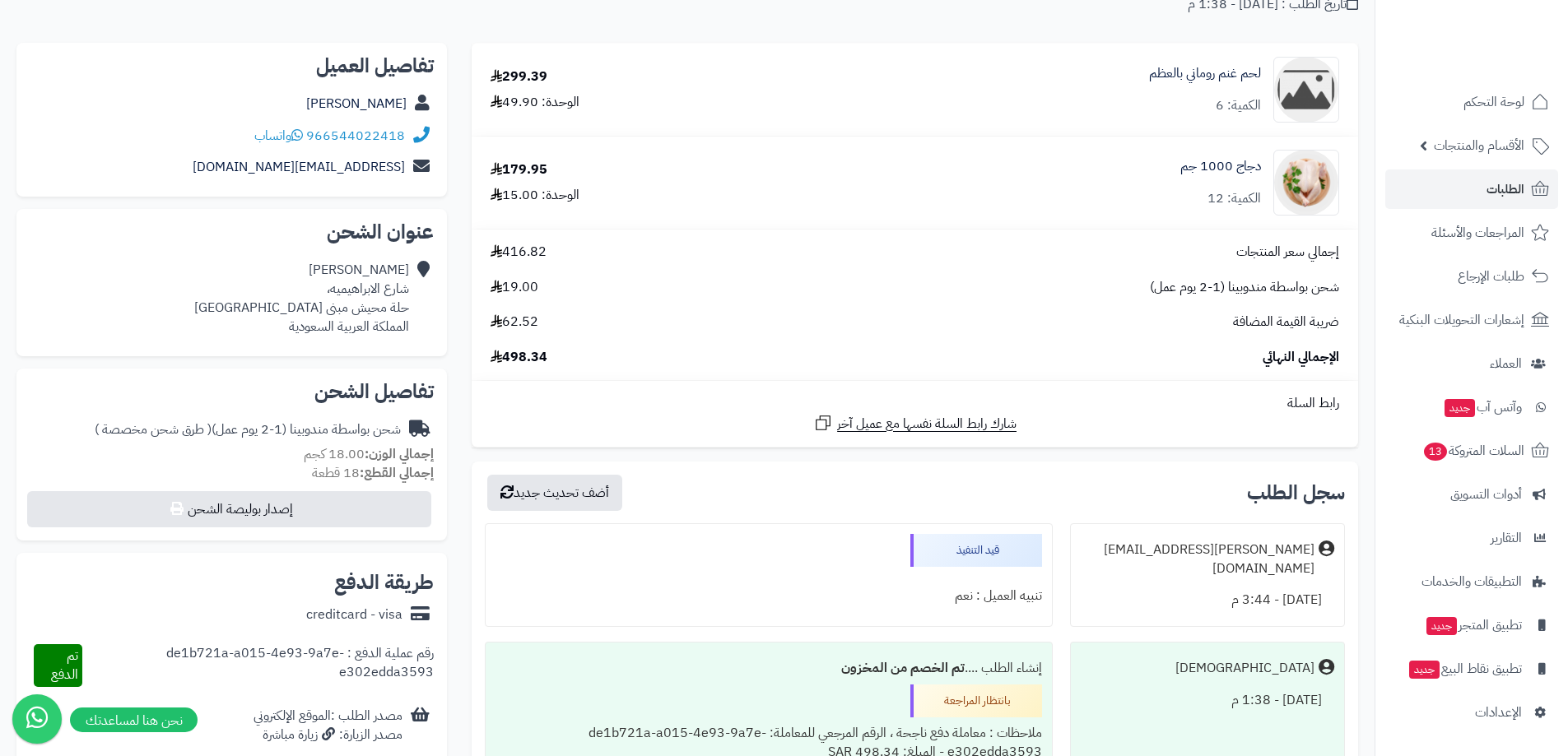
scroll to position [82, 0]
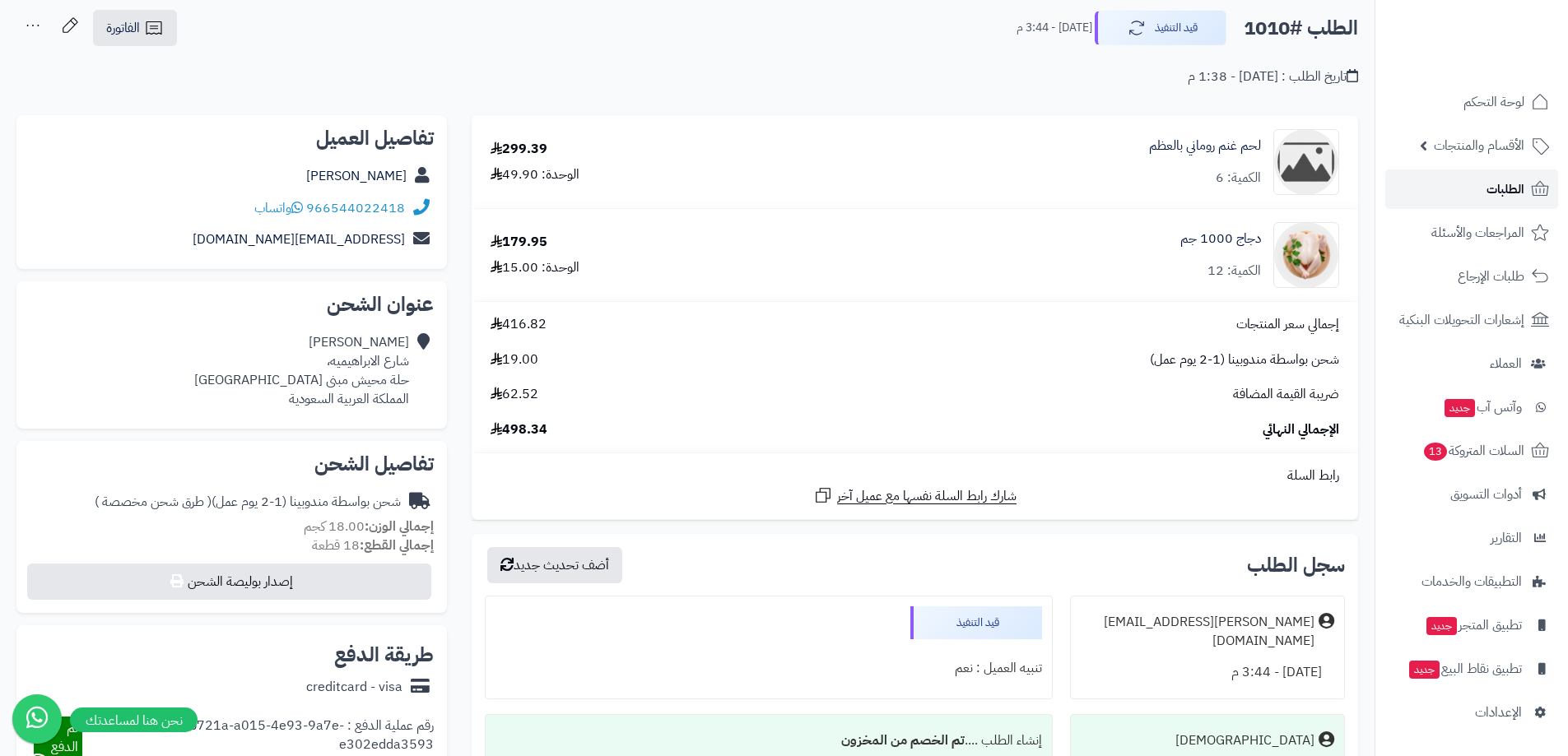
click at [1496, 192] on span "الطلبات" at bounding box center [1506, 188] width 38 height 23
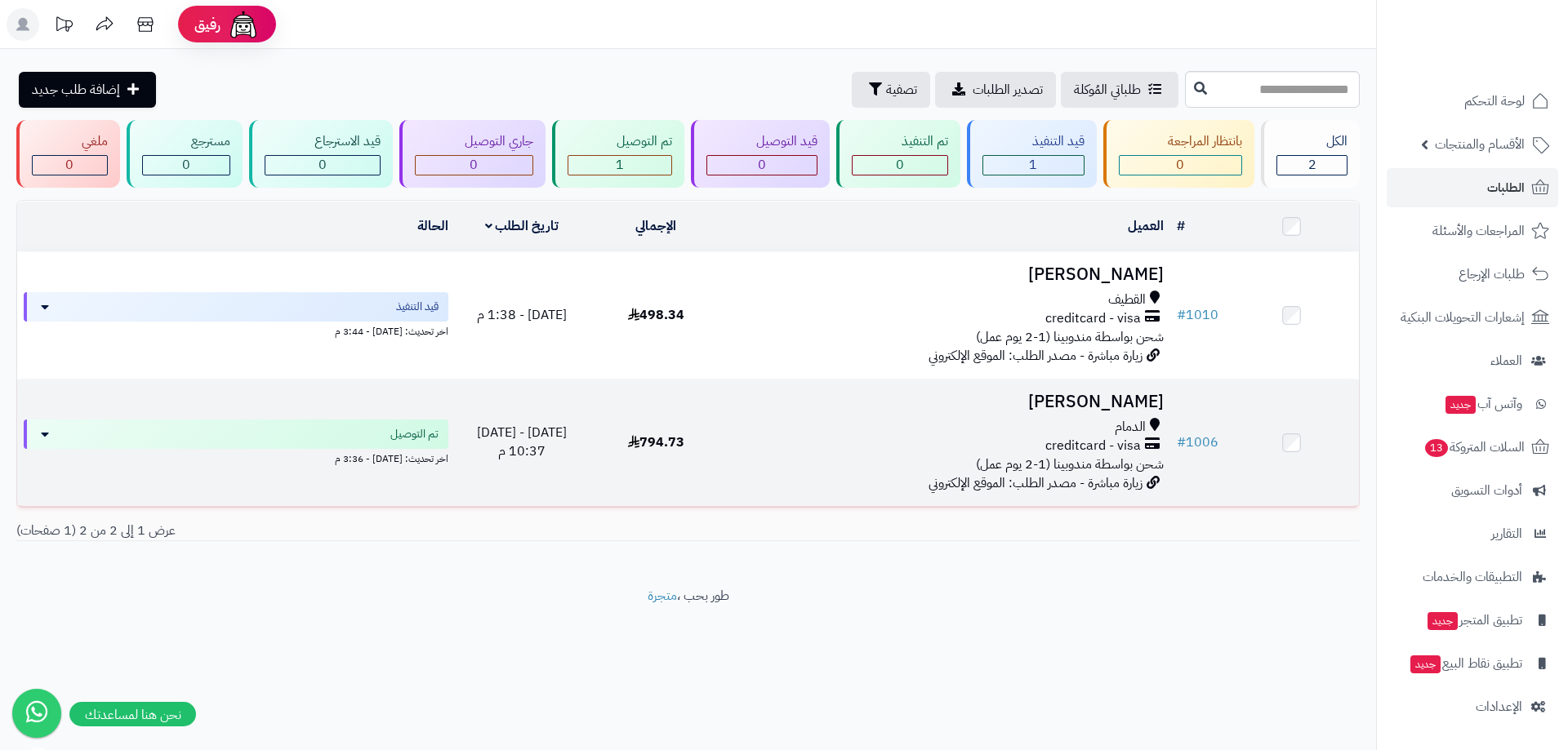
click at [1000, 395] on h3 "[PERSON_NAME]" at bounding box center [947, 401] width 434 height 19
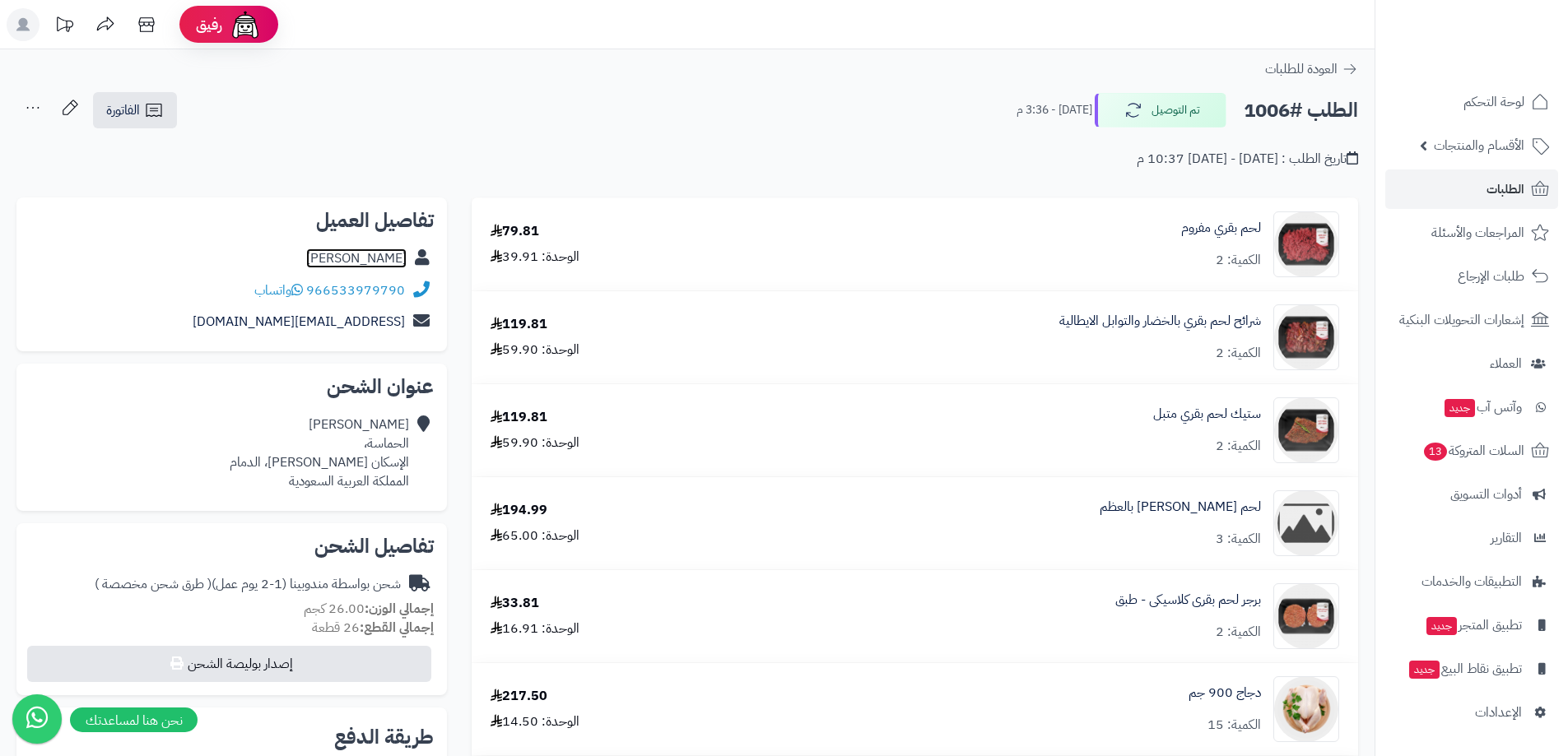
click at [315, 258] on link "Mohamed Bokhamseen" at bounding box center [356, 259] width 100 height 20
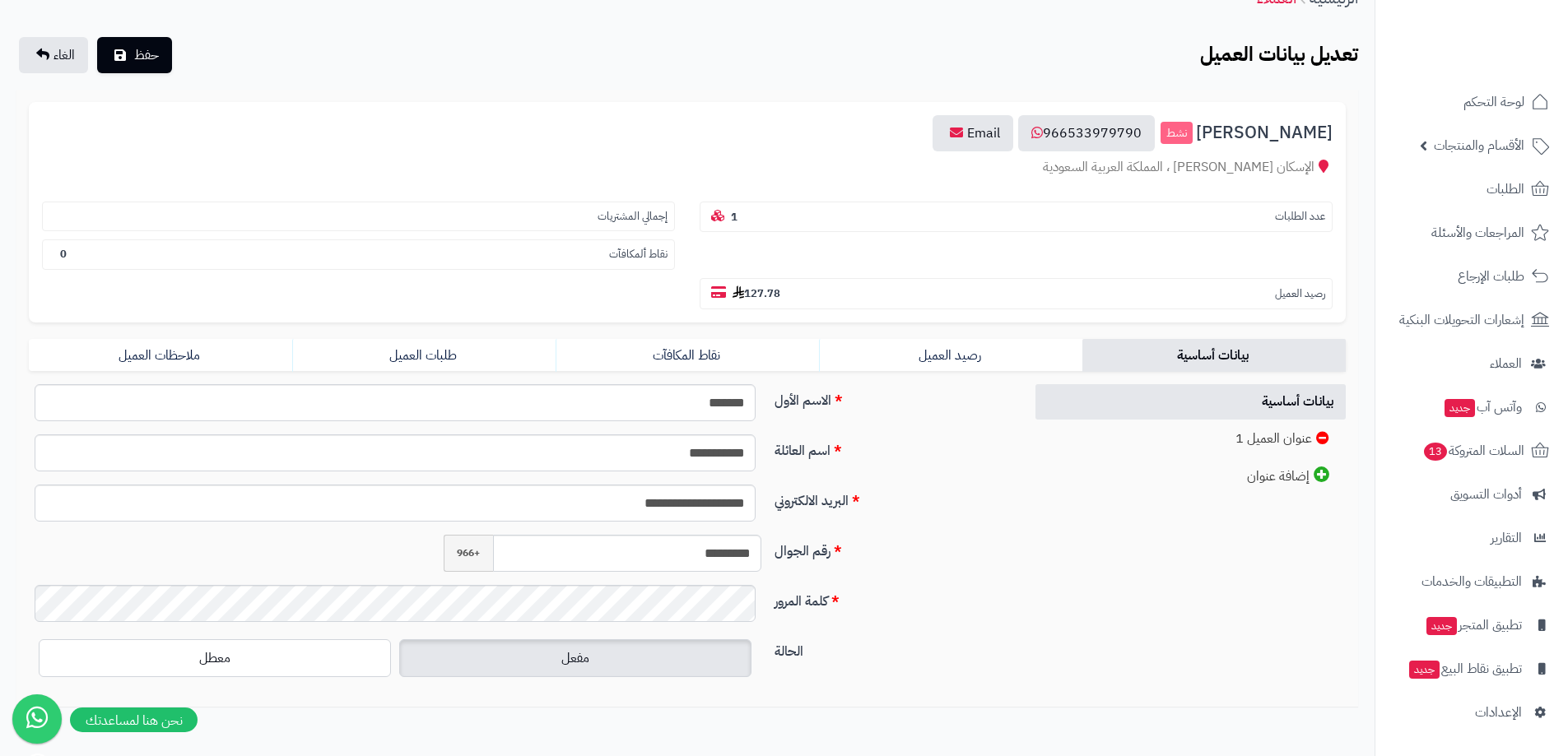
scroll to position [164, 0]
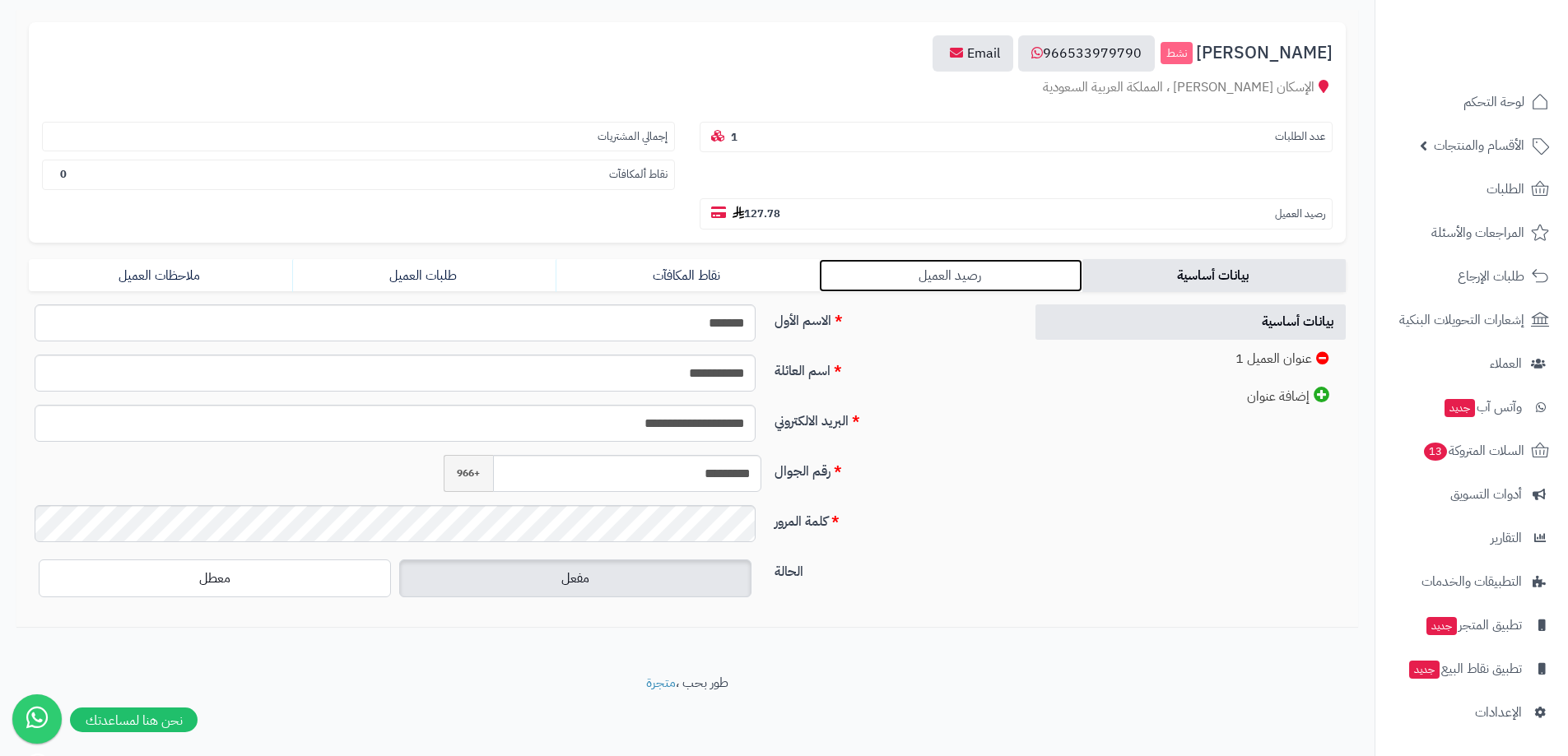
click at [973, 276] on link "رصيد العميل" at bounding box center [951, 275] width 263 height 33
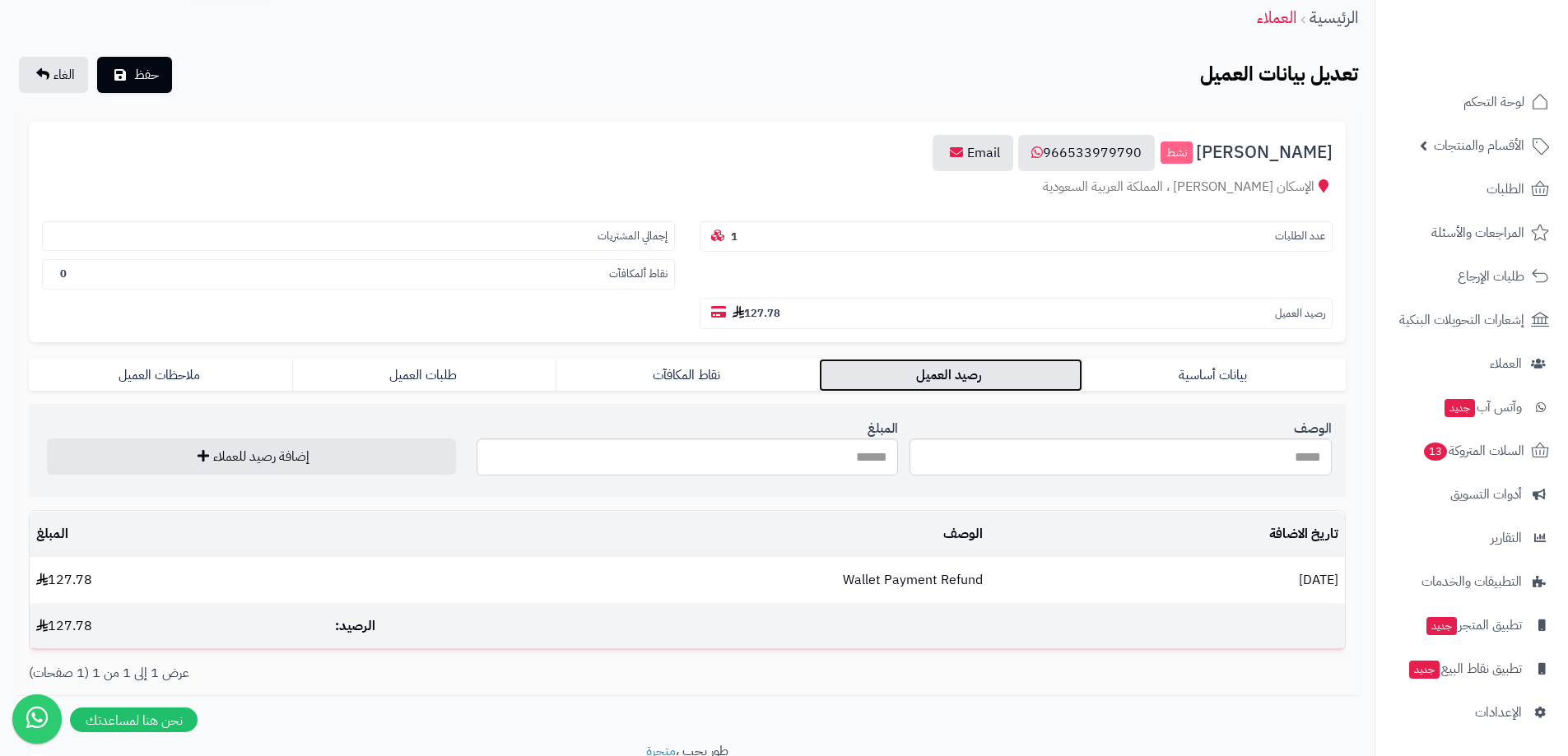
scroll to position [0, 0]
